Goal: Check status: Check status

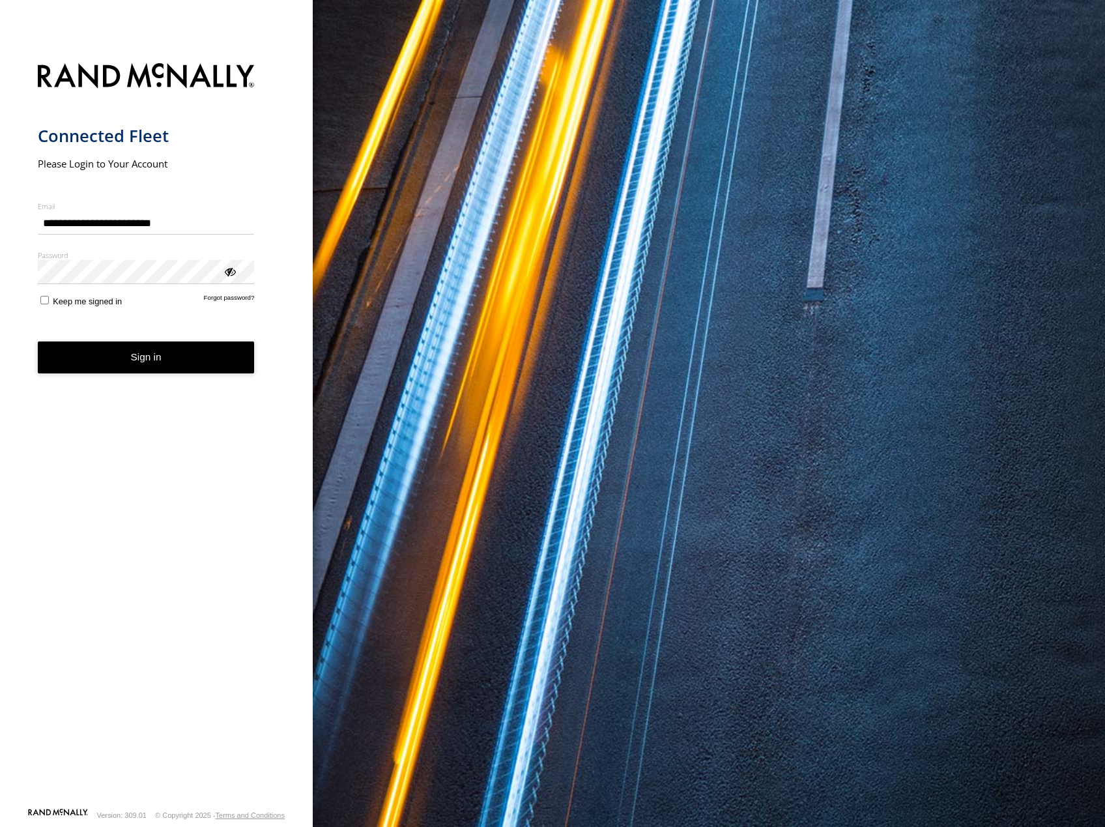
click at [109, 358] on button "Sign in" at bounding box center [146, 357] width 217 height 32
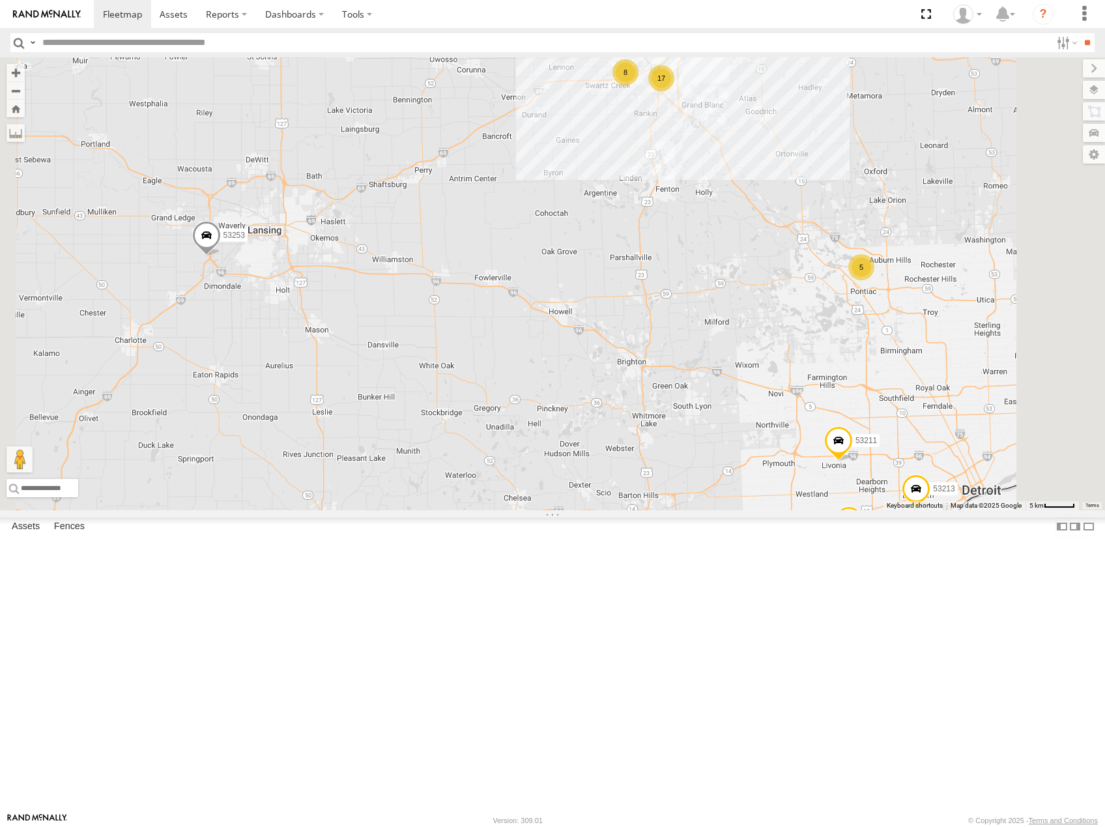
drag, startPoint x: 872, startPoint y: 275, endPoint x: 880, endPoint y: 369, distance: 94.8
click at [880, 369] on div "53208 53216 53225 53253 53142 53249 53245 53289 53133 53219 53224 53220 53141 5…" at bounding box center [552, 283] width 1105 height 453
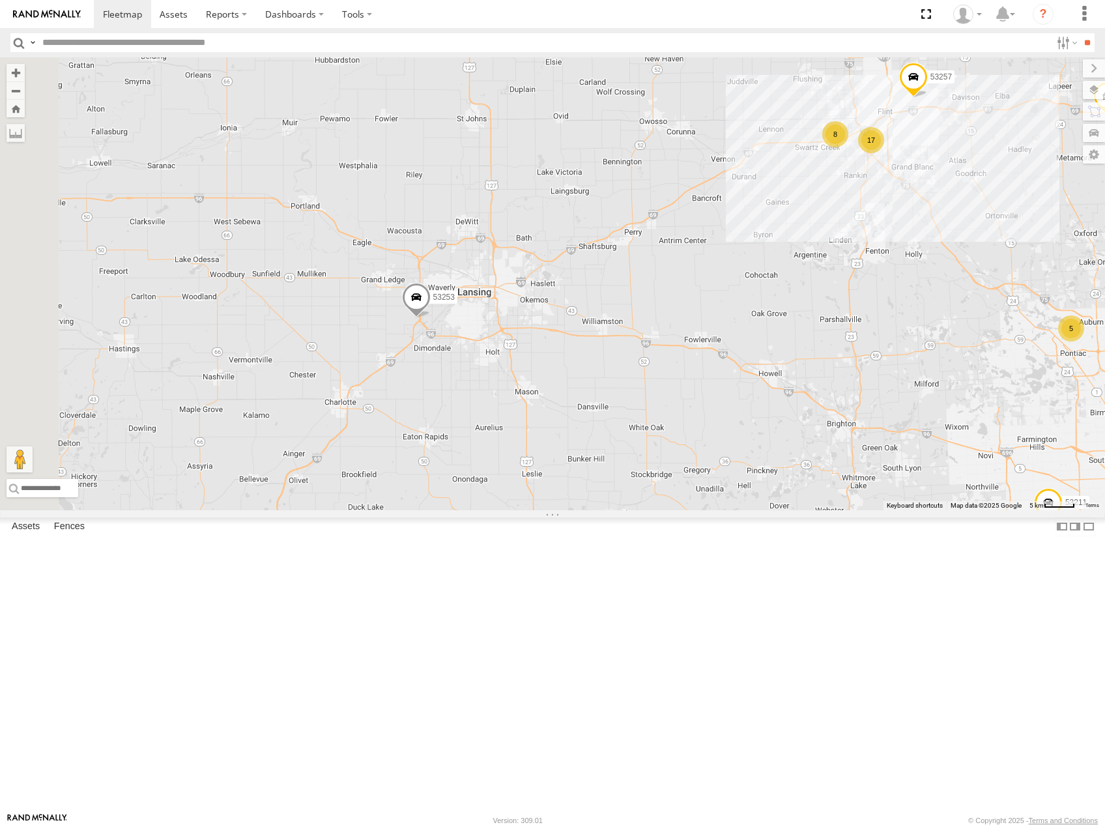
drag, startPoint x: 639, startPoint y: 513, endPoint x: 803, endPoint y: 476, distance: 167.8
click at [803, 476] on div "53208 53216 53225 53253 53142 53249 53245 53289 53133 53219 53224 53220 53141 5…" at bounding box center [552, 283] width 1105 height 453
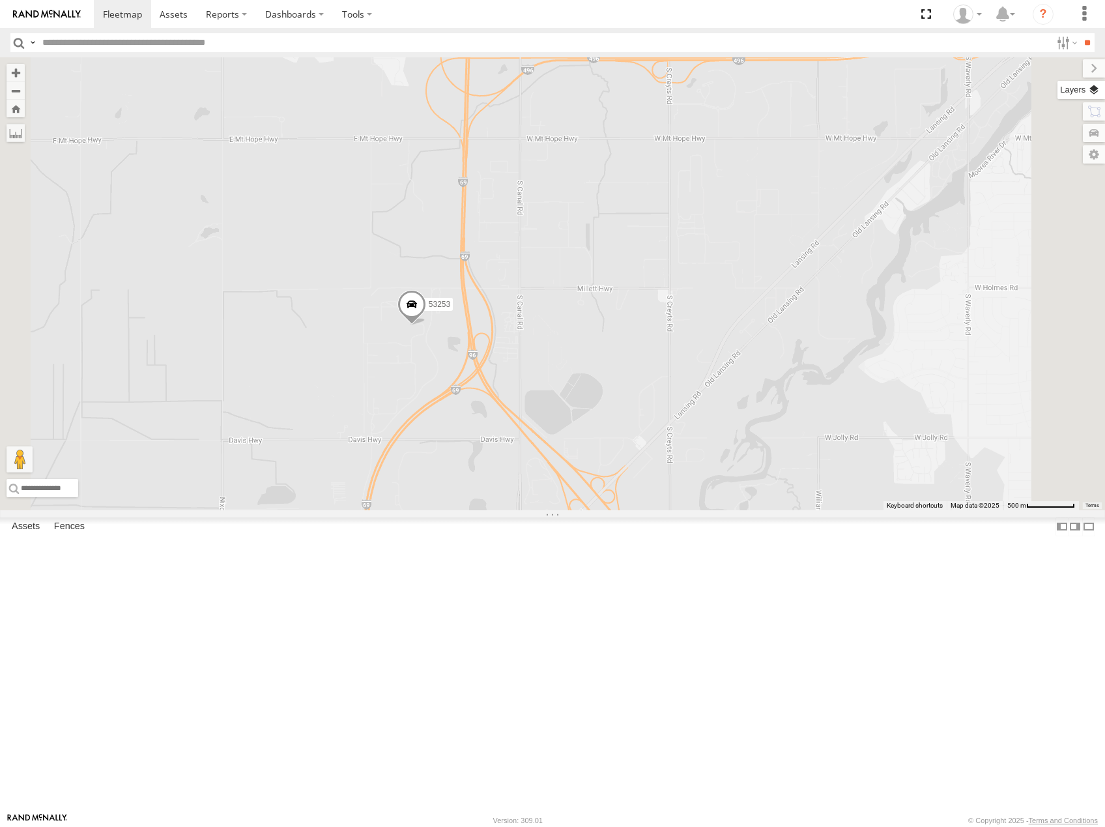
click at [1098, 89] on label at bounding box center [1081, 90] width 48 height 18
click at [0, 0] on span "Basemaps" at bounding box center [0, 0] width 0 height 0
click at [0, 0] on span "Satellite" at bounding box center [0, 0] width 0 height 0
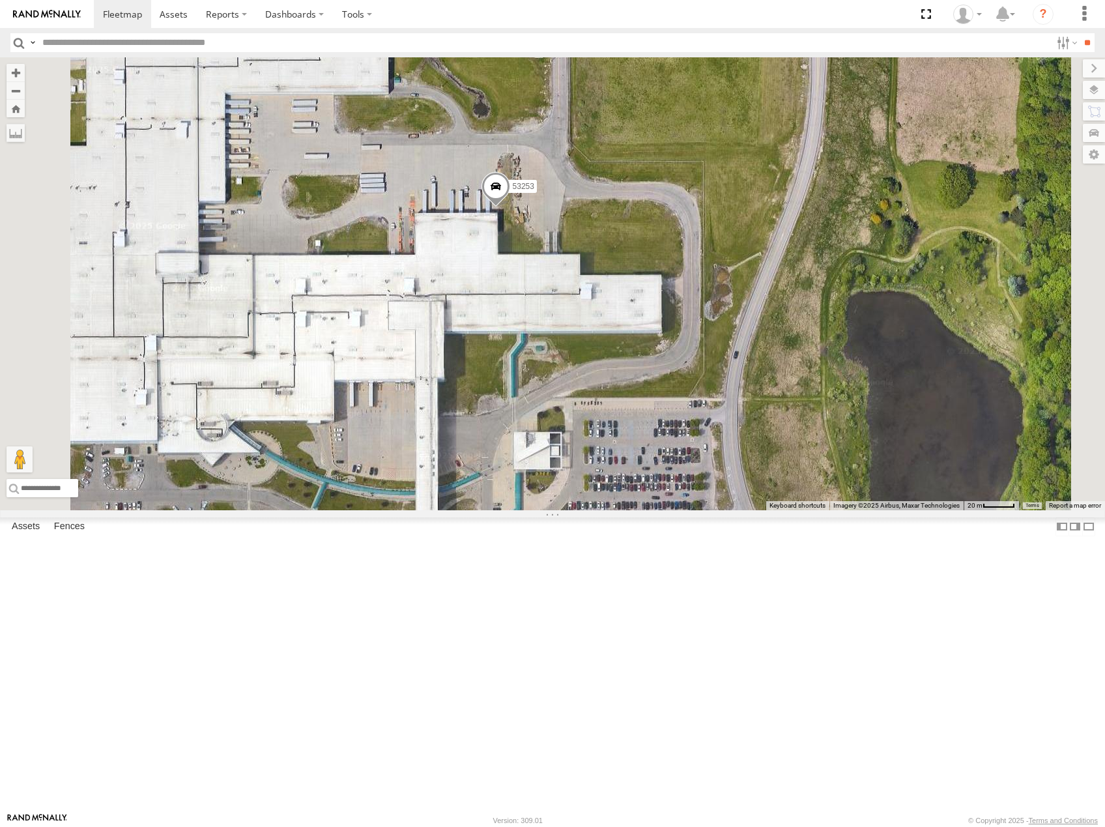
drag, startPoint x: 648, startPoint y: 402, endPoint x: 730, endPoint y: 395, distance: 81.7
click at [730, 395] on div "53208 53216 53225 53253 53142 53249 53245 53289 53133 53219 53224 53220 53141 5…" at bounding box center [552, 283] width 1105 height 453
click at [511, 208] on span at bounding box center [496, 190] width 29 height 35
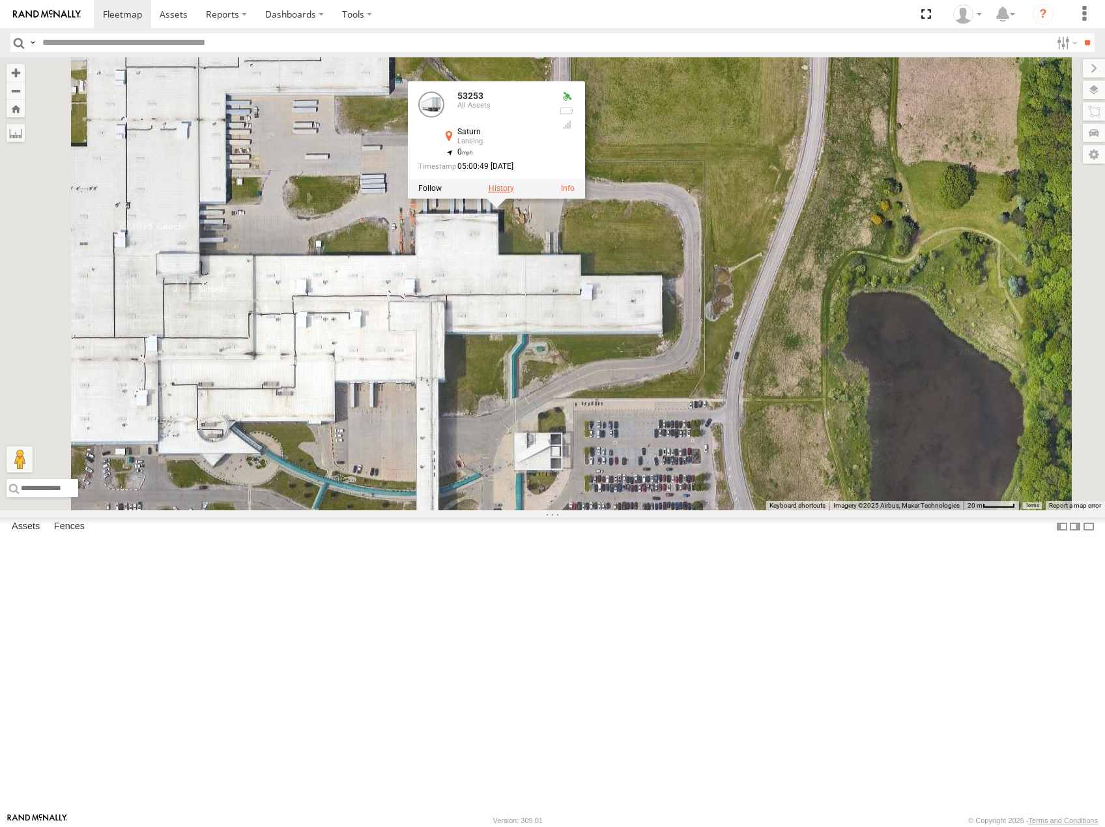
click at [514, 193] on label at bounding box center [501, 188] width 25 height 9
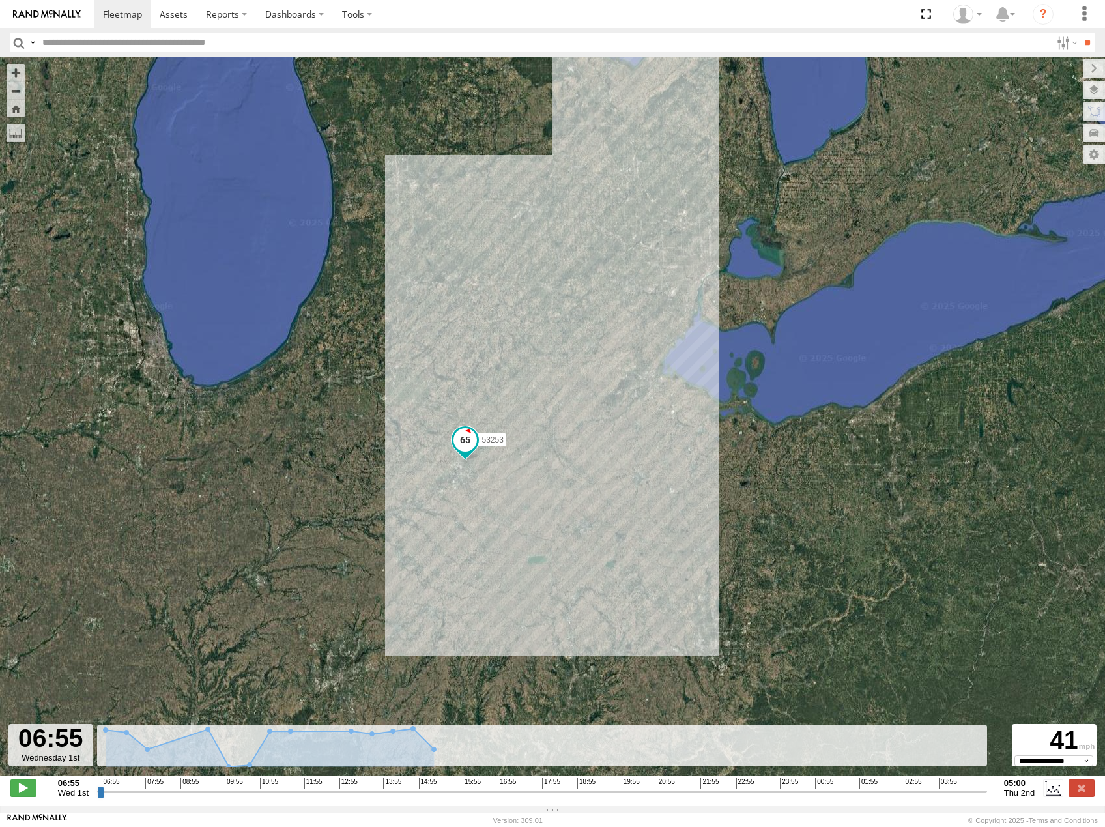
drag, startPoint x: 601, startPoint y: 334, endPoint x: 649, endPoint y: 450, distance: 125.9
click at [649, 450] on div "53253" at bounding box center [552, 423] width 1105 height 732
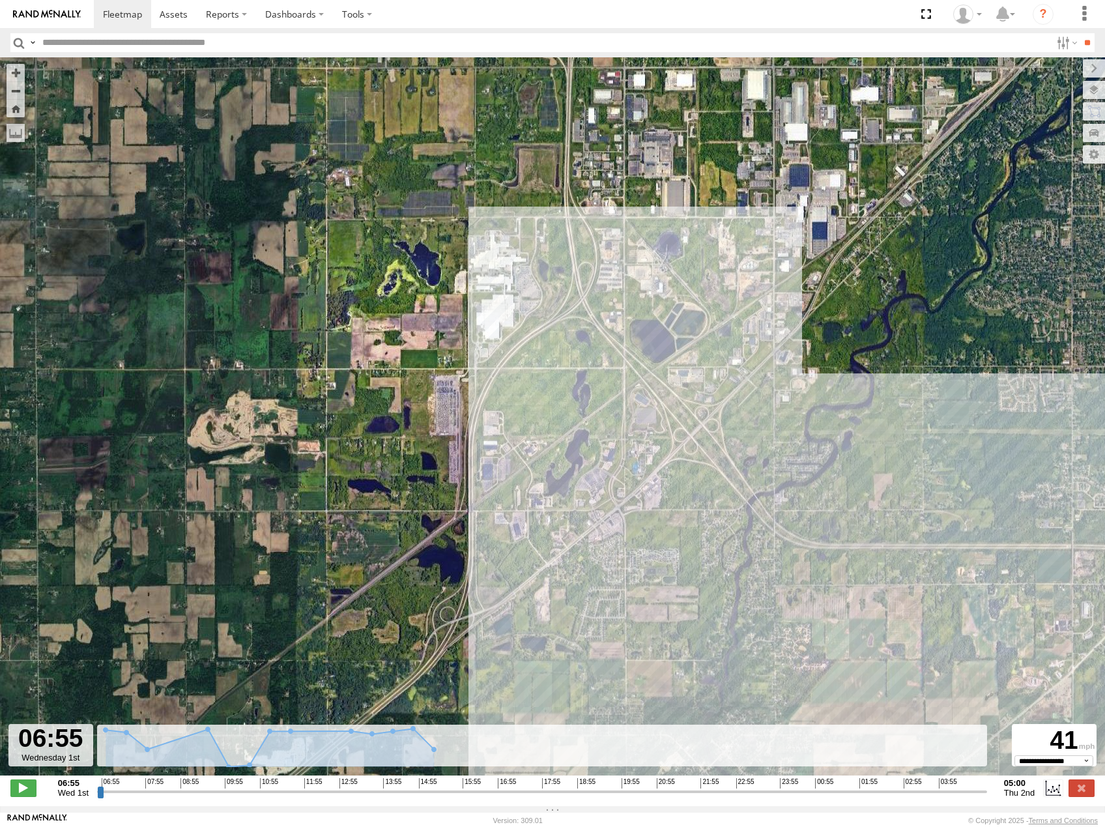
drag, startPoint x: 546, startPoint y: 313, endPoint x: 588, endPoint y: 435, distance: 128.8
click at [588, 435] on div "53253" at bounding box center [552, 423] width 1105 height 732
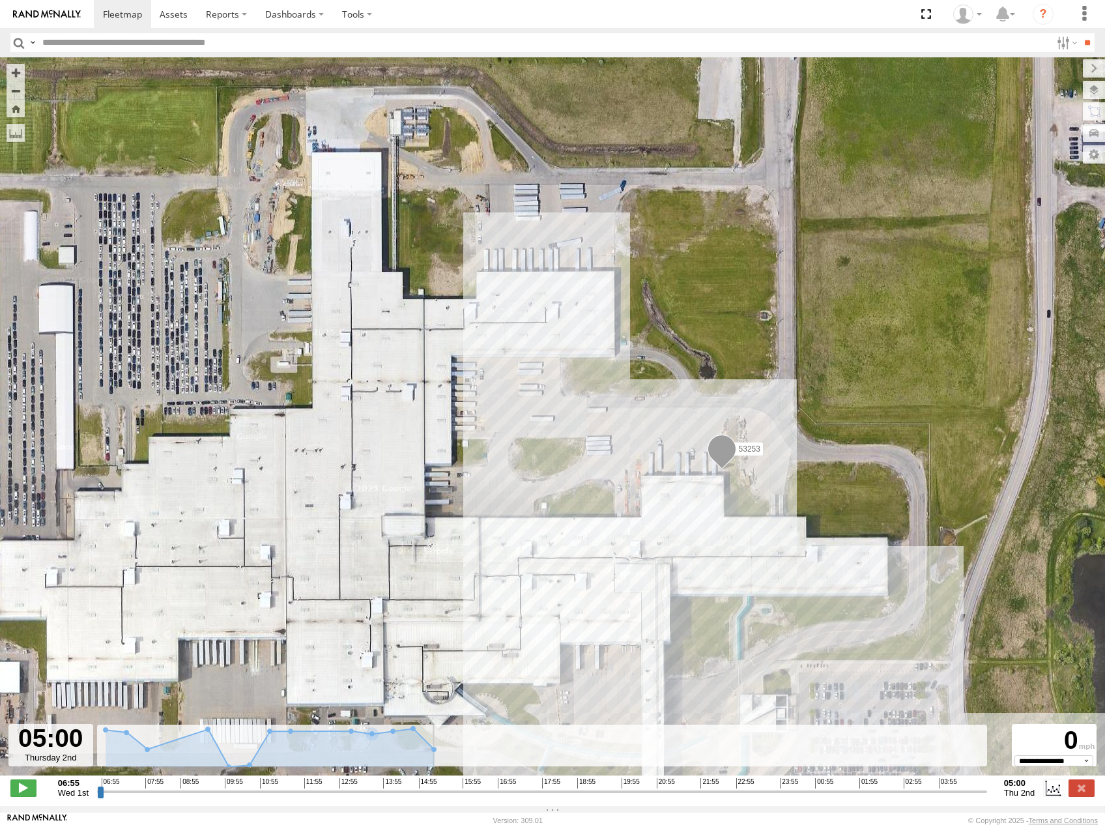
drag, startPoint x: 100, startPoint y: 797, endPoint x: 1001, endPoint y: 865, distance: 904.1
type input "**********"
click at [987, 797] on input "range" at bounding box center [542, 791] width 890 height 12
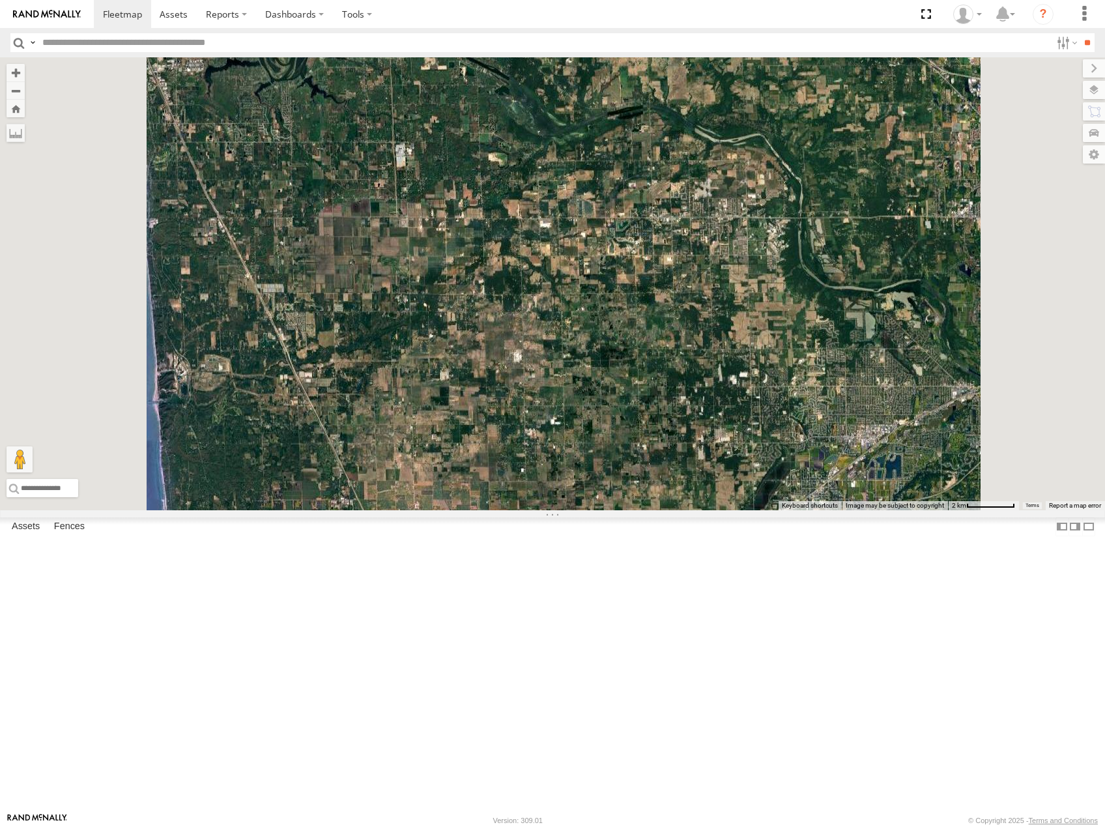
drag, startPoint x: 823, startPoint y: 412, endPoint x: 827, endPoint y: 561, distance: 149.2
click at [827, 510] on div "53208 53216 53247 53225 53253 53142 53249 53245 53210 53233 53103 53207 53256 5…" at bounding box center [552, 283] width 1105 height 453
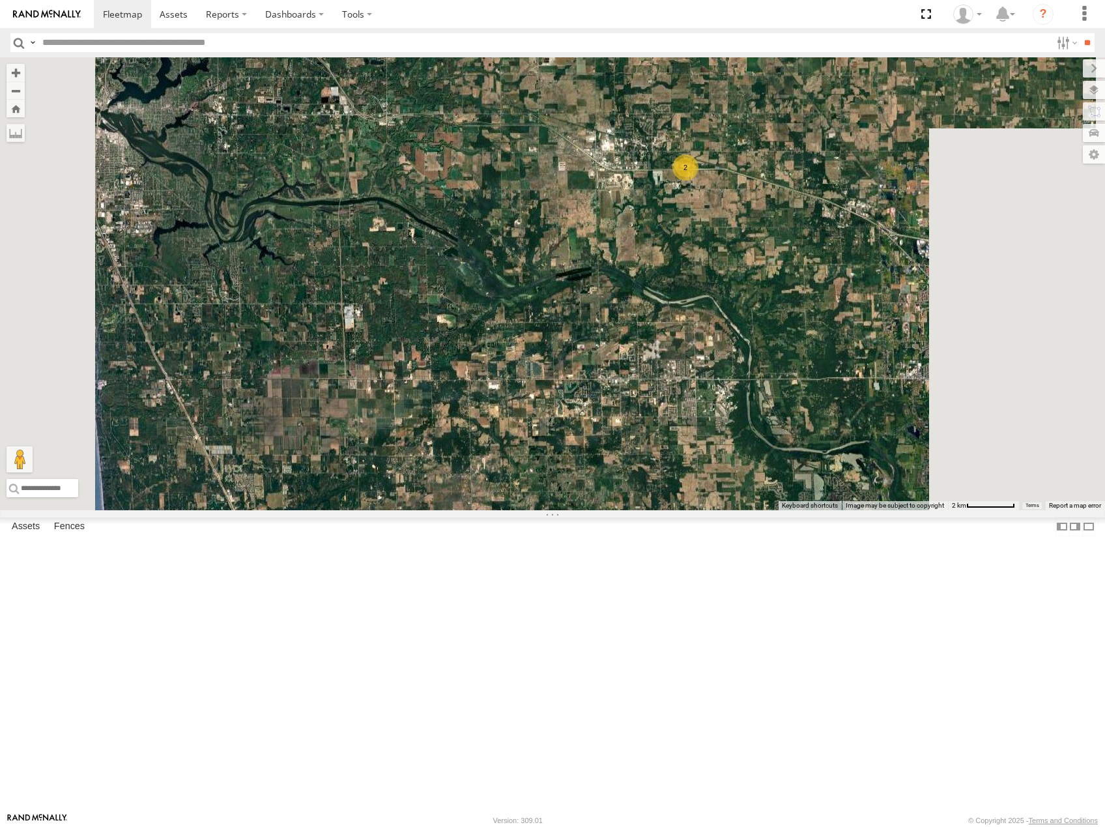
drag, startPoint x: 885, startPoint y: 341, endPoint x: 849, endPoint y: 429, distance: 95.2
click at [851, 437] on div "53208 53216 53247 53225 53253 53142 53249 53245 53210 53233 53103 53207 53256 5…" at bounding box center [552, 283] width 1105 height 453
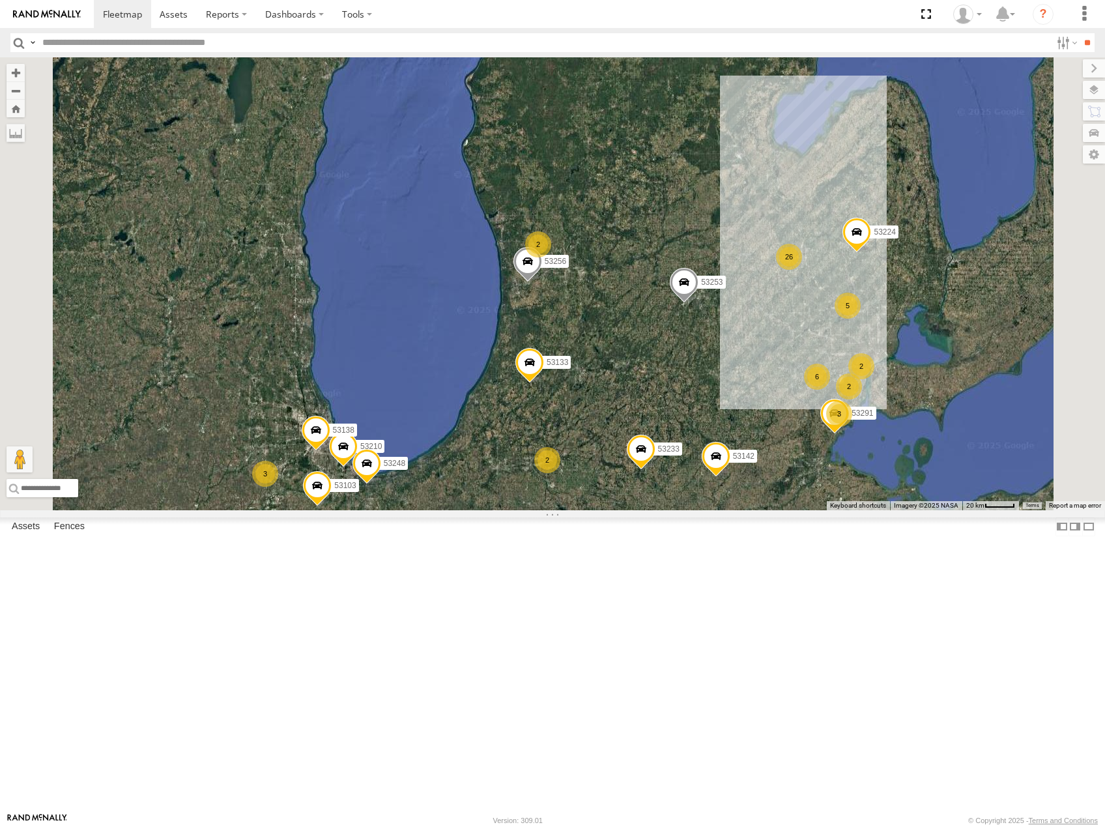
drag, startPoint x: 740, startPoint y: 661, endPoint x: 836, endPoint y: 401, distance: 277.0
click at [834, 410] on div "53208 53216 53247 53225 53253 53142 53249 53245 53210 53233 53103 53207 53256 5…" at bounding box center [552, 283] width 1105 height 453
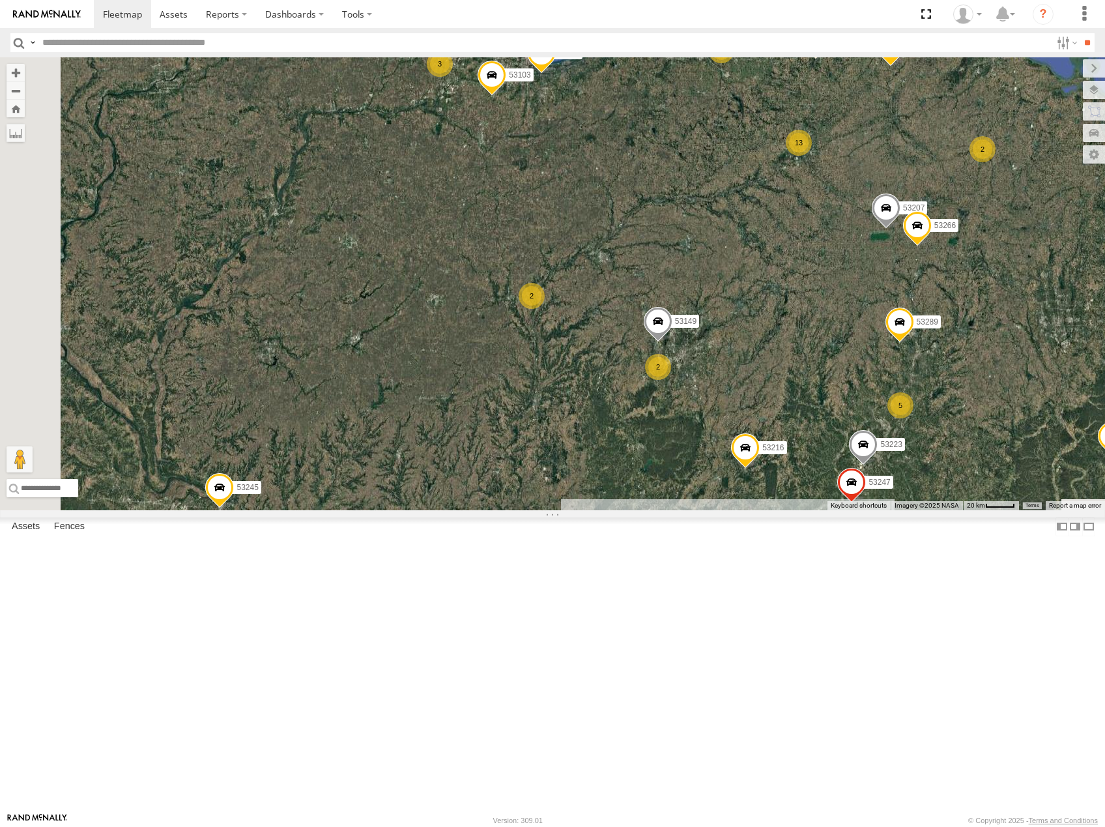
drag, startPoint x: 783, startPoint y: 603, endPoint x: 795, endPoint y: 468, distance: 135.4
click at [799, 476] on div "53208 53216 53247 53225 53253 53142 53249 53245 53210 53233 53103 53207 53256 5…" at bounding box center [552, 283] width 1105 height 453
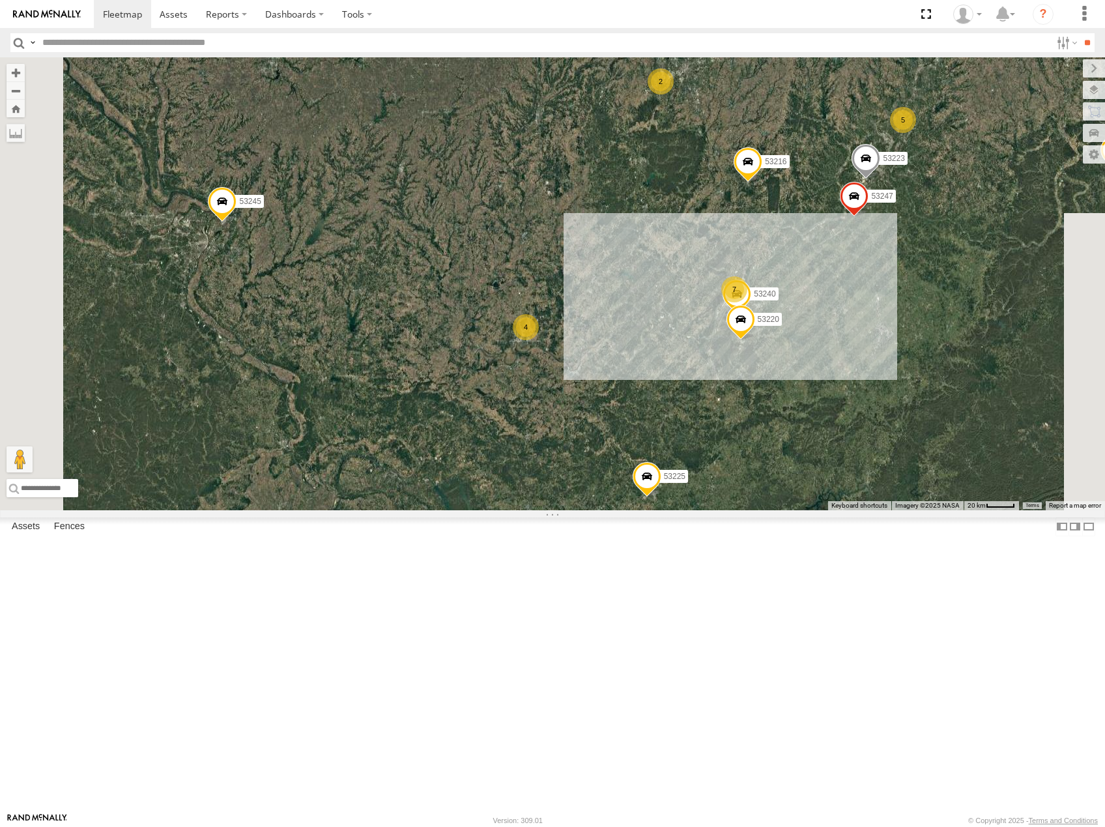
drag, startPoint x: 777, startPoint y: 577, endPoint x: 763, endPoint y: 462, distance: 116.1
click at [763, 463] on div "53208 53216 53247 53225 53253 53142 53249 53245 53210 53233 53103 53207 53256 5…" at bounding box center [552, 283] width 1105 height 453
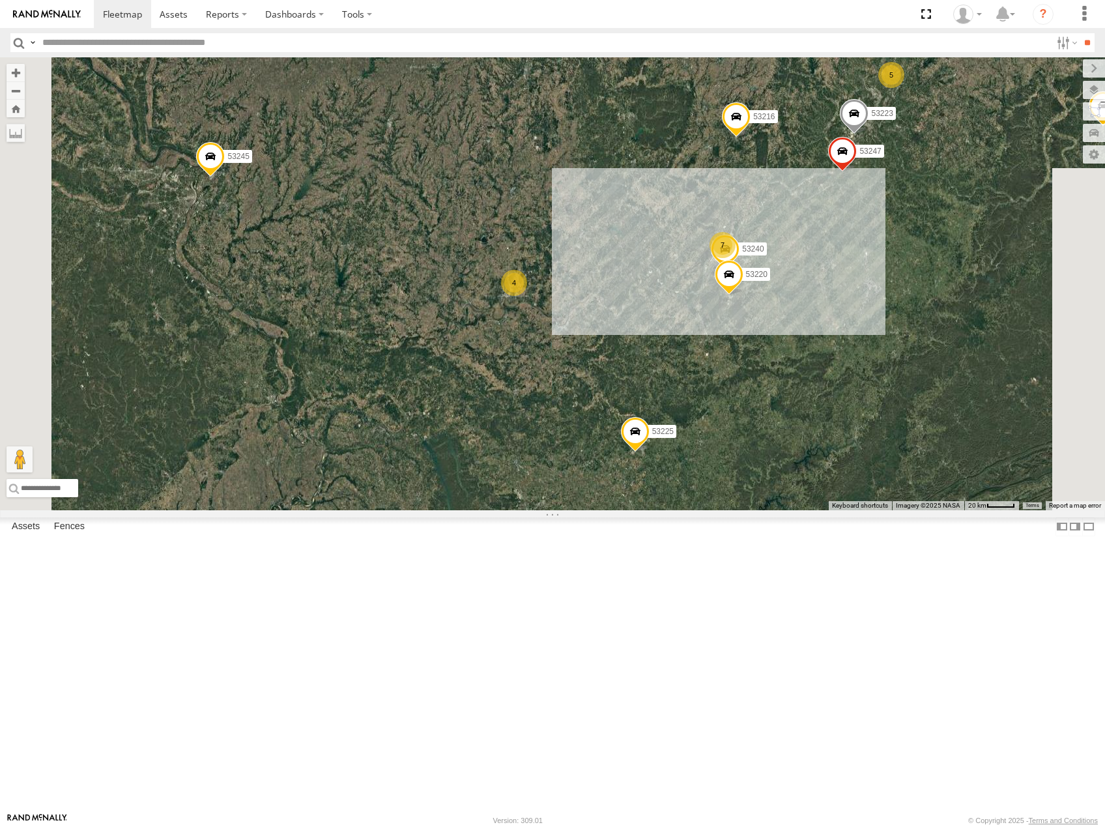
click at [1094, 87] on label at bounding box center [1094, 90] width 22 height 18
click at [0, 0] on label "Basemaps" at bounding box center [0, 0] width 0 height 0
click at [0, 0] on span "Roadmap" at bounding box center [0, 0] width 0 height 0
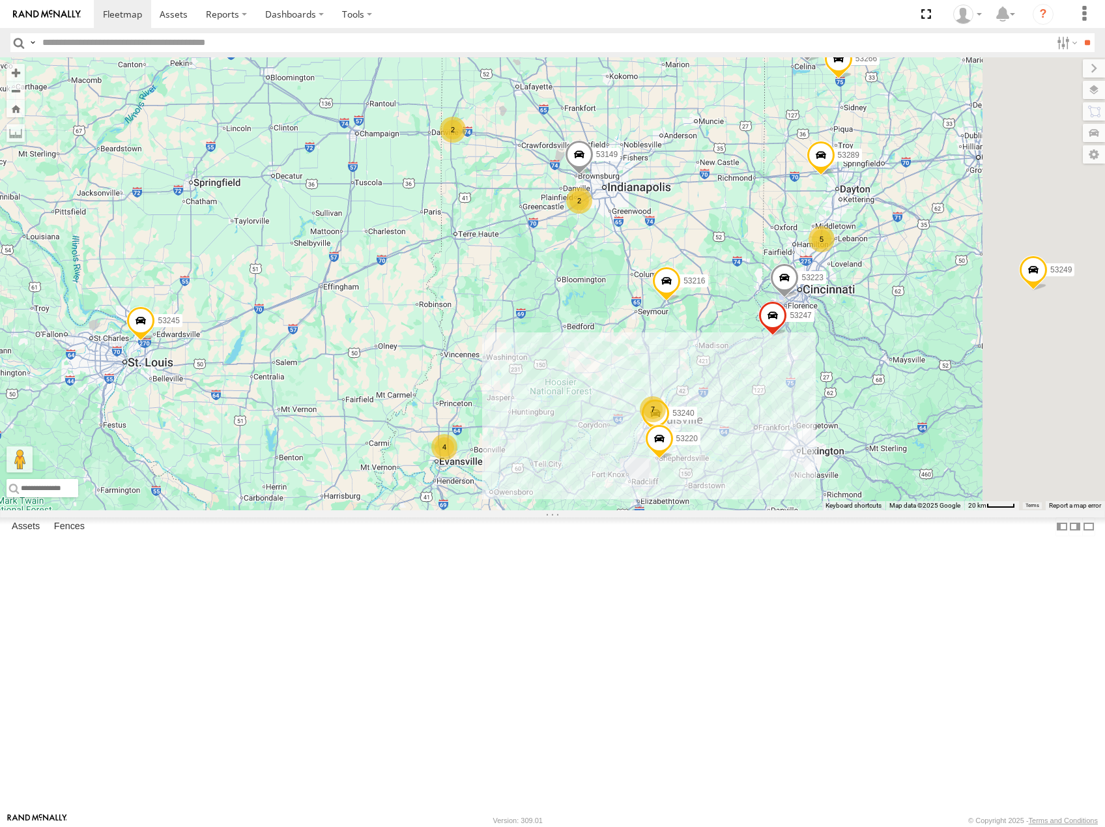
drag, startPoint x: 731, startPoint y: 438, endPoint x: 705, endPoint y: 505, distance: 72.0
click at [705, 505] on div "53208 53216 53247 53225 53253 53142 53249 53245 53210 53233 53103 53207 53256 5…" at bounding box center [552, 283] width 1105 height 453
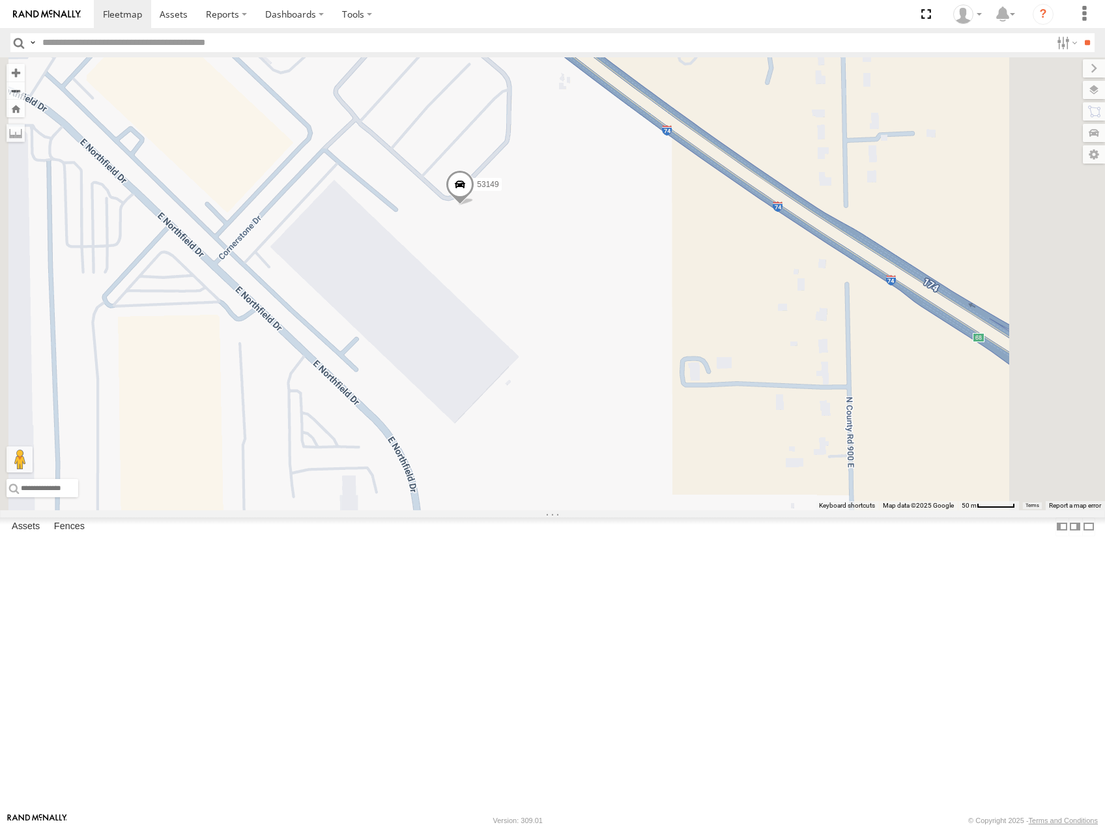
click at [0, 0] on span "Satellite" at bounding box center [0, 0] width 0 height 0
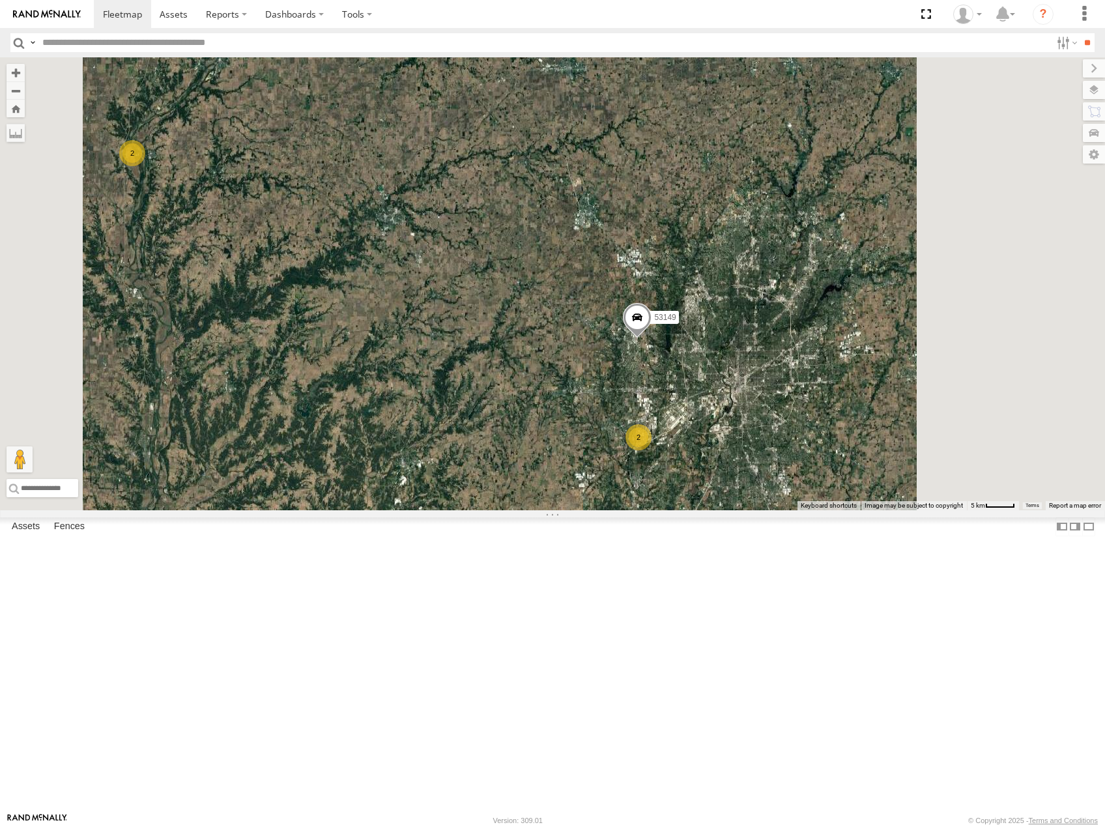
drag, startPoint x: 794, startPoint y: 307, endPoint x: 561, endPoint y: 502, distance: 303.9
click at [561, 502] on div "53149 2 2" at bounding box center [552, 283] width 1105 height 453
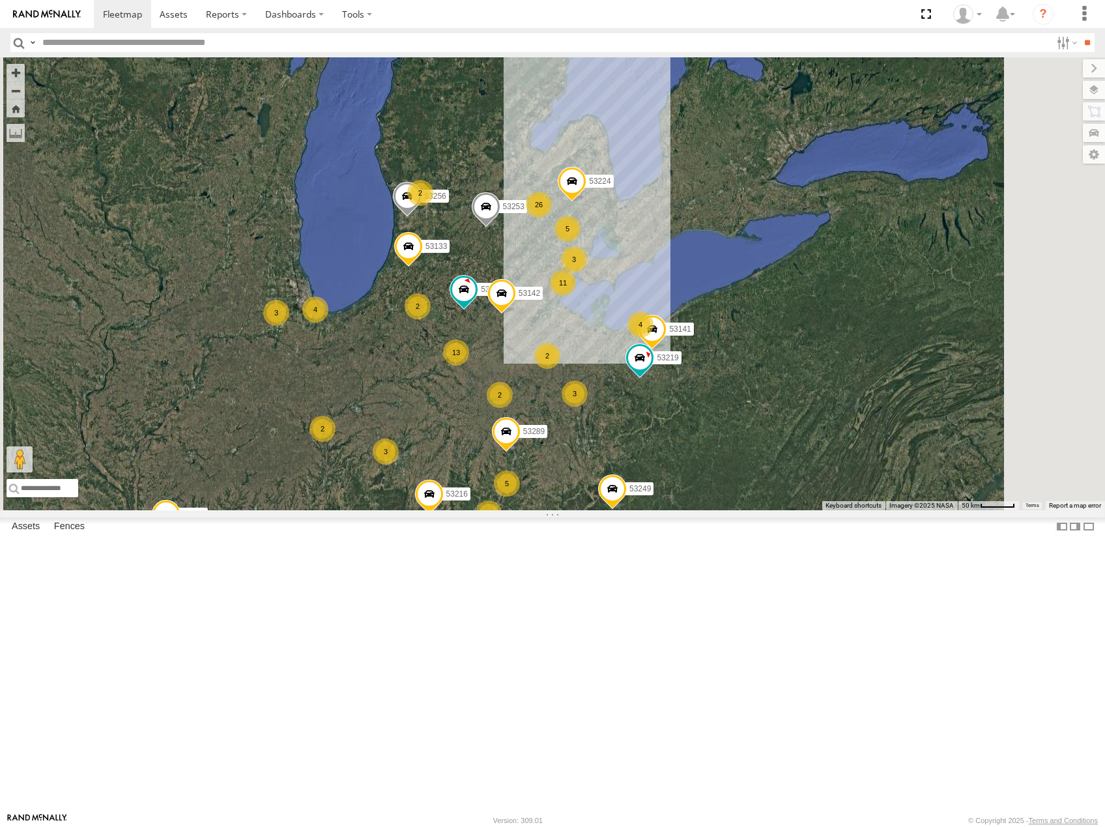
drag, startPoint x: 732, startPoint y: 417, endPoint x: 708, endPoint y: 516, distance: 101.8
click at [708, 510] on div "26 11 4 13 5 2 53216 5 2 3 8 3 53225 4 4 53233 3 2 53256 2 53289 3 53133 2 5321…" at bounding box center [552, 283] width 1105 height 453
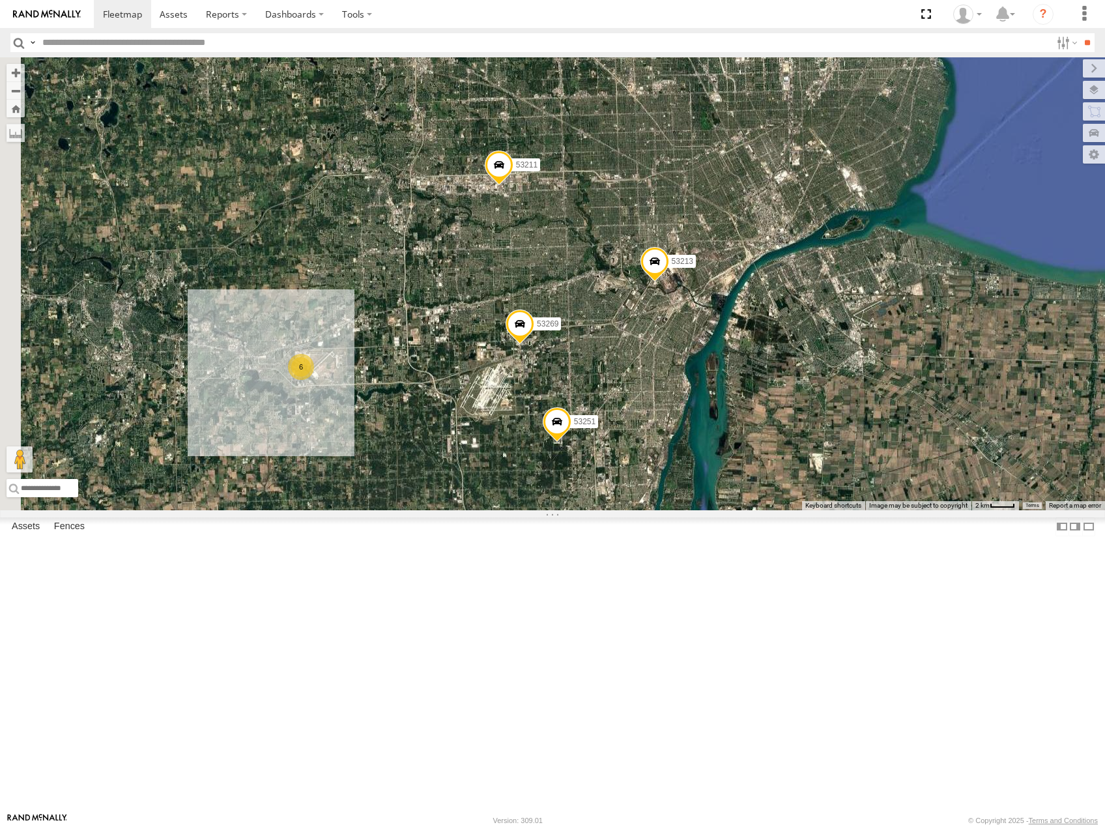
drag, startPoint x: 698, startPoint y: 504, endPoint x: 720, endPoint y: 504, distance: 22.1
click at [721, 502] on div "53216 53225 53233 53256 53289 53133 53219 53253 53142 53224 53249 53245 53220 5…" at bounding box center [552, 283] width 1105 height 453
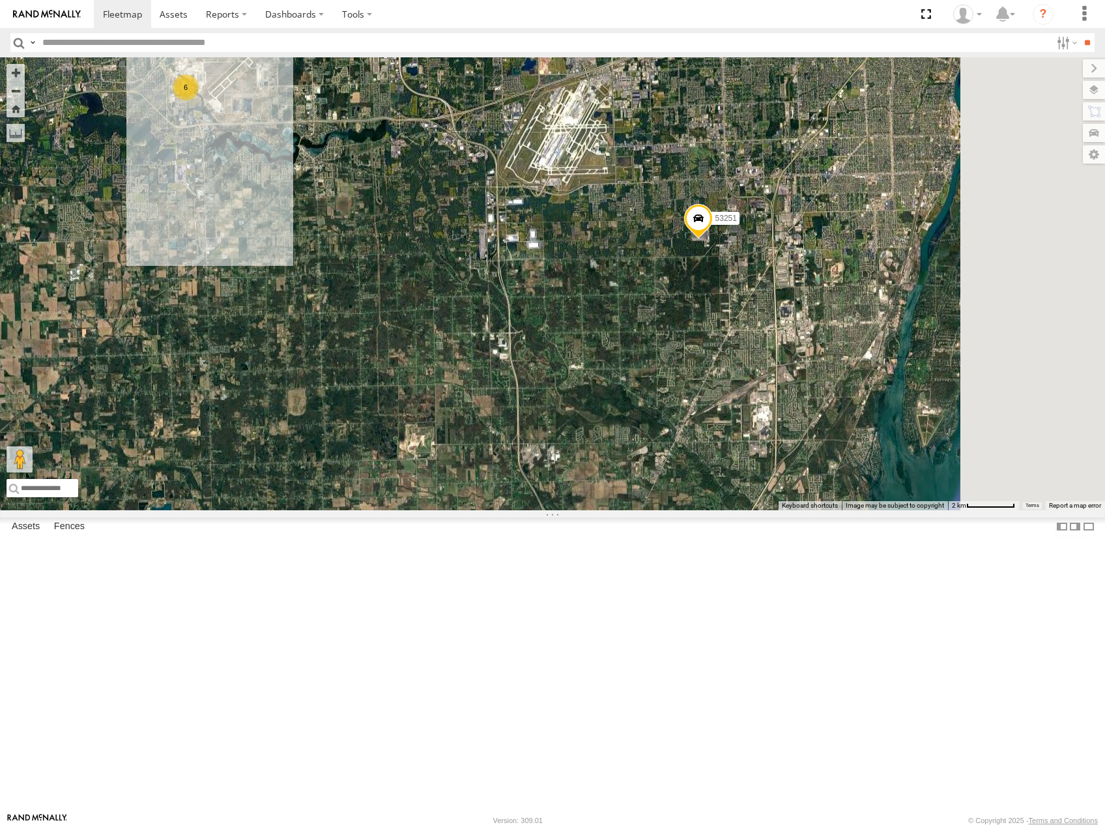
drag, startPoint x: 552, startPoint y: 301, endPoint x: 546, endPoint y: 294, distance: 9.2
click at [547, 292] on div "53216 53225 53233 53256 53289 53133 53219 53253 53142 53224 53249 53245 53220 5…" at bounding box center [552, 283] width 1105 height 453
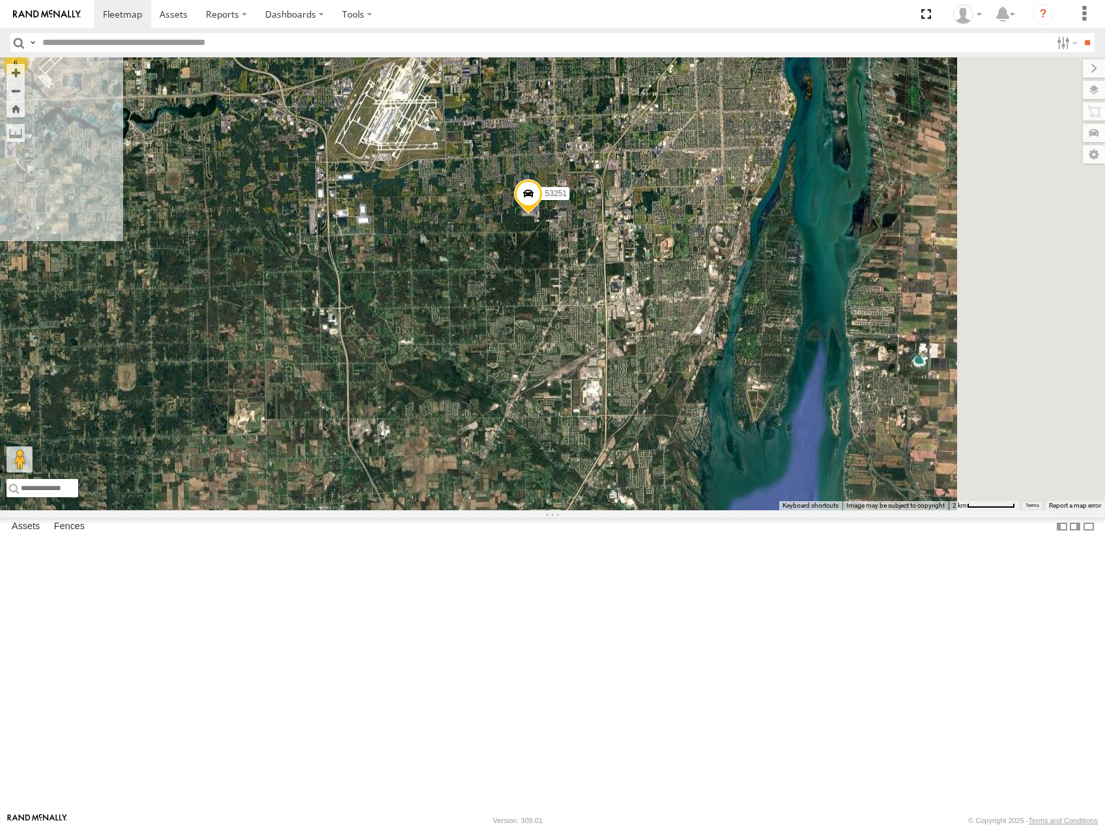
drag, startPoint x: 840, startPoint y: 367, endPoint x: 695, endPoint y: 421, distance: 154.2
click at [696, 421] on div "53216 53225 53233 53256 53289 53133 53219 53253 53142 53224 53249 53245 53220 5…" at bounding box center [552, 283] width 1105 height 453
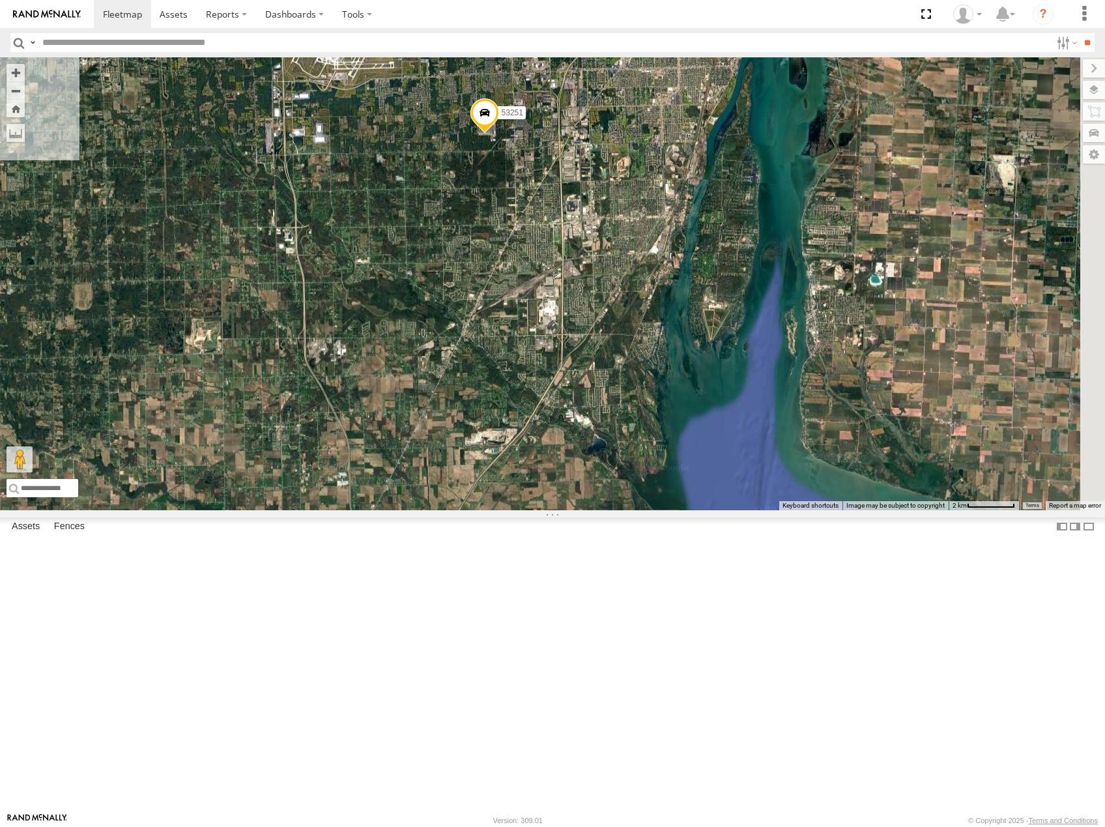
drag, startPoint x: 671, startPoint y: 407, endPoint x: 676, endPoint y: 387, distance: 20.7
click at [676, 387] on div "53216 53225 53233 53256 53289 53133 53219 53253 53142 53224 53249 53245 53220 5…" at bounding box center [552, 283] width 1105 height 453
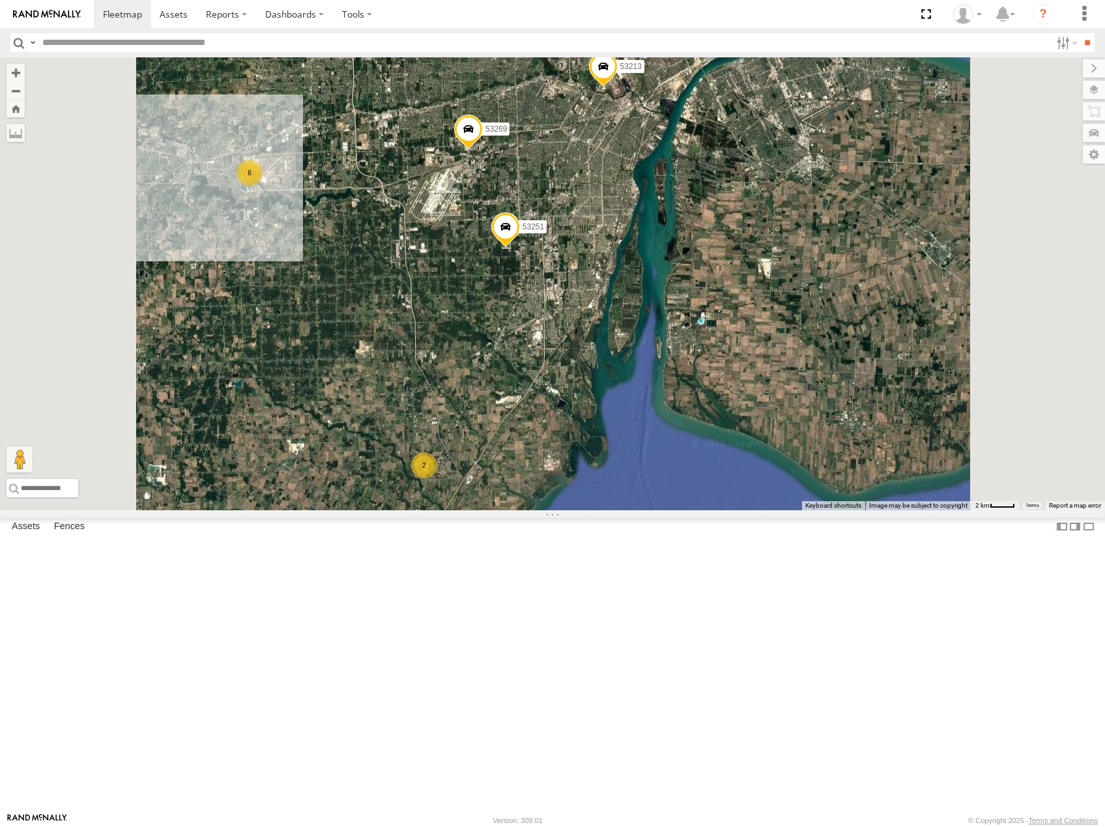
drag, startPoint x: 726, startPoint y: 403, endPoint x: 735, endPoint y: 388, distance: 17.9
click at [735, 389] on div "53216 53225 53233 53256 53289 53133 53219 53253 53142 53224 53249 53245 53220 5…" at bounding box center [552, 283] width 1105 height 453
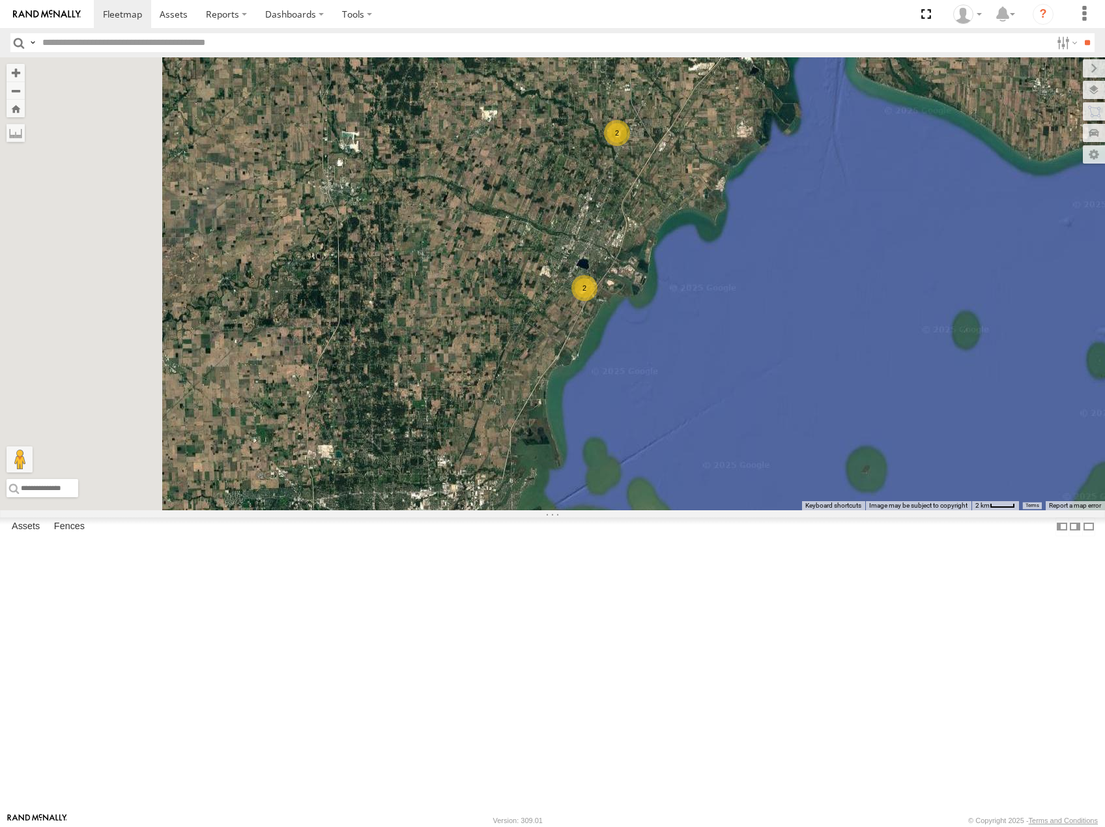
drag, startPoint x: 694, startPoint y: 477, endPoint x: 751, endPoint y: 422, distance: 79.3
click at [751, 422] on div "53216 53225 53233 53256 53289 53133 53219 53253 53142 53224 53249 53245 53220 5…" at bounding box center [552, 283] width 1105 height 453
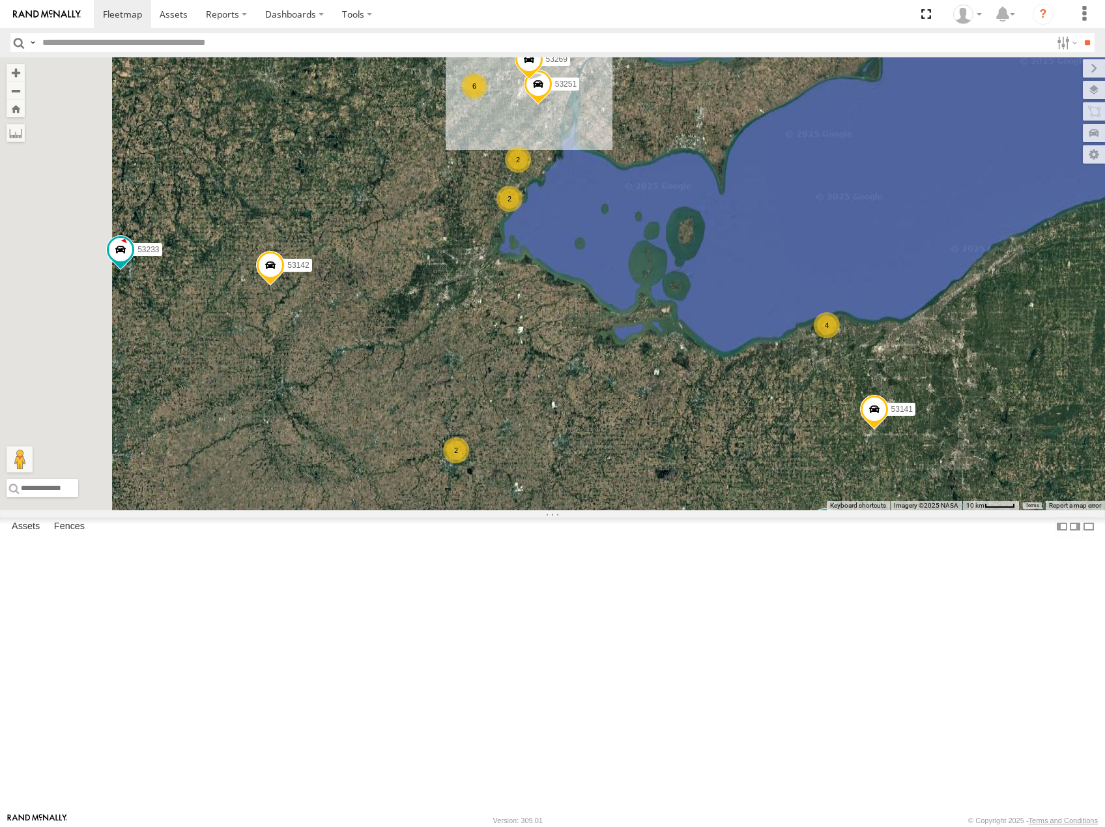
drag, startPoint x: 615, startPoint y: 526, endPoint x: 705, endPoint y: 366, distance: 183.2
click at [707, 367] on div "53216 53225 53233 53256 53289 53133 53219 53253 53142 53224 53249 53245 53220 5…" at bounding box center [552, 283] width 1105 height 453
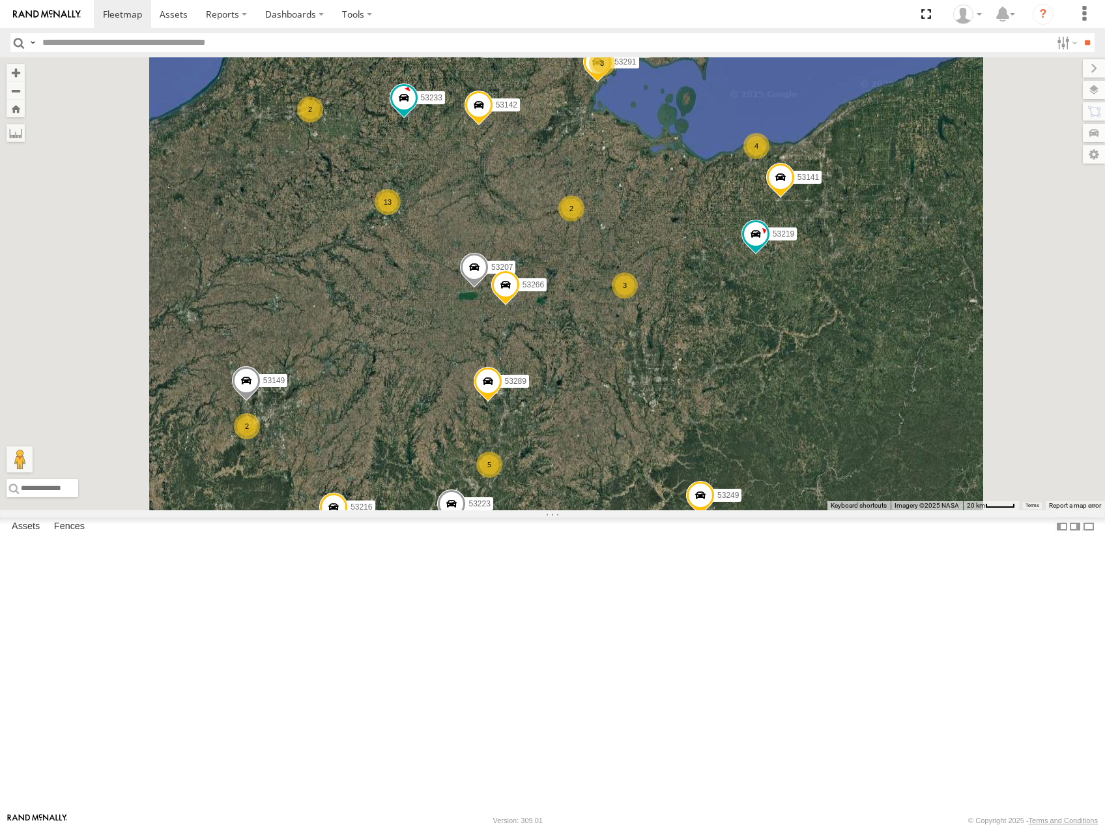
drag, startPoint x: 617, startPoint y: 484, endPoint x: 651, endPoint y: 412, distance: 79.3
click at [489, 288] on span at bounding box center [474, 270] width 29 height 35
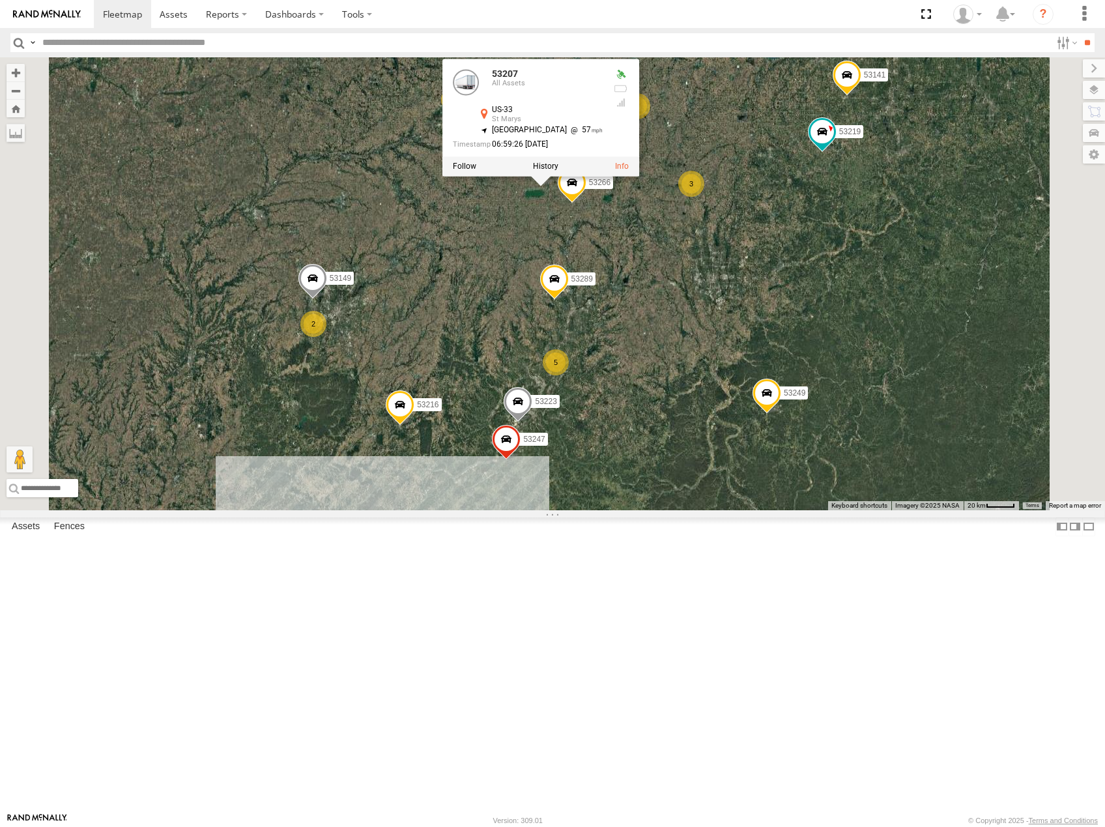
drag, startPoint x: 669, startPoint y: 400, endPoint x: 687, endPoint y: 363, distance: 41.4
click at [684, 374] on div "53216 53225 53233 53256 53289 53133 53219 53253 53142 53224 53249 53245 53220 5…" at bounding box center [552, 283] width 1105 height 453
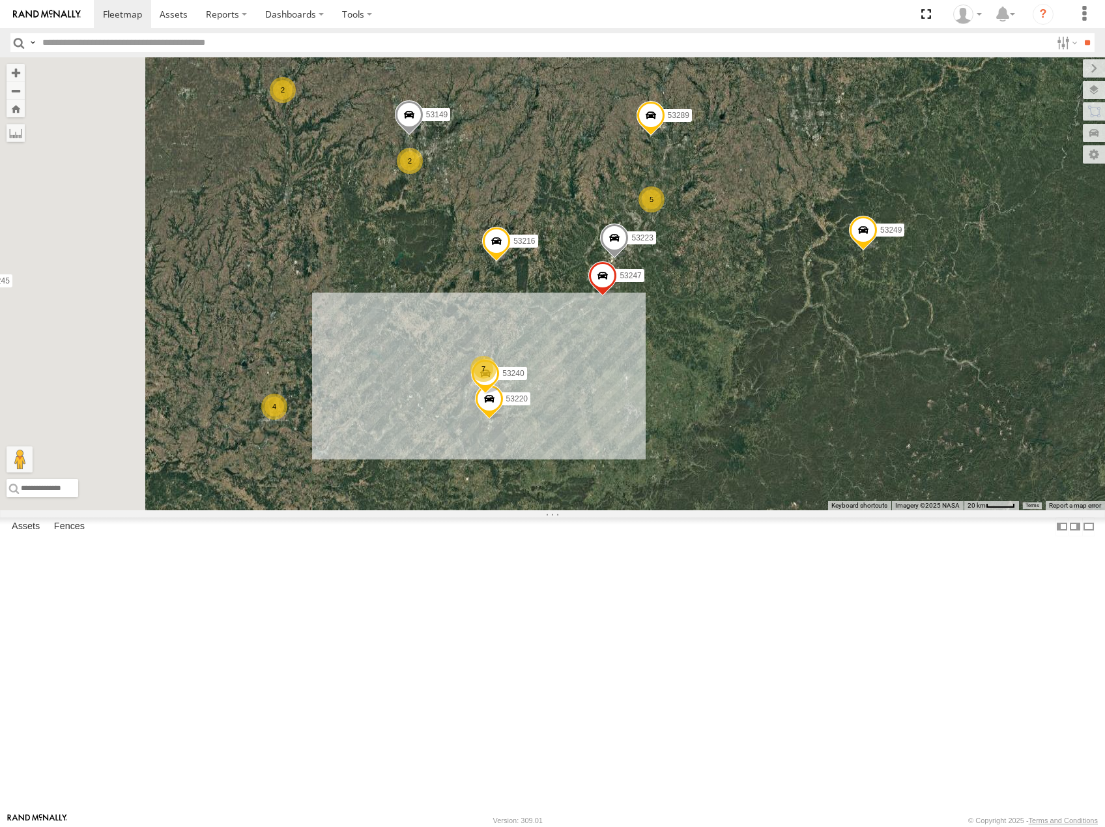
drag, startPoint x: 584, startPoint y: 654, endPoint x: 672, endPoint y: 462, distance: 211.3
click at [672, 462] on div "53216 53225 53233 53256 53289 53133 53219 53253 53142 53224 53249 53245 53220 5…" at bounding box center [552, 283] width 1105 height 453
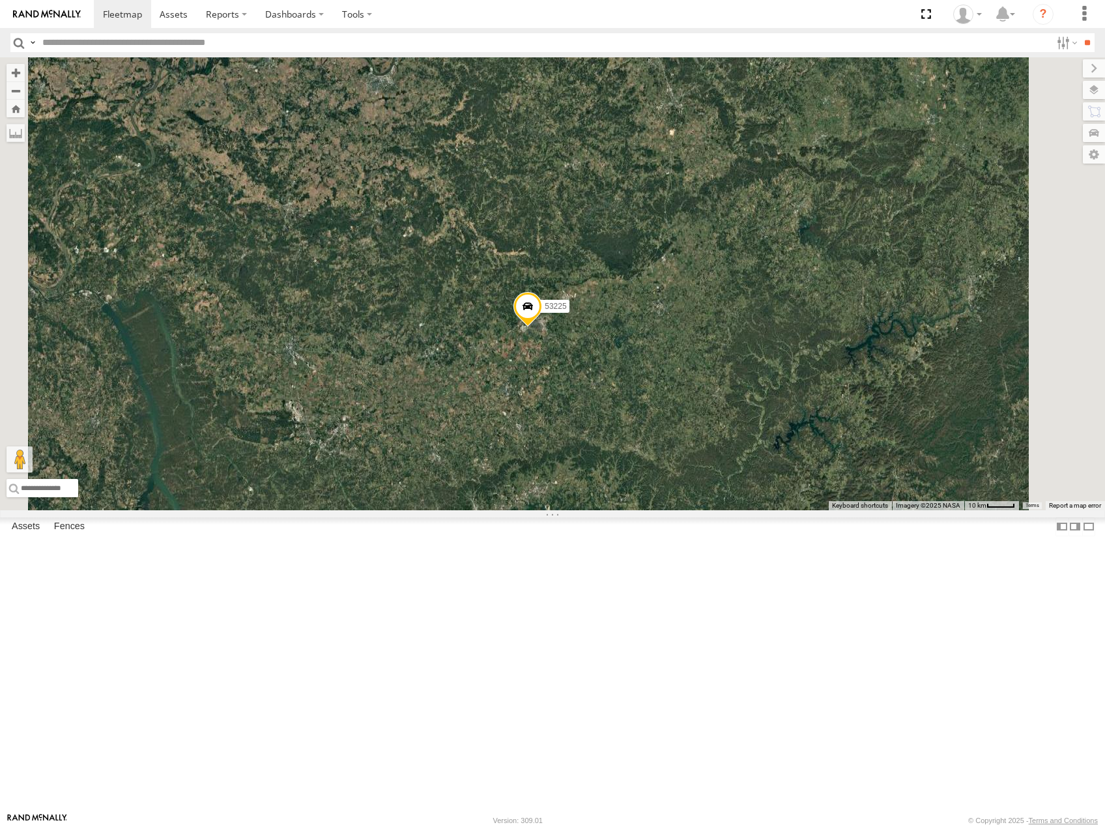
drag, startPoint x: 781, startPoint y: 313, endPoint x: 703, endPoint y: 412, distance: 126.2
click at [703, 412] on div "53216 53225 53233 53256 53289 53133 53219 53253 53142 53224 53249 53245 53220 5…" at bounding box center [552, 283] width 1105 height 453
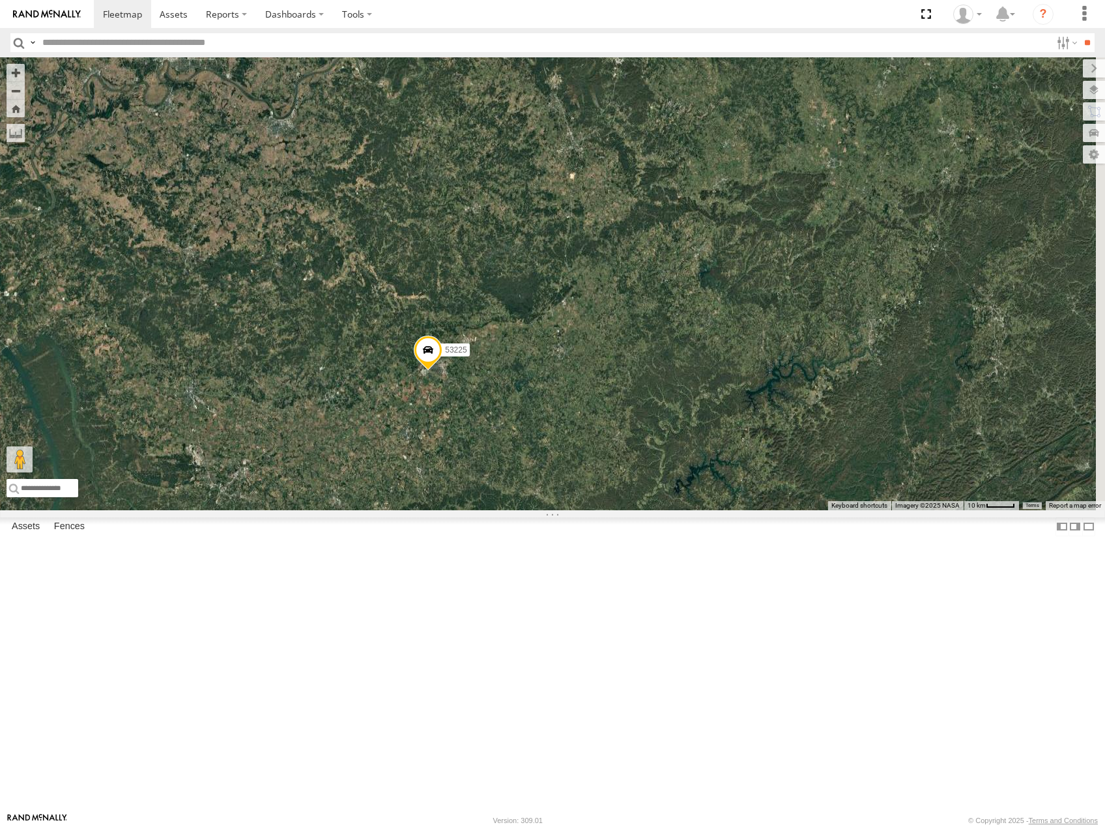
click at [744, 278] on div "53216 53225 53233 53256 53289 53133 53219 53253 53142 53224 53249 53245 53220 5…" at bounding box center [552, 283] width 1105 height 453
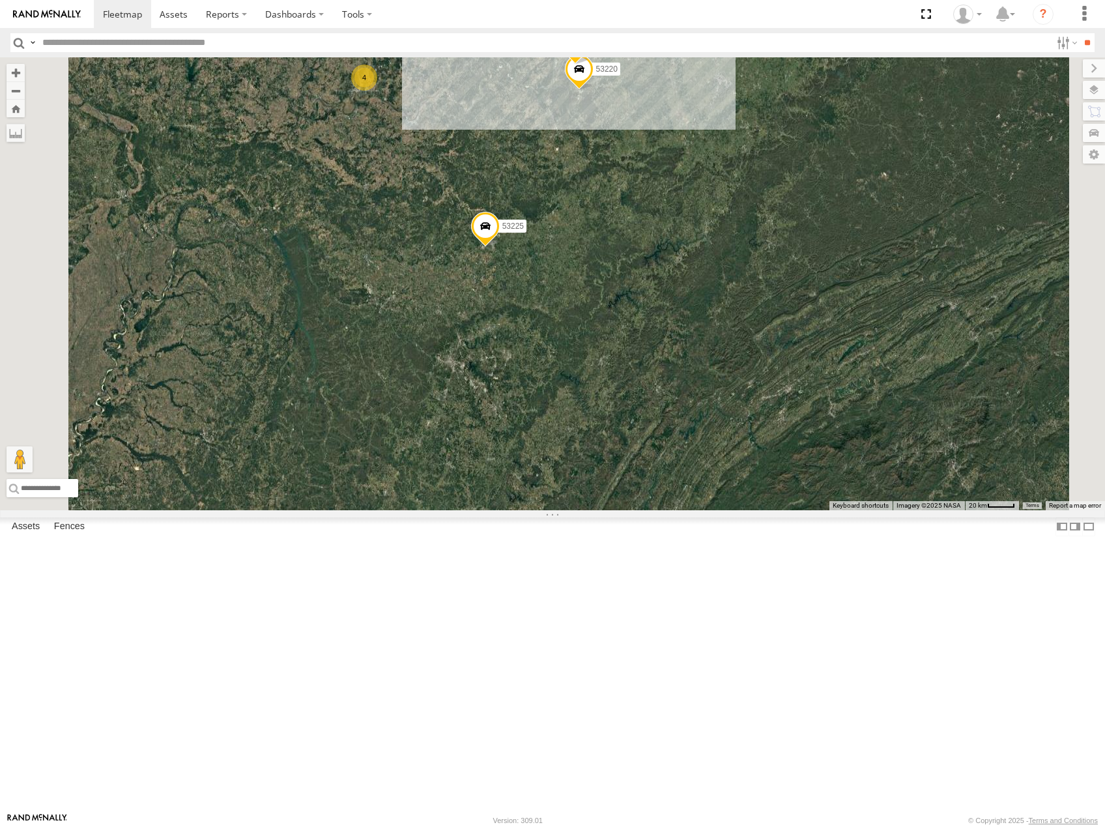
drag, startPoint x: 722, startPoint y: 355, endPoint x: 694, endPoint y: 446, distance: 94.8
click at [694, 446] on div "53216 53225 53233 53256 53289 53133 53219 53253 53142 53224 53249 53245 53220 5…" at bounding box center [552, 283] width 1105 height 453
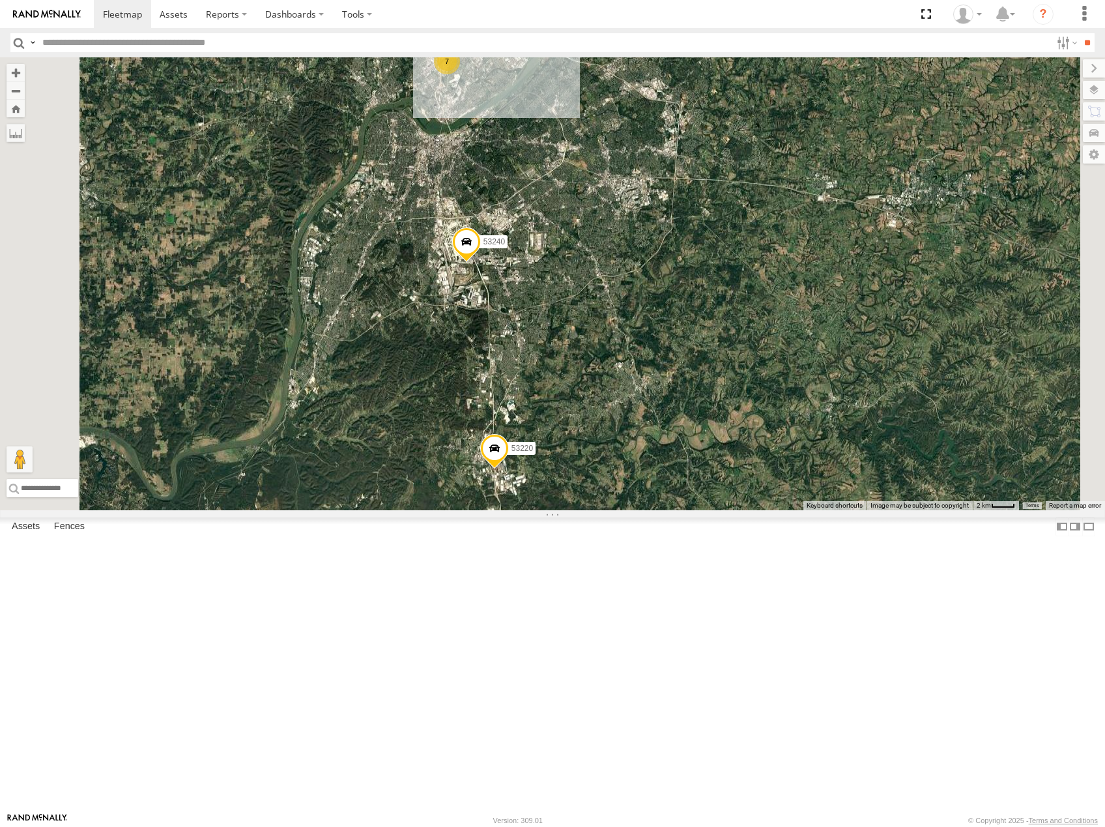
drag, startPoint x: 672, startPoint y: 494, endPoint x: 679, endPoint y: 453, distance: 41.8
click at [679, 453] on div "53216 53225 53233 53256 53289 53133 53219 53253 53142 53224 53249 53245 53220 5…" at bounding box center [552, 283] width 1105 height 453
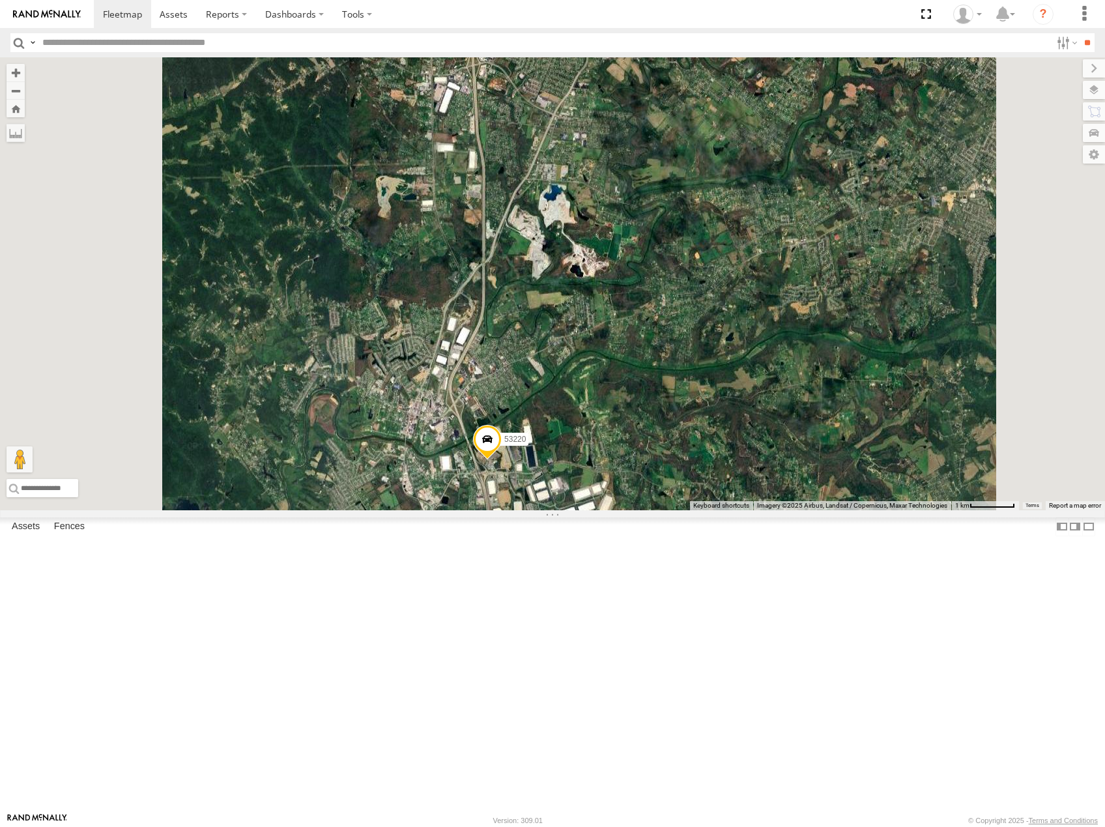
drag, startPoint x: 680, startPoint y: 316, endPoint x: 716, endPoint y: 615, distance: 301.1
click at [716, 510] on div "53216 53225 53233 53256 53289 53133 53219 53253 53142 53224 53249 53245 53220 5…" at bounding box center [552, 283] width 1105 height 453
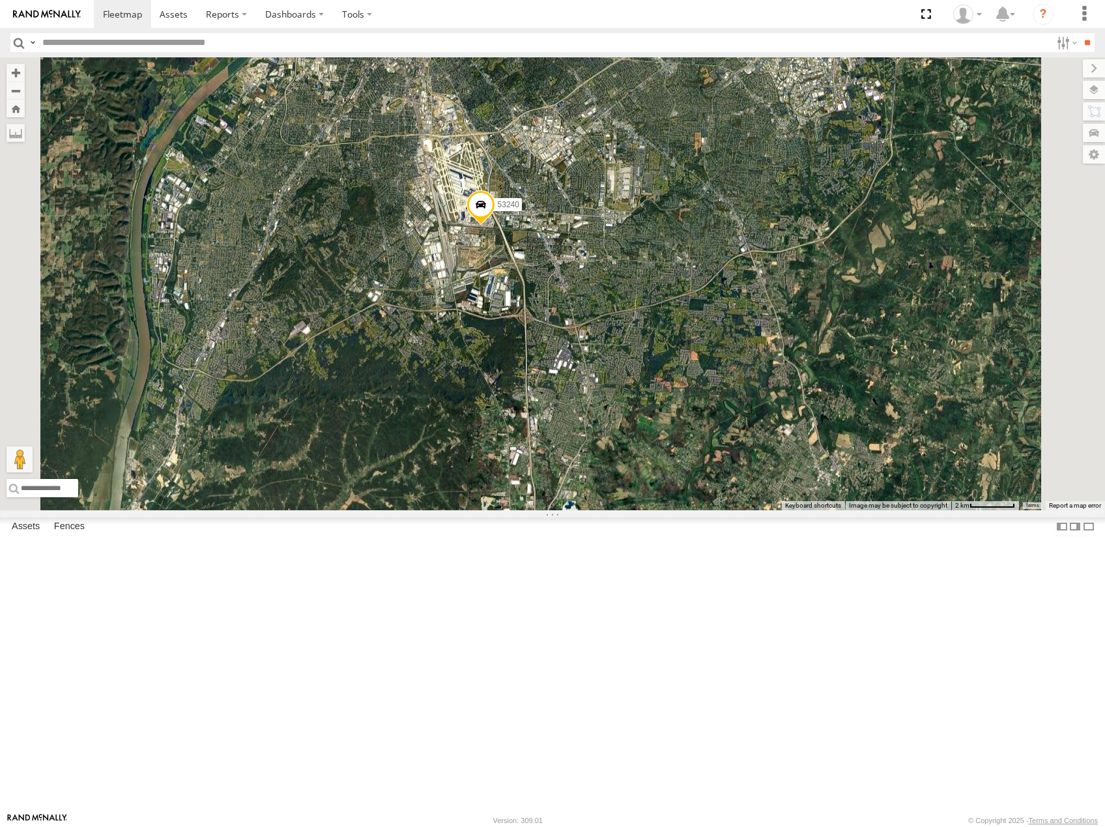
drag, startPoint x: 694, startPoint y: 283, endPoint x: 710, endPoint y: 407, distance: 124.8
click at [710, 407] on div "53216 53225 53233 53256 53289 53133 53219 53253 53142 53224 53249 53245 53220 5…" at bounding box center [552, 283] width 1105 height 453
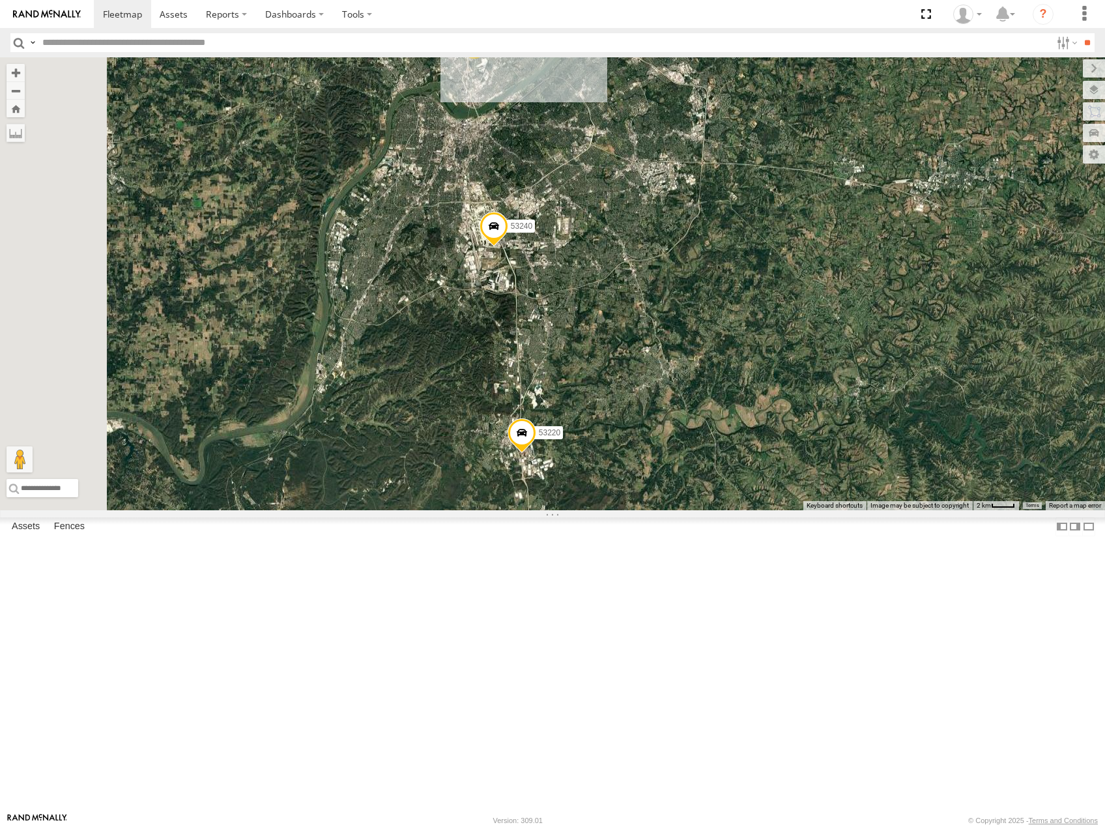
drag, startPoint x: 666, startPoint y: 245, endPoint x: 670, endPoint y: 343, distance: 98.4
click at [670, 343] on div "53216 53225 53233 53256 53289 53133 53219 53253 53142 53224 53249 53245 53220 5…" at bounding box center [552, 283] width 1105 height 453
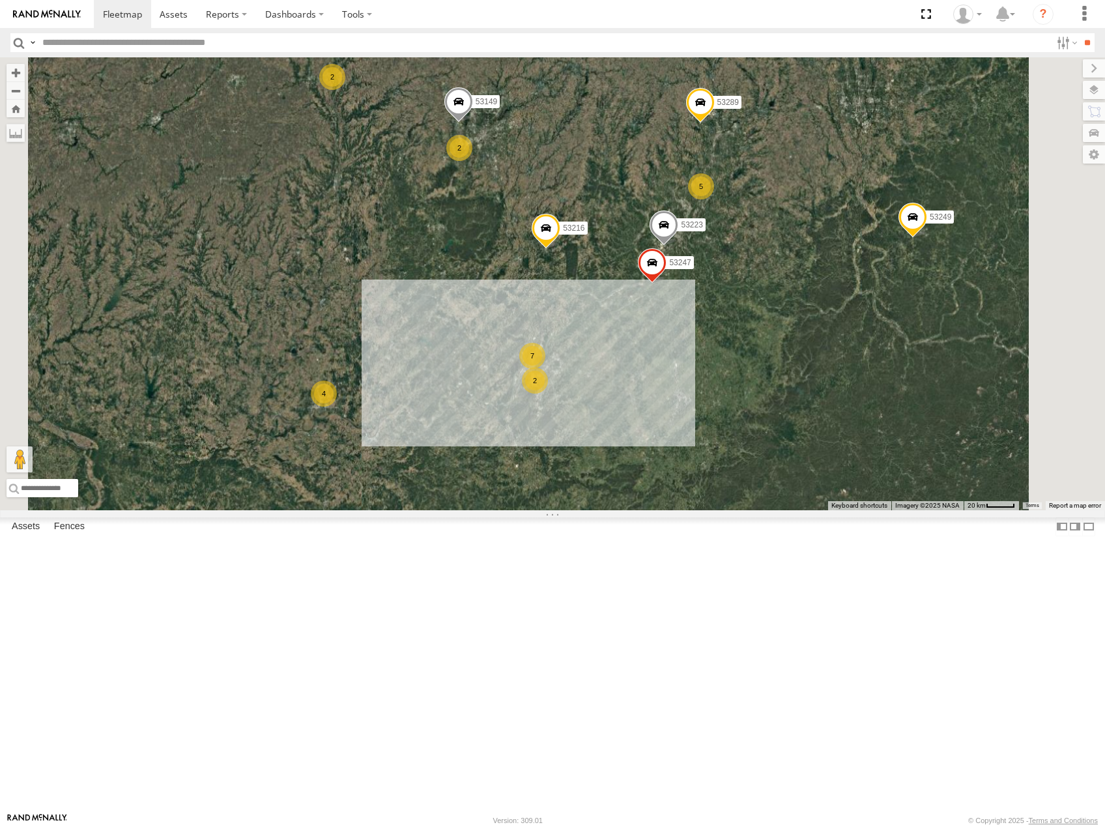
drag, startPoint x: 845, startPoint y: 489, endPoint x: 657, endPoint y: 517, distance: 189.6
click at [668, 510] on div "4 13 53216 5 53223 53149 7 53247 3 53225 53207 2 2 53289 53266 2 53249 2" at bounding box center [552, 283] width 1105 height 453
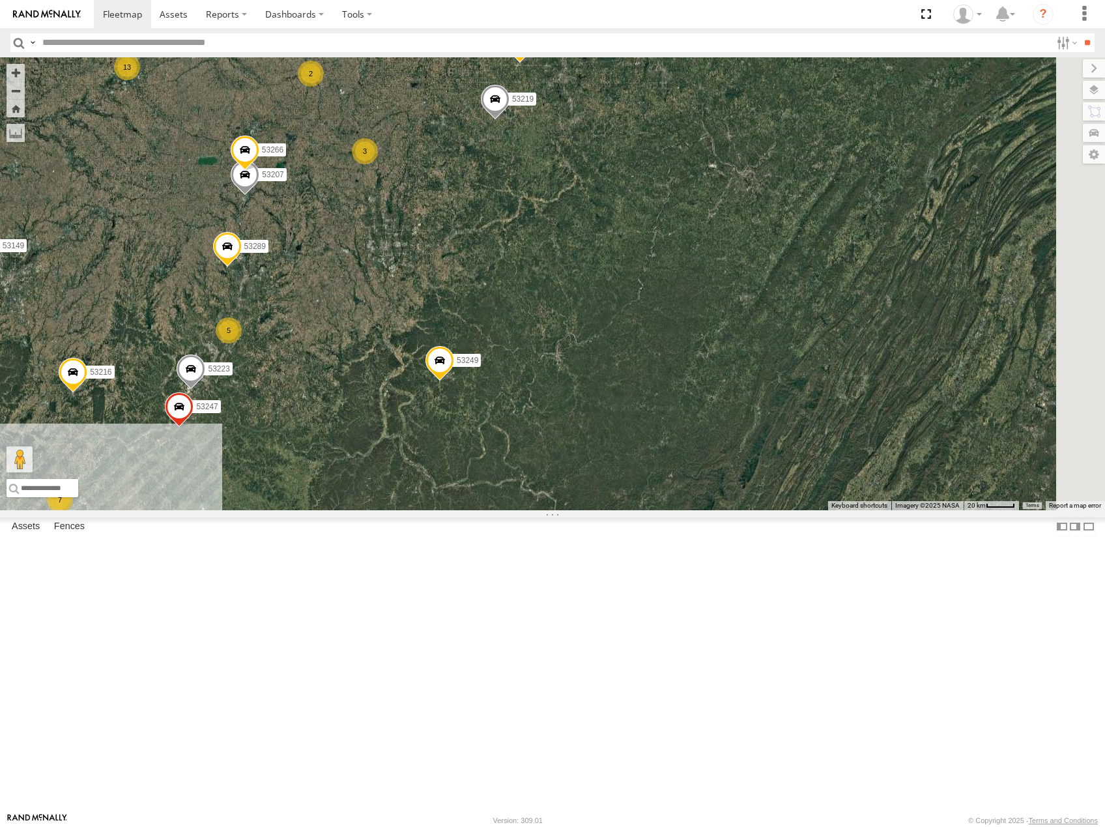
drag, startPoint x: 694, startPoint y: 390, endPoint x: 635, endPoint y: 568, distance: 188.1
click at [635, 510] on div "4 13 53216 5 53223 53149 7 53247 3 53225 53207 2 2 53289 53266 2 53249 2 4 5323…" at bounding box center [552, 283] width 1105 height 453
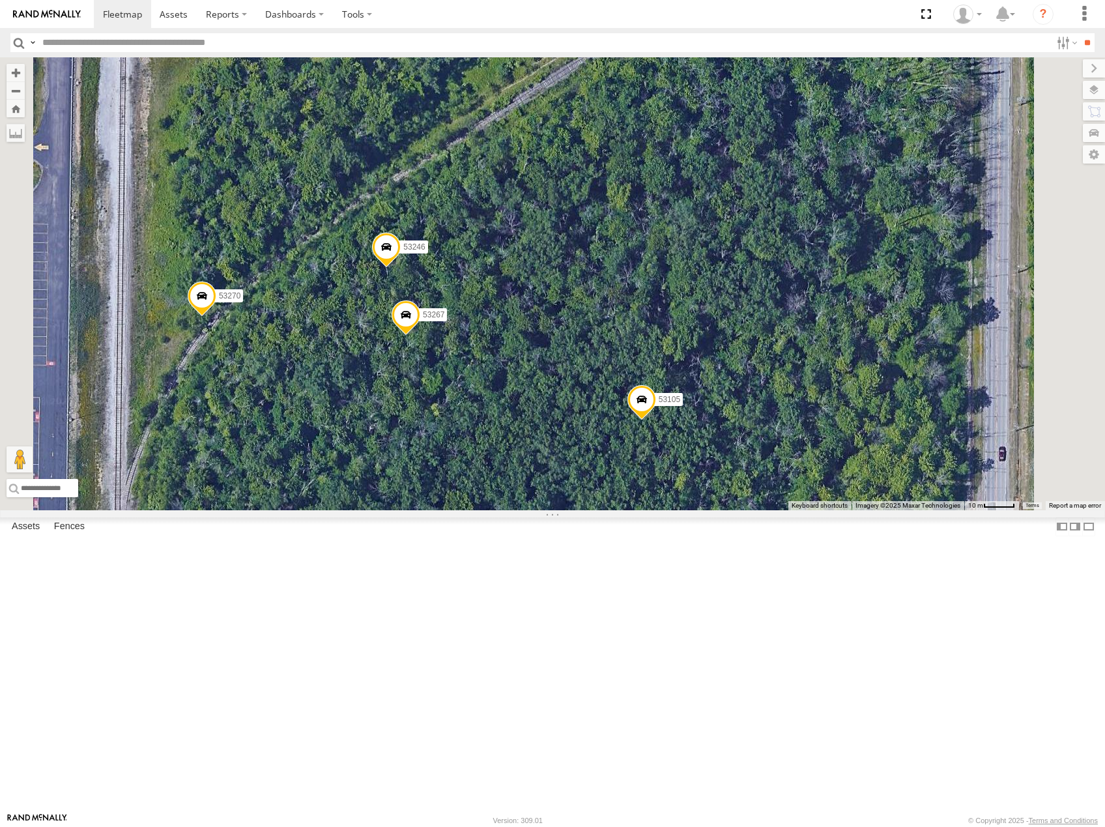
drag, startPoint x: 677, startPoint y: 483, endPoint x: 642, endPoint y: 398, distance: 91.7
click at [644, 399] on div "53216 53223 53149 53247 53225 53207 53289 53266 53249 53233 53219 53142 53141 5…" at bounding box center [552, 283] width 1105 height 453
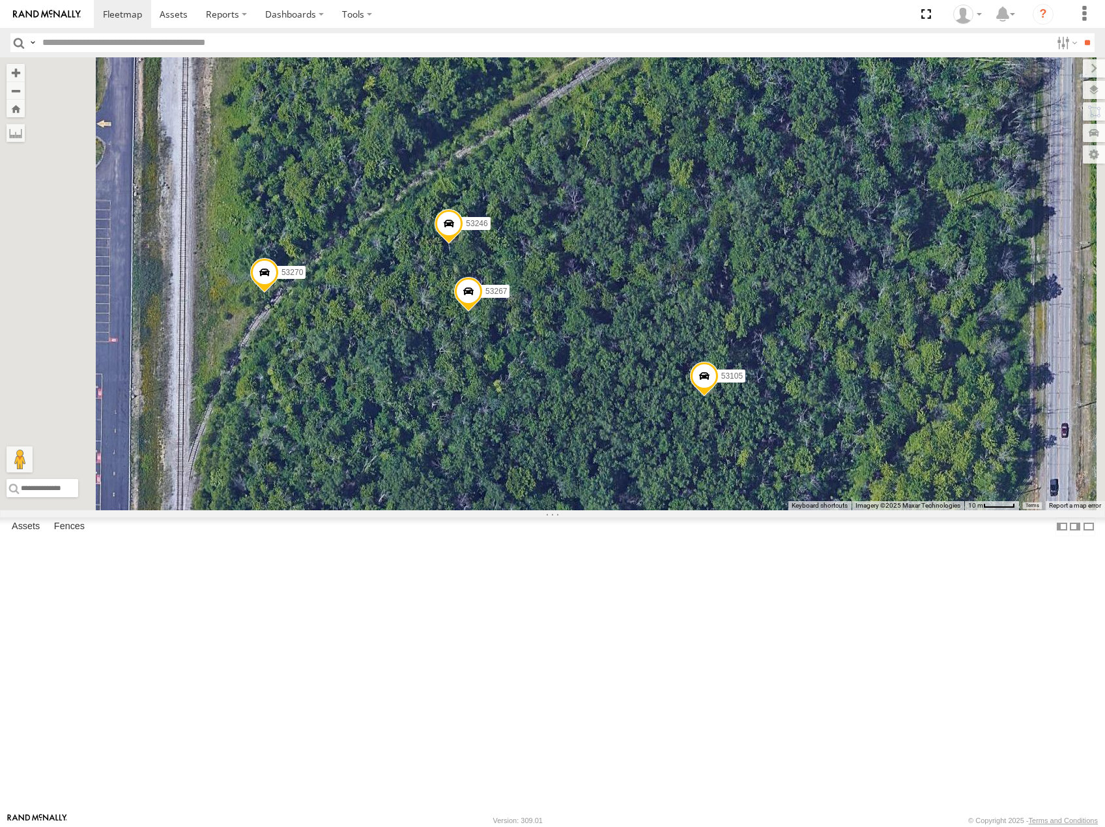
drag, startPoint x: 537, startPoint y: 470, endPoint x: 633, endPoint y: 513, distance: 105.0
click at [633, 510] on div "53216 53223 53149 53247 53225 53207 53289 53266 53249 53233 53219 53142 53141 5…" at bounding box center [552, 283] width 1105 height 453
click at [463, 244] on span at bounding box center [449, 226] width 29 height 35
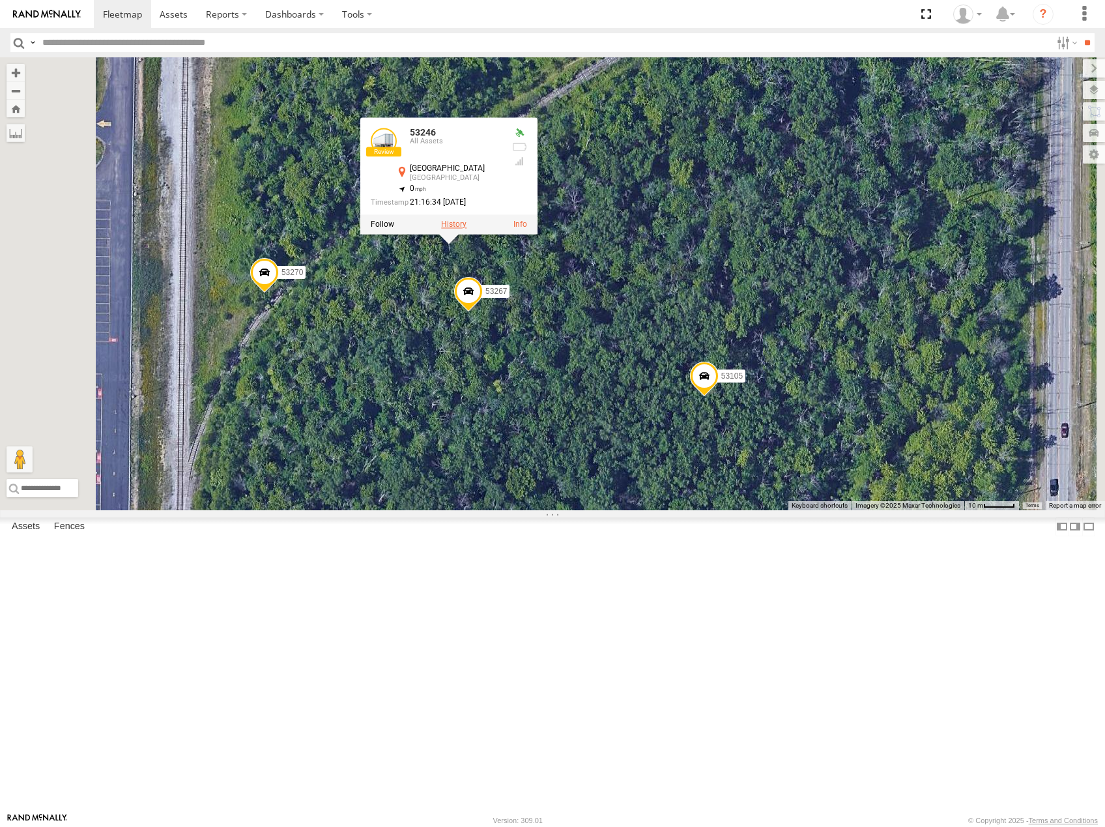
click at [466, 229] on label at bounding box center [453, 224] width 25 height 9
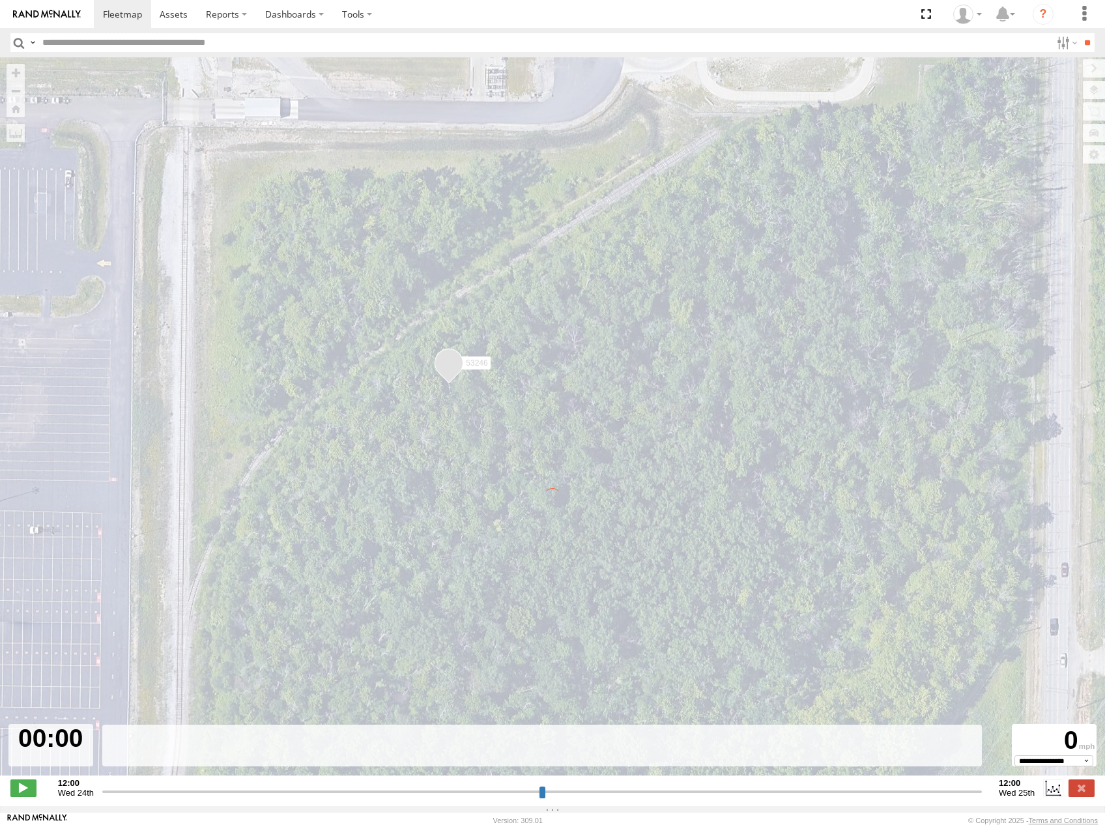
type input "**********"
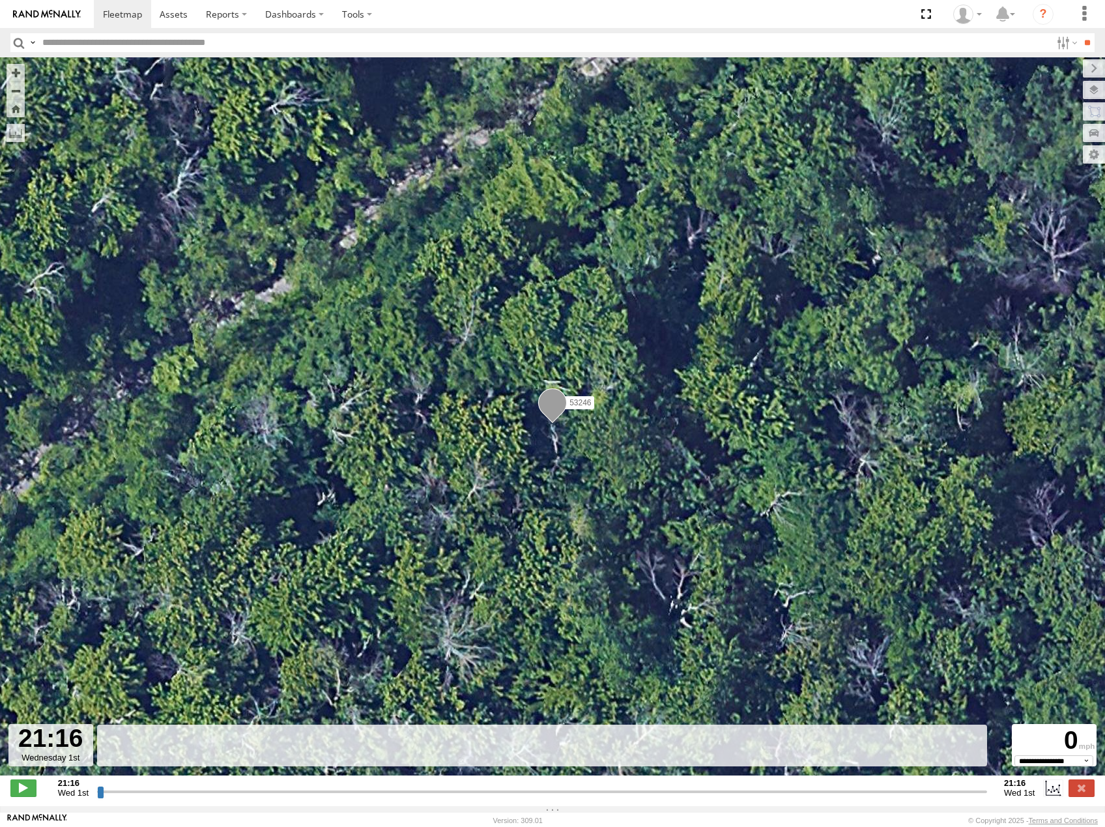
drag, startPoint x: 101, startPoint y: 797, endPoint x: 340, endPoint y: 743, distance: 245.1
click at [330, 797] on input "range" at bounding box center [542, 791] width 890 height 12
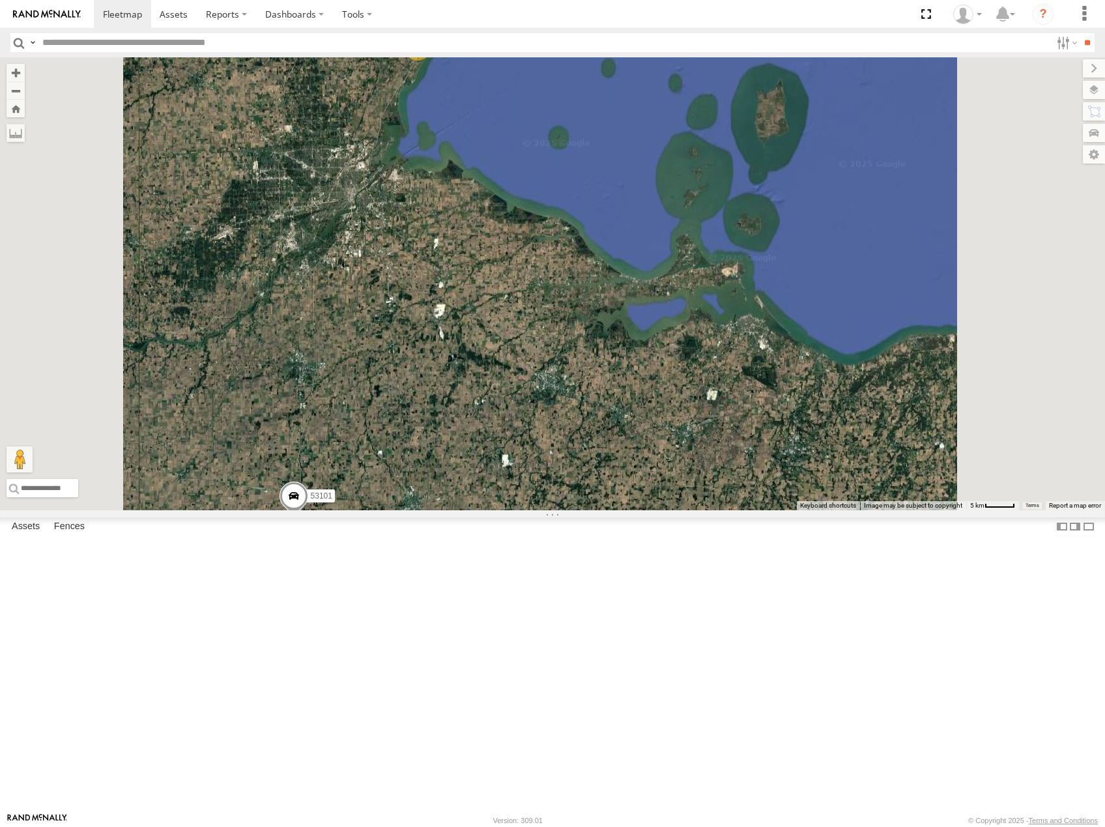
drag, startPoint x: 872, startPoint y: 483, endPoint x: 662, endPoint y: 511, distance: 211.6
click at [662, 510] on div "53208 53216 53225 53219 53253 53249 53245 53233 53256 53289 53133 53142 53224 5…" at bounding box center [552, 283] width 1105 height 453
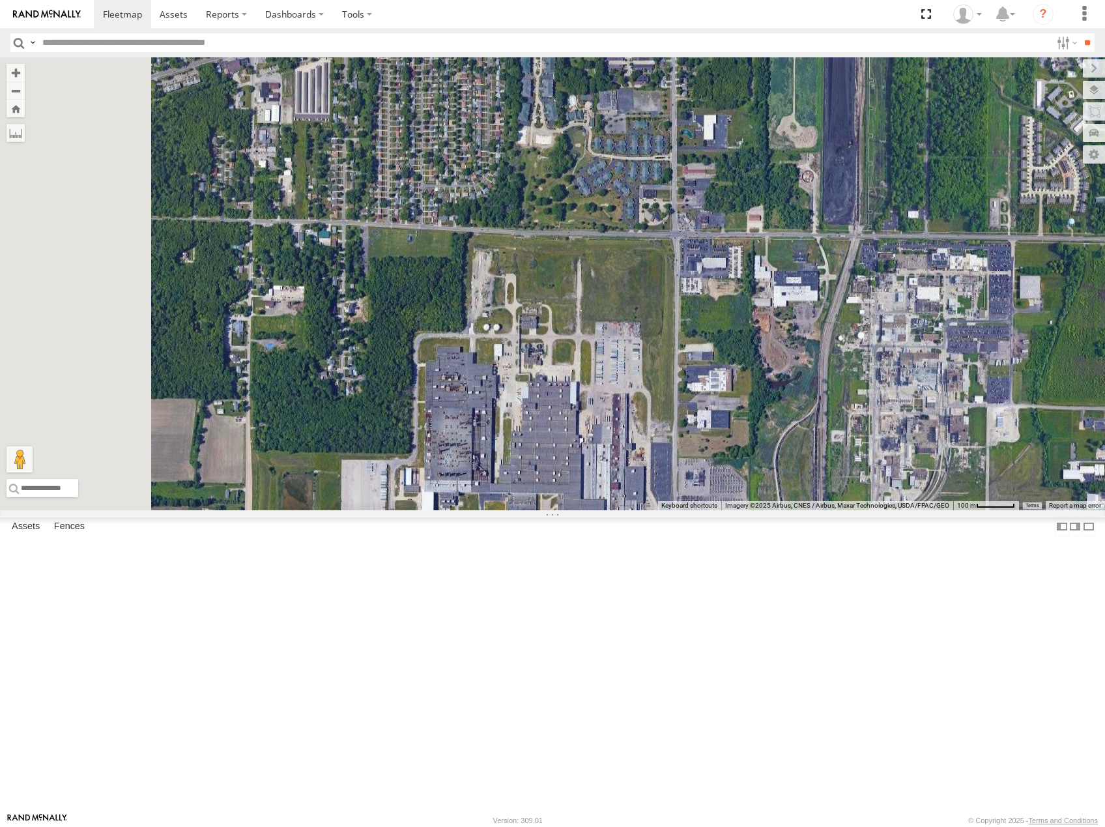
drag, startPoint x: 726, startPoint y: 468, endPoint x: 752, endPoint y: 433, distance: 42.9
click at [751, 435] on div "53208 53216 53225 53219 53253 53249 53245 53233 53256 53289 53133 53142 53224 5…" at bounding box center [552, 283] width 1105 height 453
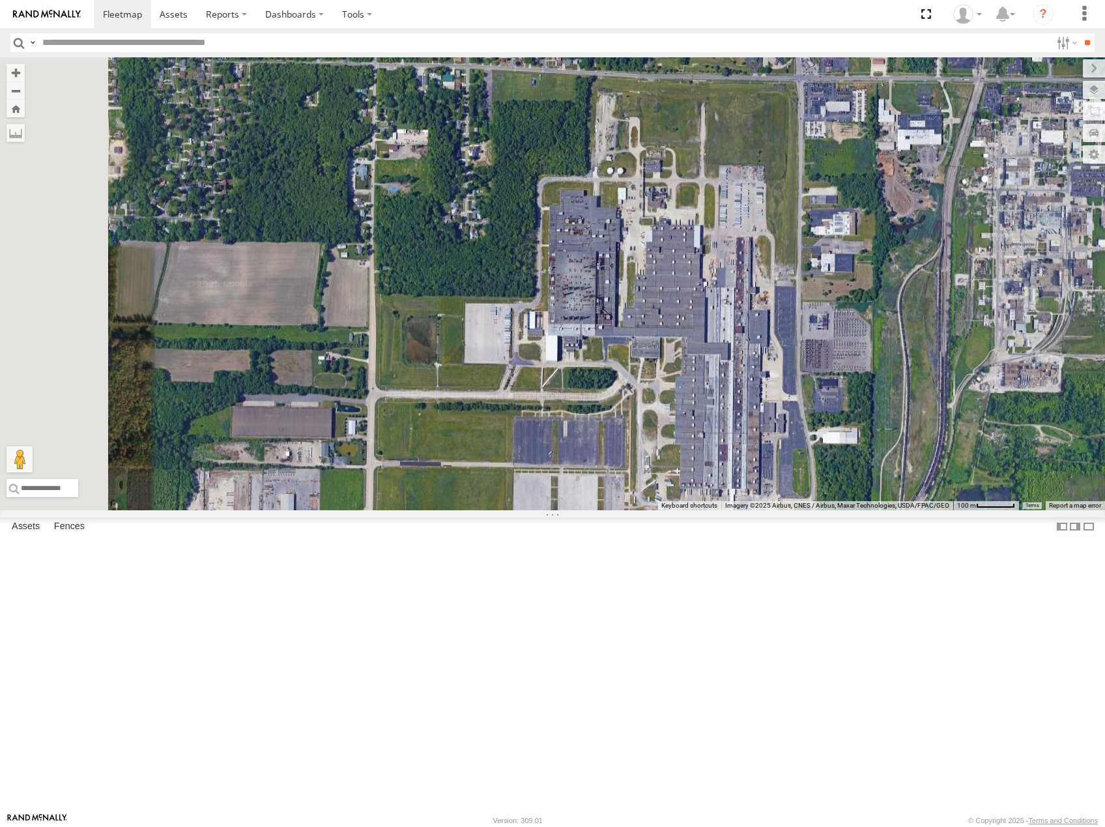
drag, startPoint x: 894, startPoint y: 423, endPoint x: 839, endPoint y: 356, distance: 87.0
click at [855, 373] on div "53208 53216 53225 53219 53253 53249 53245 53233 53256 53289 53133 53142 53224 5…" at bounding box center [552, 283] width 1105 height 453
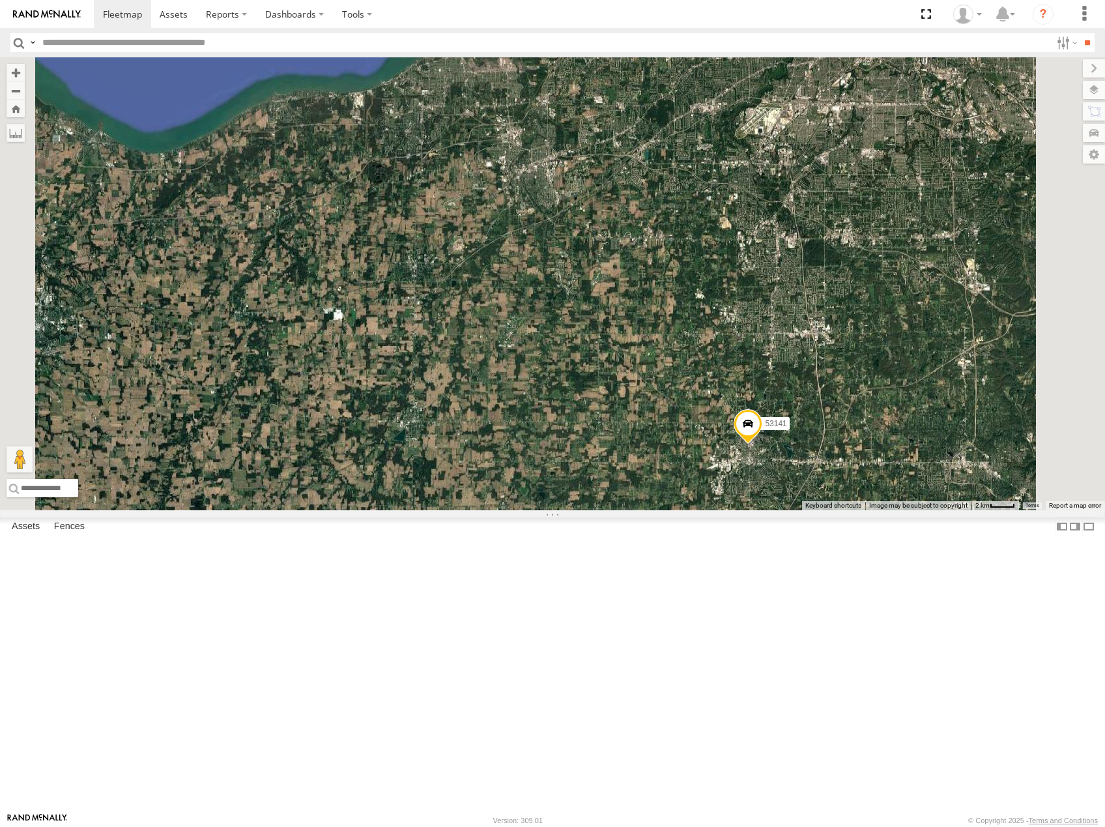
click at [762, 444] on span at bounding box center [748, 426] width 29 height 35
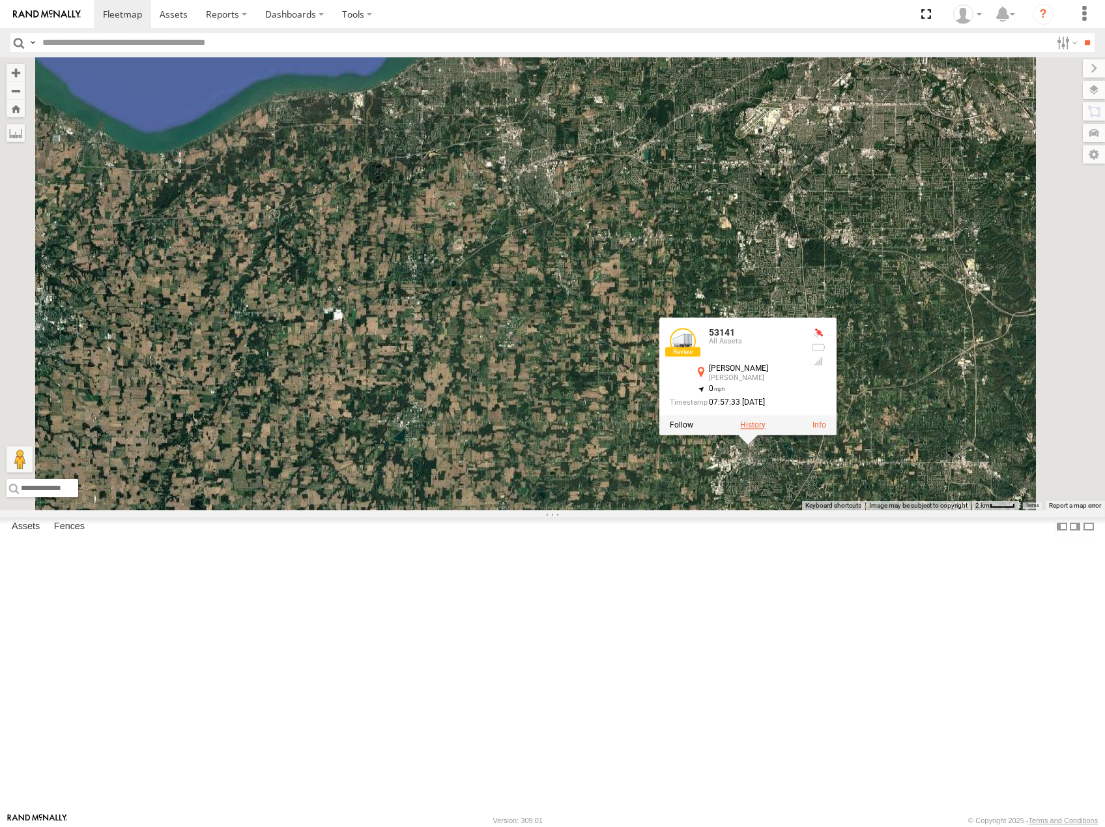
click at [765, 429] on label at bounding box center [752, 424] width 25 height 9
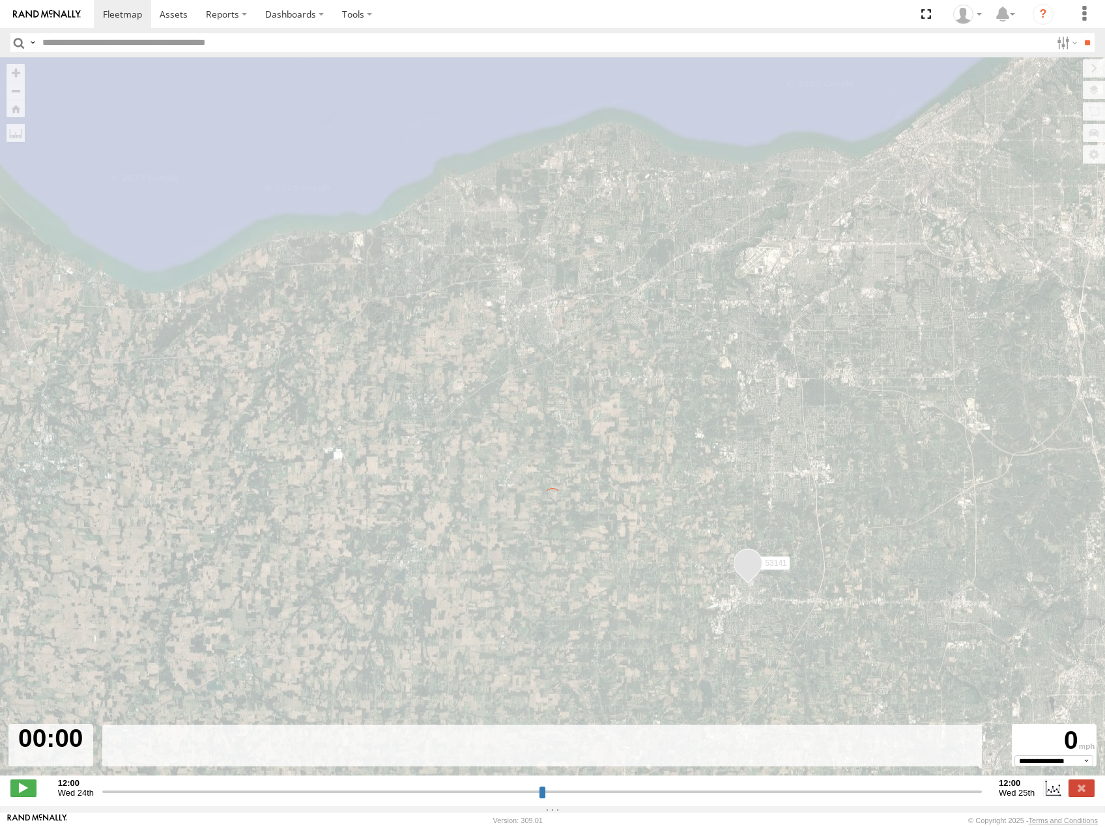
type input "**********"
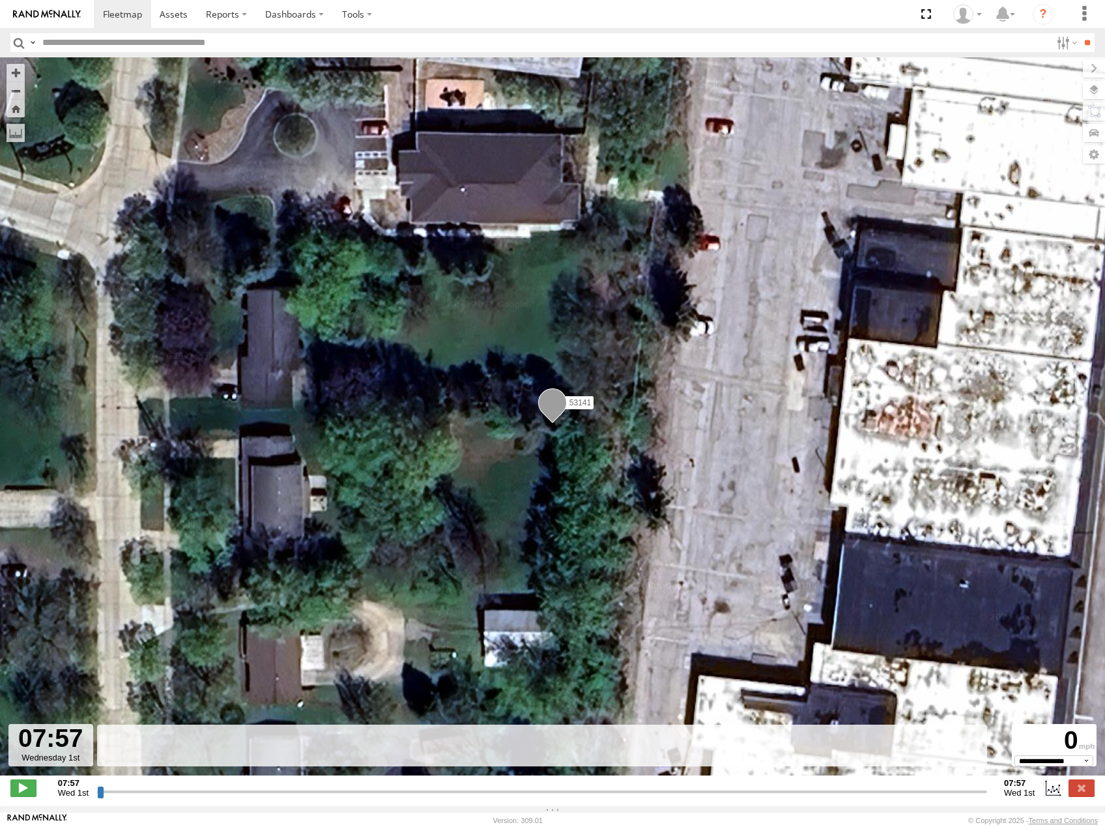
drag, startPoint x: 98, startPoint y: 794, endPoint x: 208, endPoint y: 819, distance: 112.8
click at [208, 797] on input "range" at bounding box center [542, 791] width 890 height 12
drag, startPoint x: 96, startPoint y: 798, endPoint x: 278, endPoint y: 708, distance: 202.2
click at [265, 784] on div "07:57 Wed 1st Created with Highcharts 6.0.7 Highcharts.com 07:57 Wed 1st" at bounding box center [552, 788] width 1084 height 20
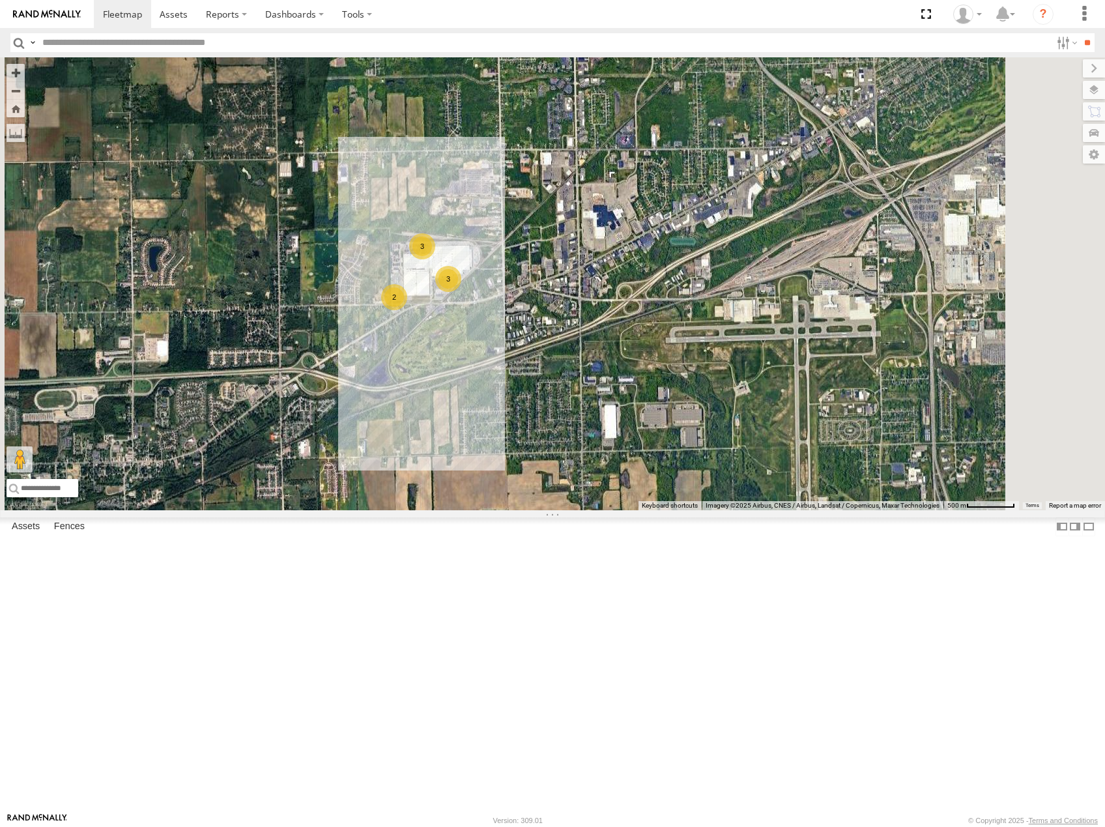
drag, startPoint x: 911, startPoint y: 380, endPoint x: 743, endPoint y: 394, distance: 169.3
click at [749, 395] on div "53208 53216 53247 53225 53219 53253 53249 53245 53210 53233 53103 53207 53256 5…" at bounding box center [552, 283] width 1105 height 453
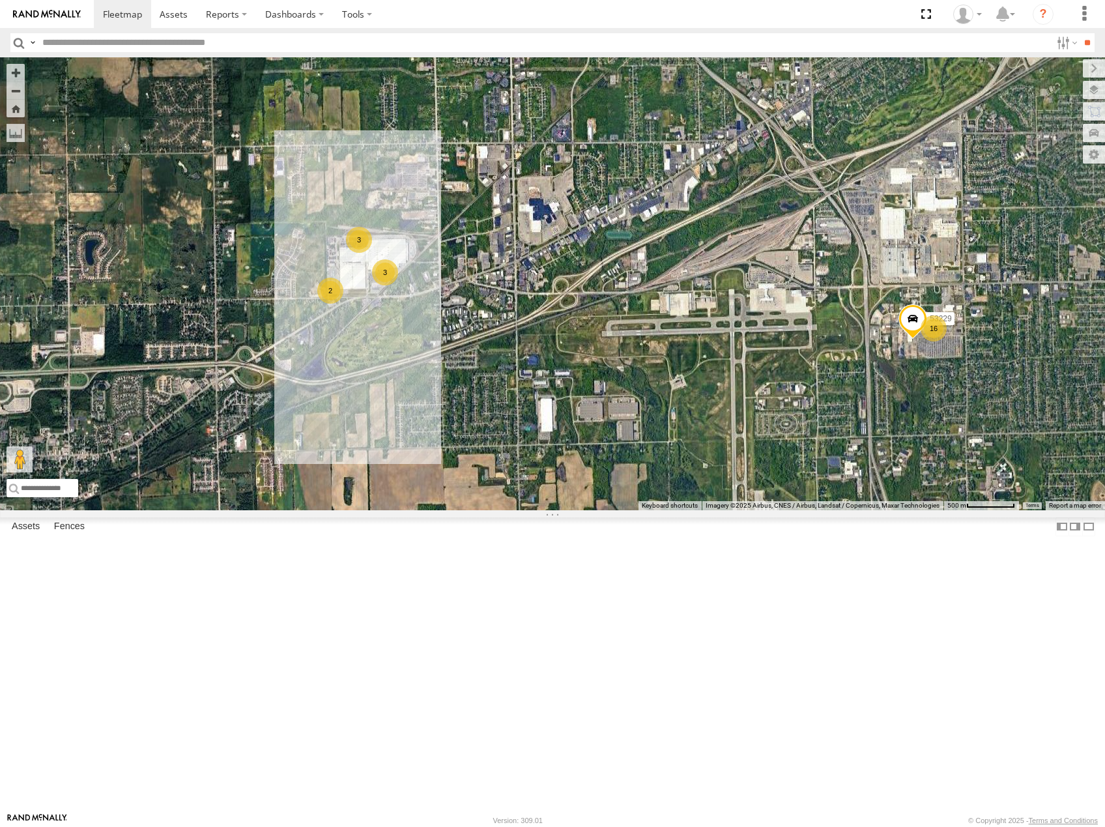
drag, startPoint x: 883, startPoint y: 421, endPoint x: 708, endPoint y: 411, distance: 175.5
click at [708, 412] on div "53208 53216 53247 53225 53219 53253 53249 53245 53210 53233 53103 53207 53256 5…" at bounding box center [552, 283] width 1105 height 453
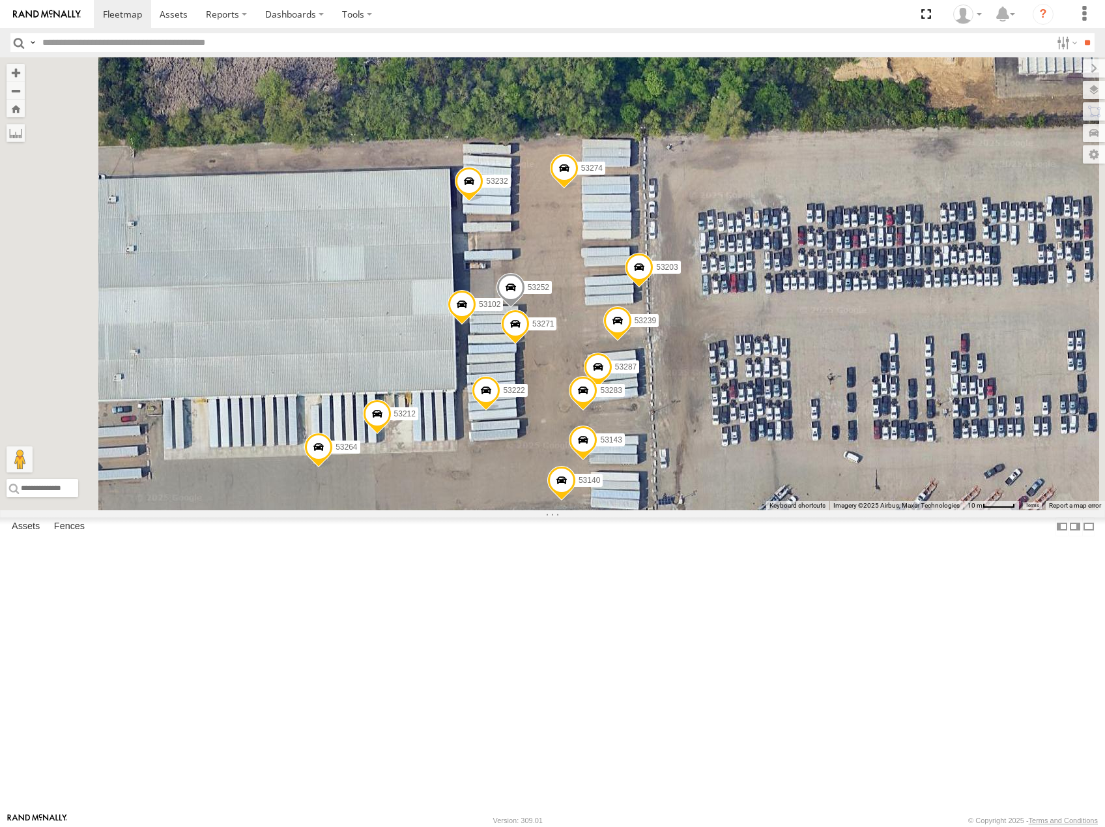
click at [525, 308] on span at bounding box center [510, 290] width 29 height 35
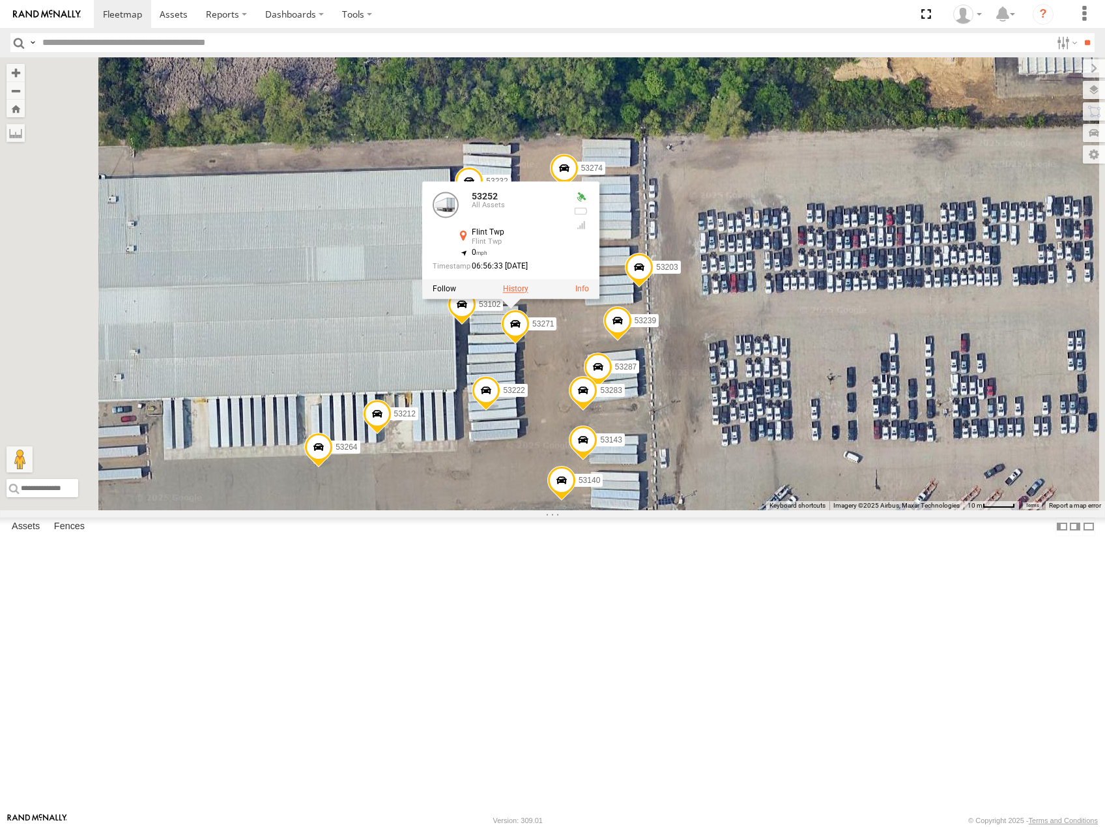
click at [528, 293] on label at bounding box center [515, 288] width 25 height 9
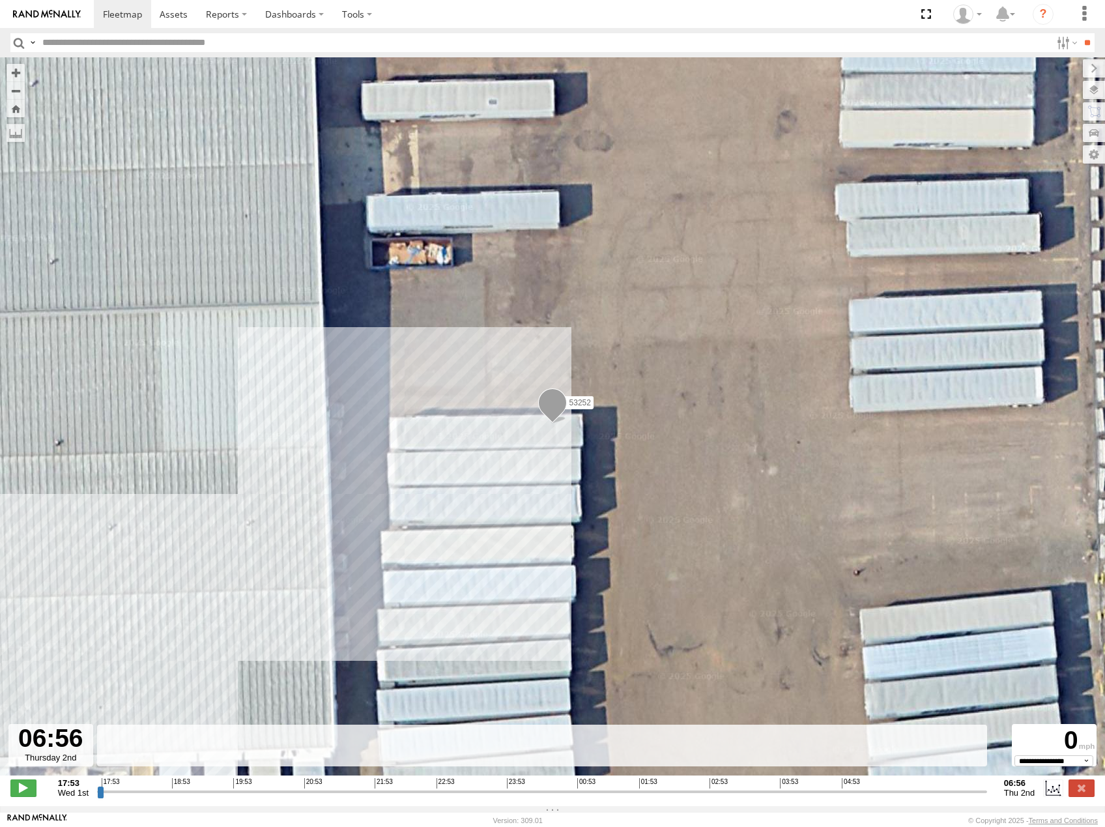
drag, startPoint x: 101, startPoint y: 800, endPoint x: 1085, endPoint y: 845, distance: 985.3
type input "**********"
click at [987, 797] on input "range" at bounding box center [542, 791] width 890 height 12
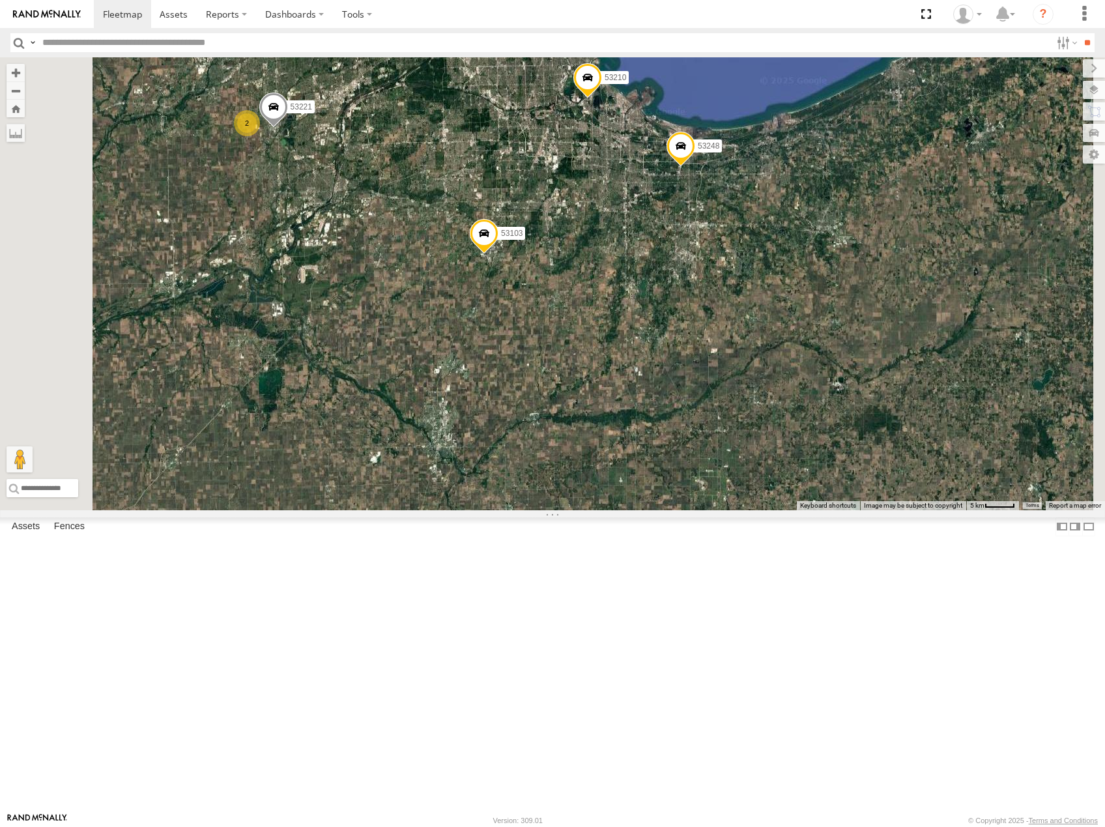
drag, startPoint x: 610, startPoint y: 315, endPoint x: 732, endPoint y: 319, distance: 122.5
click at [732, 319] on div "53280 53216 53225 53233 53253 53142 53249 53247 53208 53245 53255 53223 53149 5…" at bounding box center [552, 283] width 1105 height 453
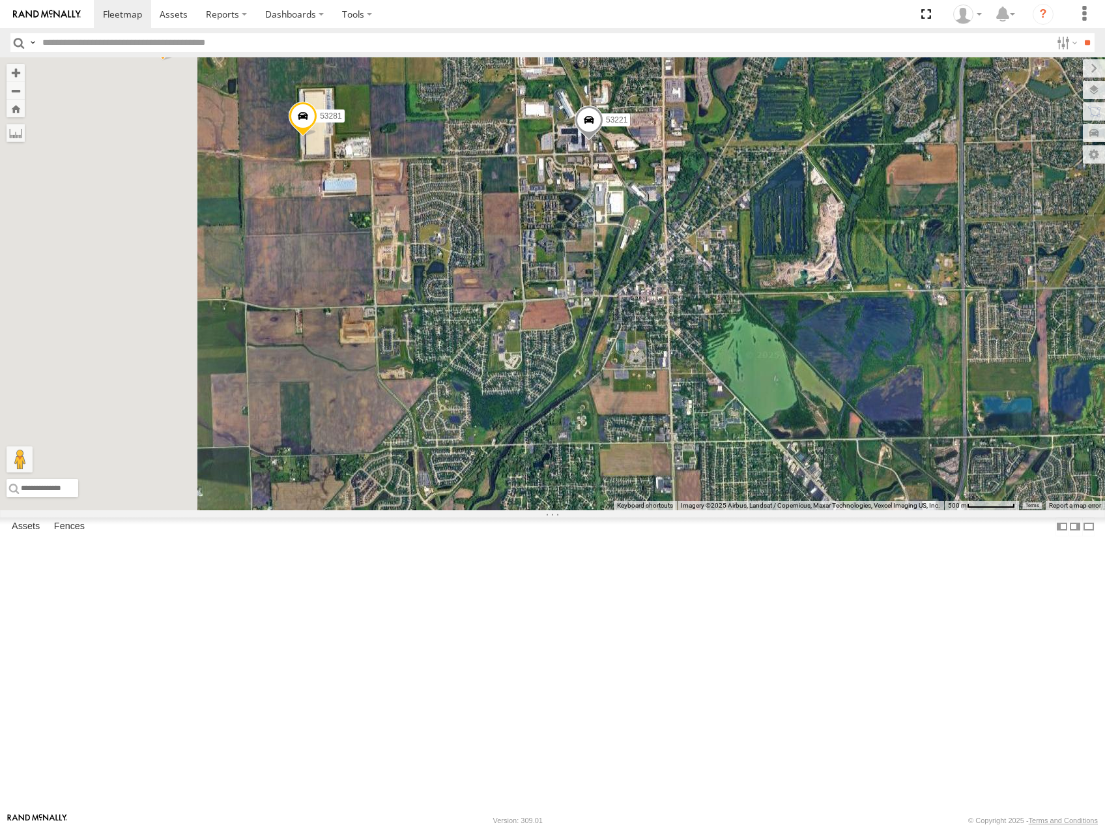
drag, startPoint x: 548, startPoint y: 289, endPoint x: 762, endPoint y: 312, distance: 214.9
click at [763, 310] on div "53280 53216 53225 53233 53253 53142 53249 53247 53208 53245 53255 53223 53149 5…" at bounding box center [552, 283] width 1105 height 453
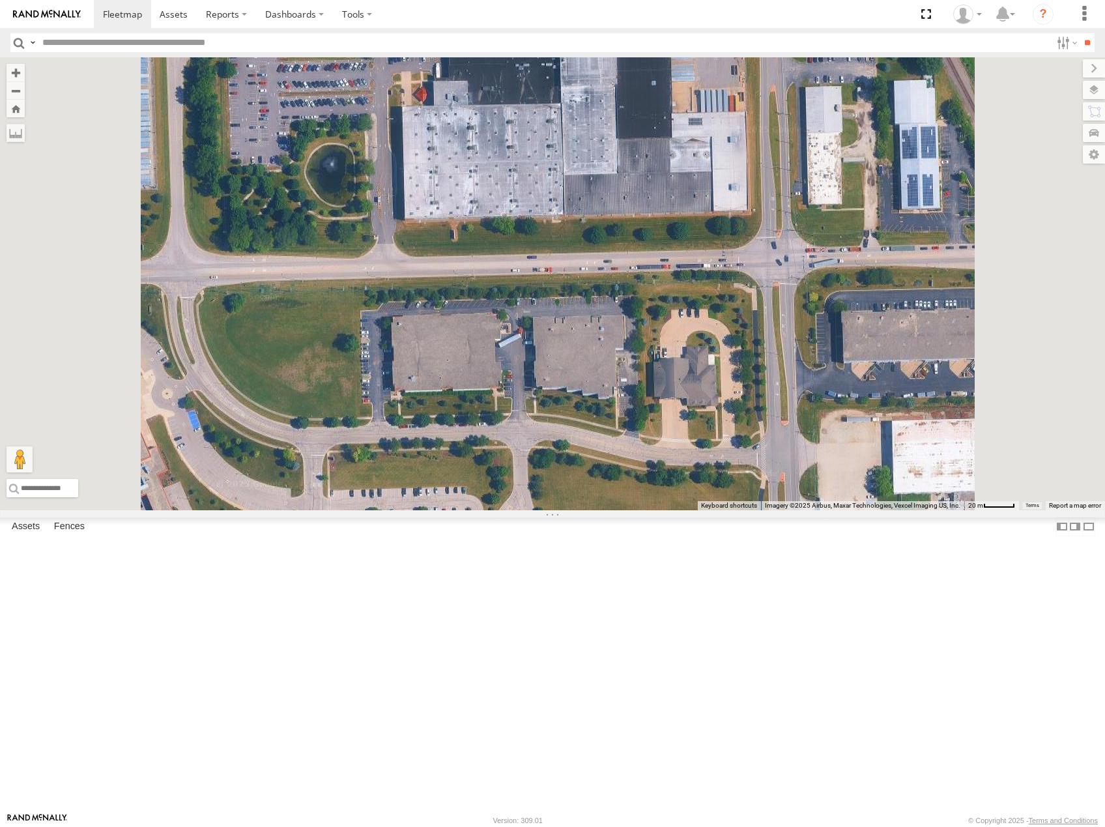
click at [749, 56] on span at bounding box center [734, 38] width 29 height 35
click at [752, 41] on label at bounding box center [738, 36] width 25 height 9
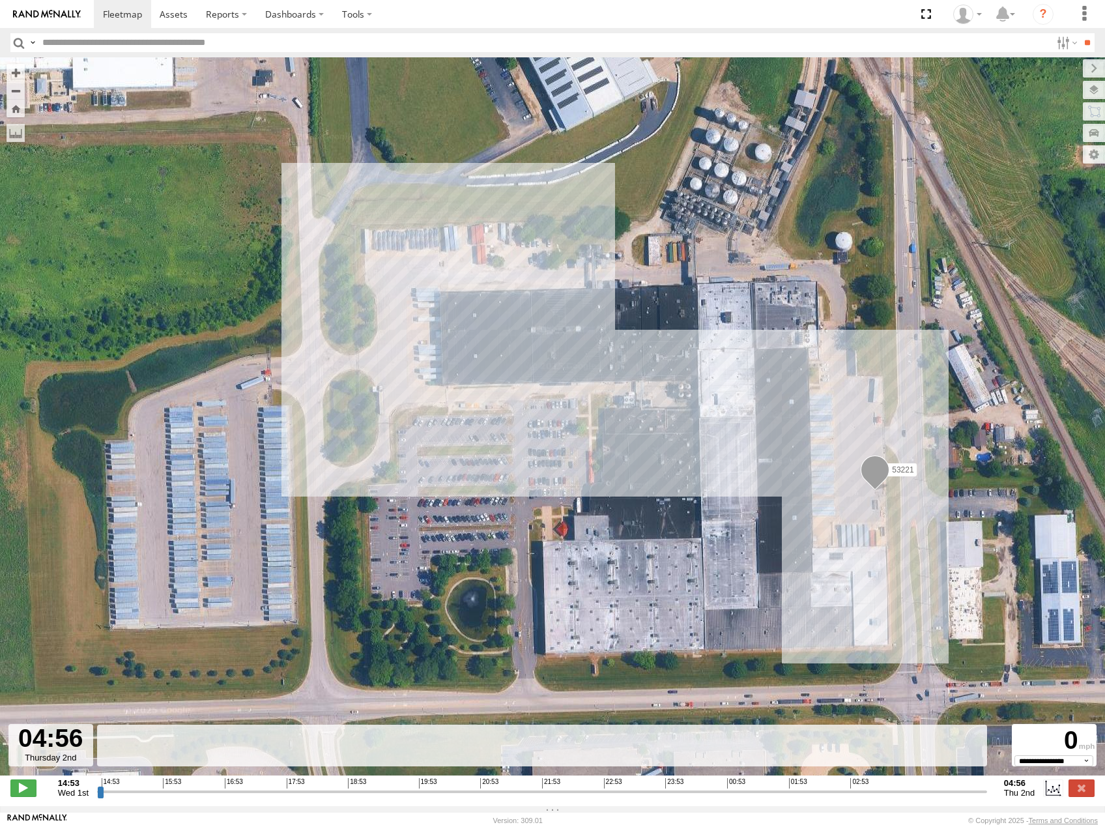
drag, startPoint x: 100, startPoint y: 797, endPoint x: 1060, endPoint y: 741, distance: 961.2
type input "**********"
click at [987, 785] on input "range" at bounding box center [542, 791] width 890 height 12
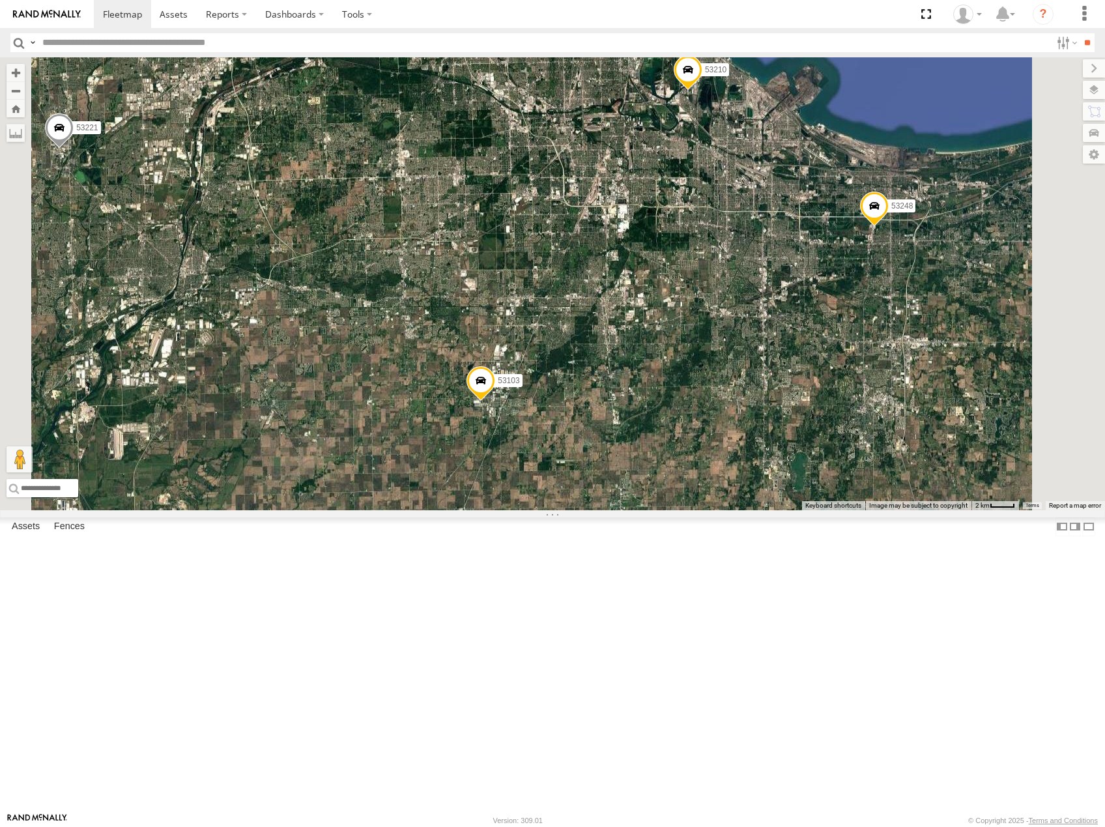
drag, startPoint x: 699, startPoint y: 370, endPoint x: 780, endPoint y: 470, distance: 128.3
click at [780, 470] on div "53208 53280 53216 53225 53233 53253 53142 53249 53245 53289 53133 53219 53224 5…" at bounding box center [552, 283] width 1105 height 453
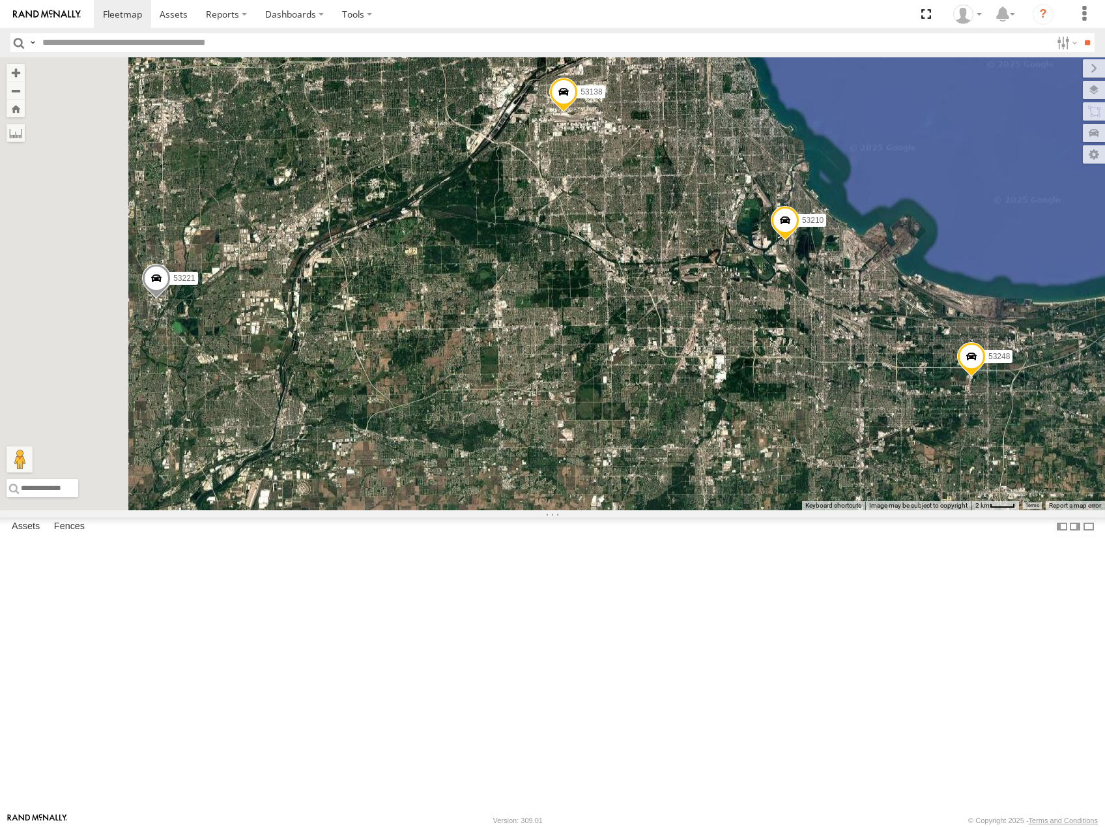
drag, startPoint x: 780, startPoint y: 406, endPoint x: 791, endPoint y: 453, distance: 48.2
click at [791, 453] on div "53208 53280 53216 53225 53233 53253 53142 53249 53245 53289 53133 53219 53224 5…" at bounding box center [552, 283] width 1105 height 453
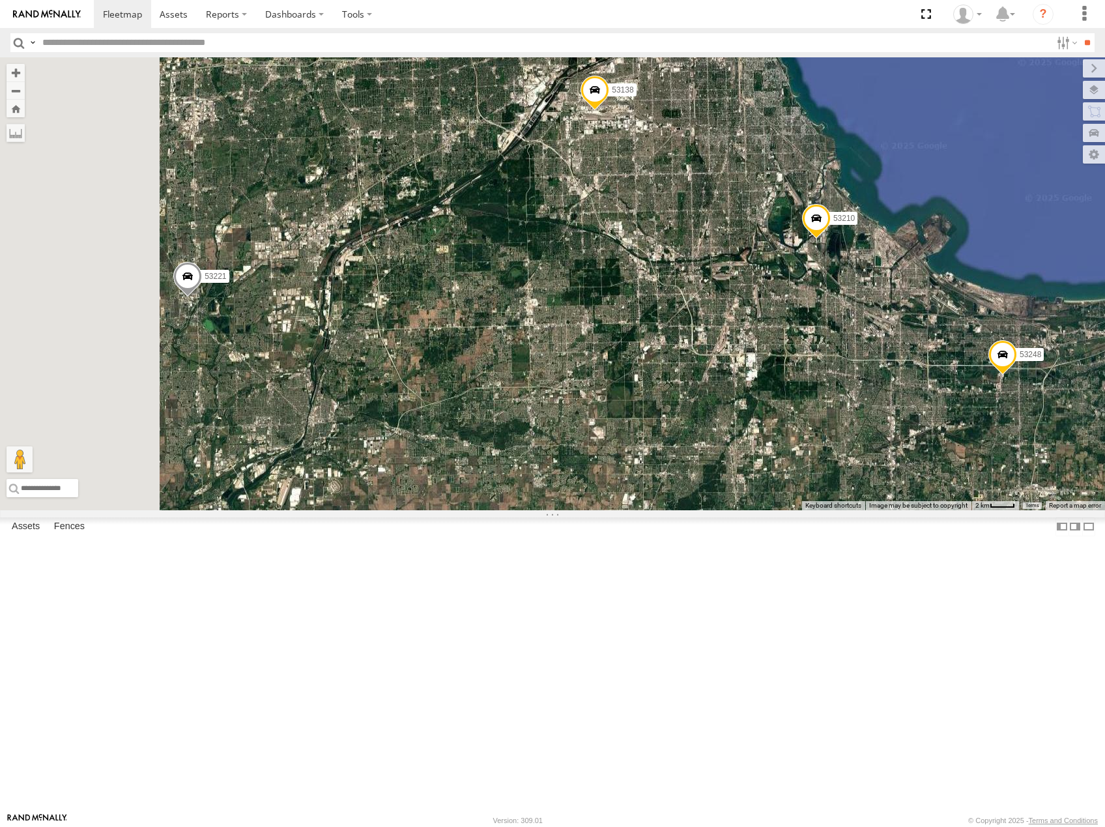
drag, startPoint x: 765, startPoint y: 423, endPoint x: 842, endPoint y: 398, distance: 80.3
click at [841, 398] on div "53208 53280 53216 53225 53233 53253 53142 53249 53245 53289 53133 53219 53224 5…" at bounding box center [552, 283] width 1105 height 453
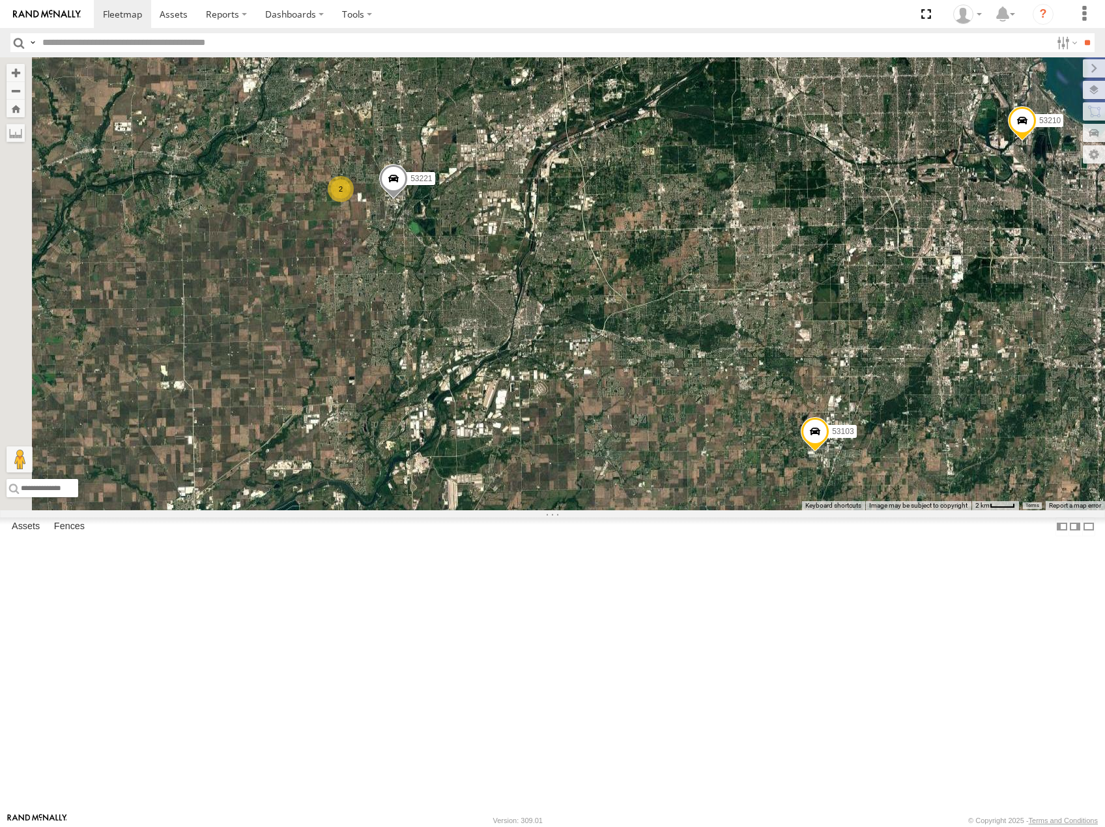
drag, startPoint x: 807, startPoint y: 351, endPoint x: 833, endPoint y: 322, distance: 39.2
click at [833, 322] on div "53208 53280 53216 53225 53233 53253 53142 53249 53245 53289 53133 53219 53224 5…" at bounding box center [552, 283] width 1105 height 453
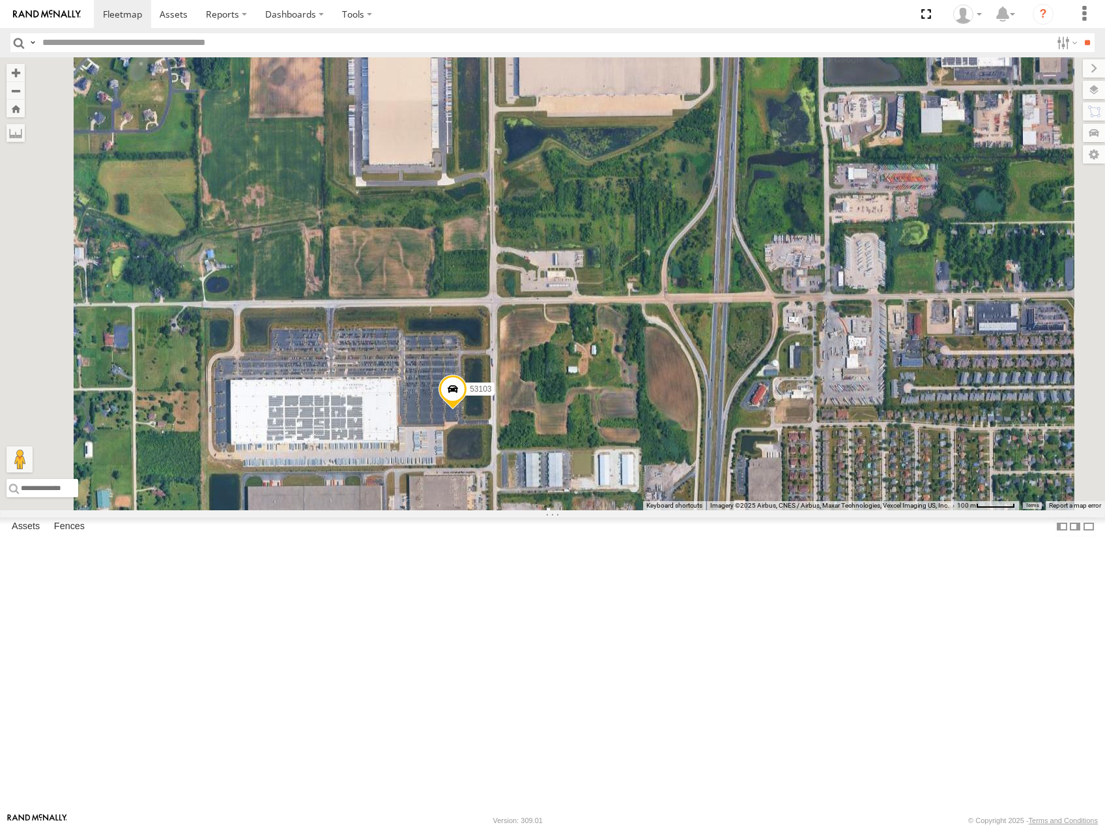
drag, startPoint x: 595, startPoint y: 653, endPoint x: 631, endPoint y: 567, distance: 92.6
click at [634, 510] on div "53208 53280 53216 53225 53233 53253 53142 53249 53245 53289 53133 53219 53224 5…" at bounding box center [552, 283] width 1105 height 453
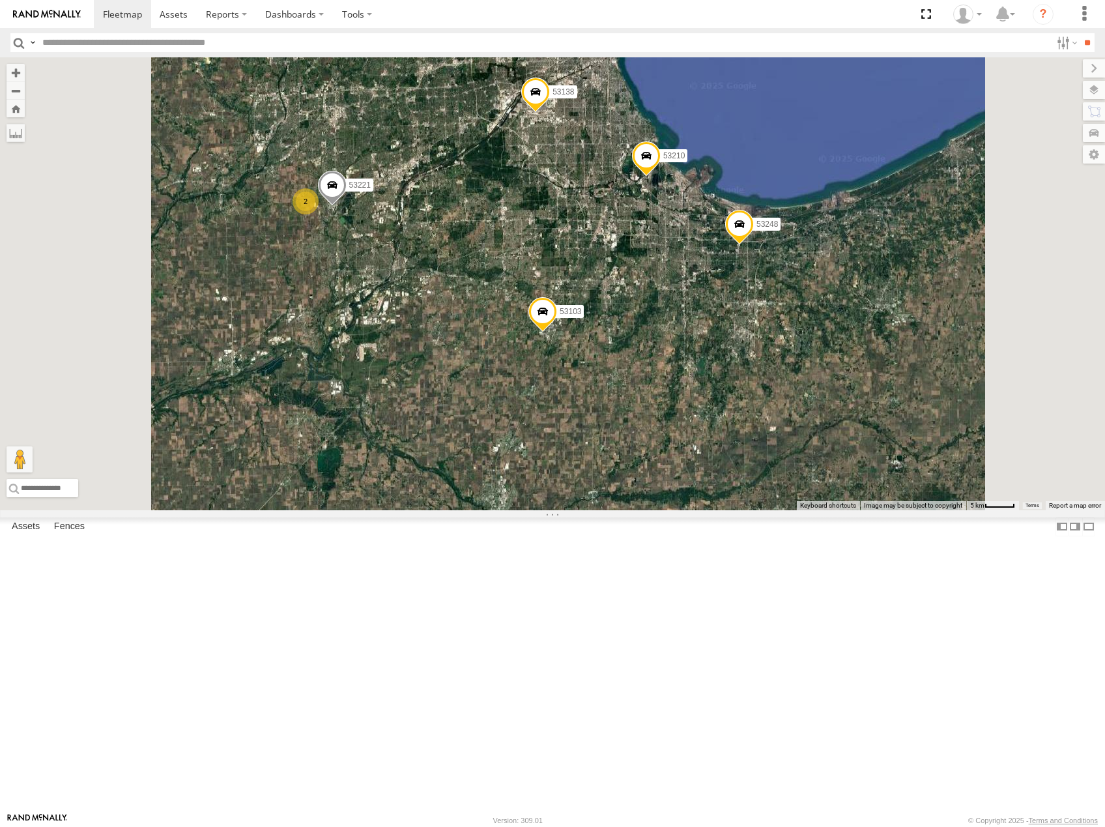
click at [757, 410] on div "53103 53210 53138 53248 53221 2" at bounding box center [552, 283] width 1105 height 453
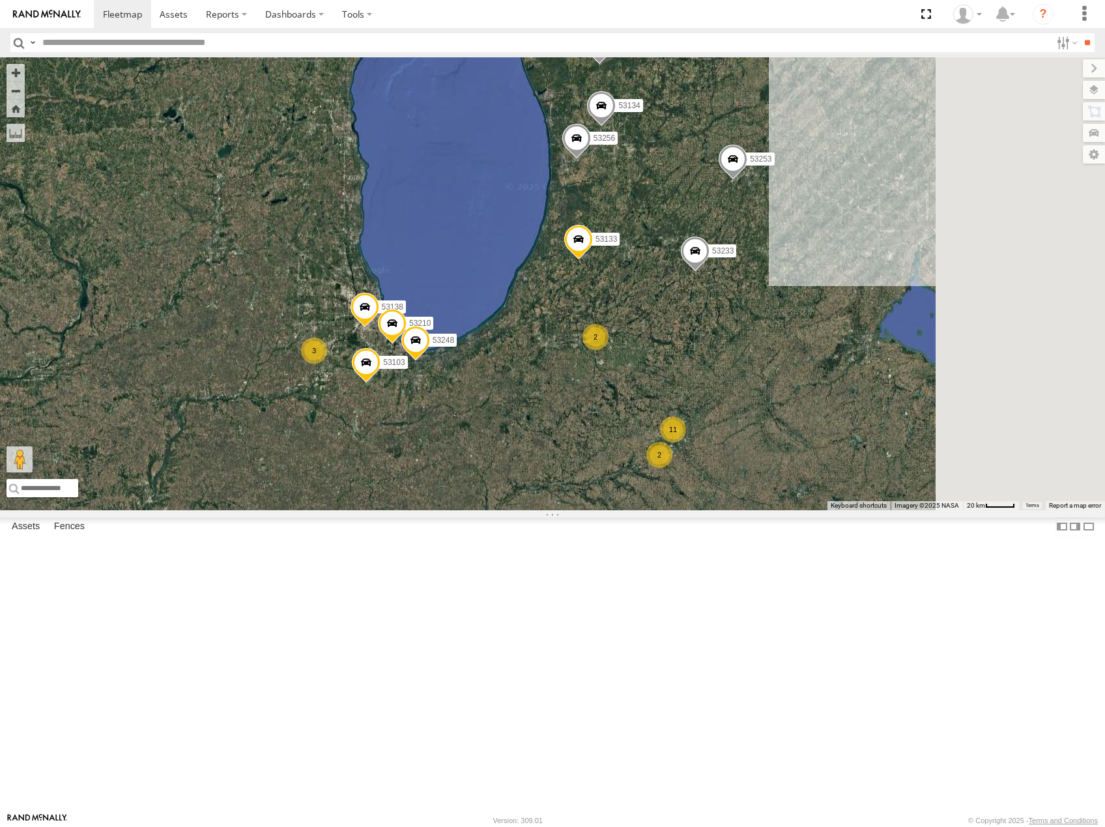
drag, startPoint x: 919, startPoint y: 466, endPoint x: 681, endPoint y: 485, distance: 238.5
click at [680, 489] on div "53138 11 53280 2 53149 53210 53233 53103 2 53256 3 53133 2 2 53253 53248 53134" at bounding box center [552, 283] width 1105 height 453
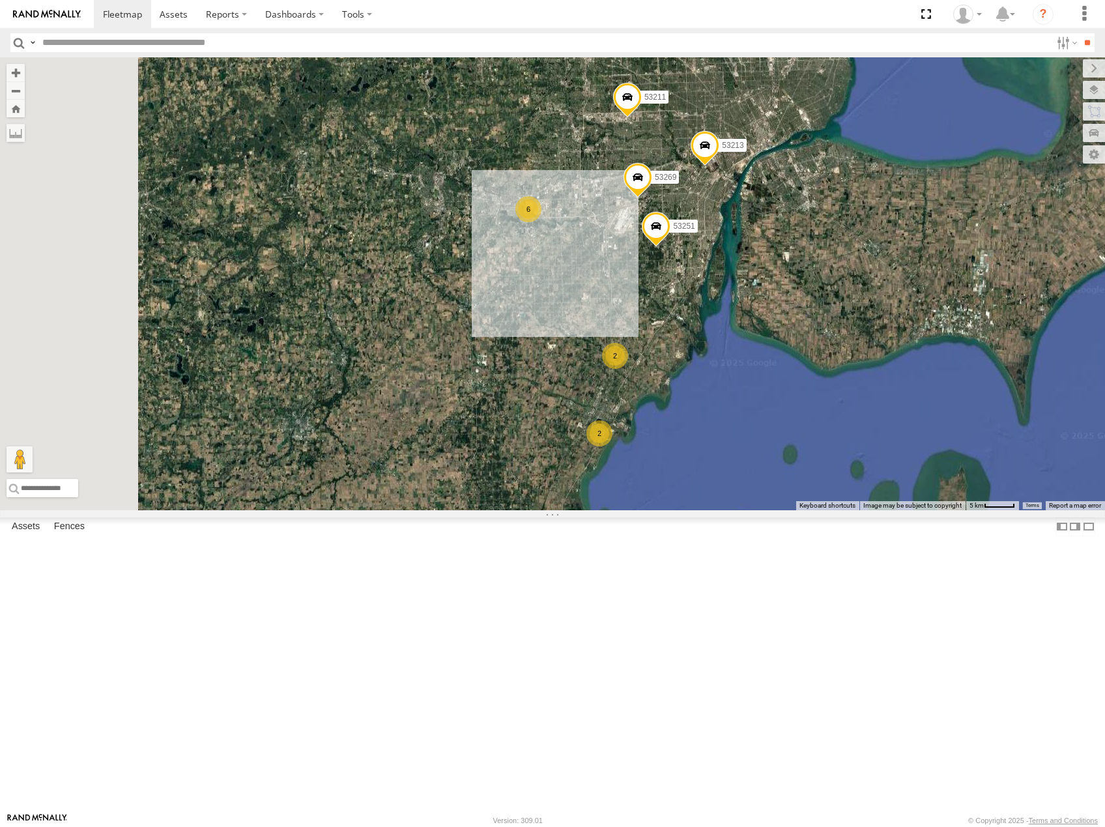
drag, startPoint x: 693, startPoint y: 392, endPoint x: 698, endPoint y: 414, distance: 22.1
click at [698, 414] on div "53138 53280 53149 53210 53233 53103 53256 53133 53253 53248 53134 53207 53289 5…" at bounding box center [552, 283] width 1105 height 453
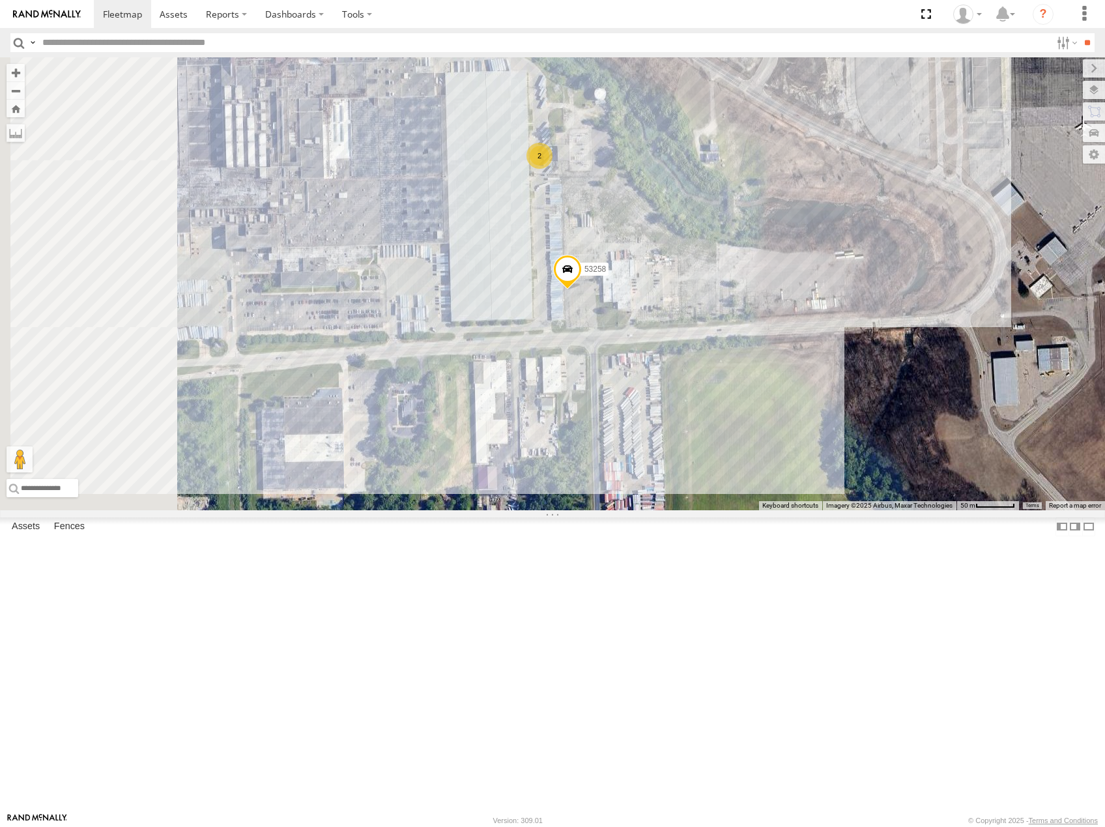
drag, startPoint x: 774, startPoint y: 307, endPoint x: 788, endPoint y: 313, distance: 15.7
click at [788, 313] on div "53138 53280 53149 53210 53233 53103 53256 53133 53253 53248 53134 53207 53289 5…" at bounding box center [552, 283] width 1105 height 453
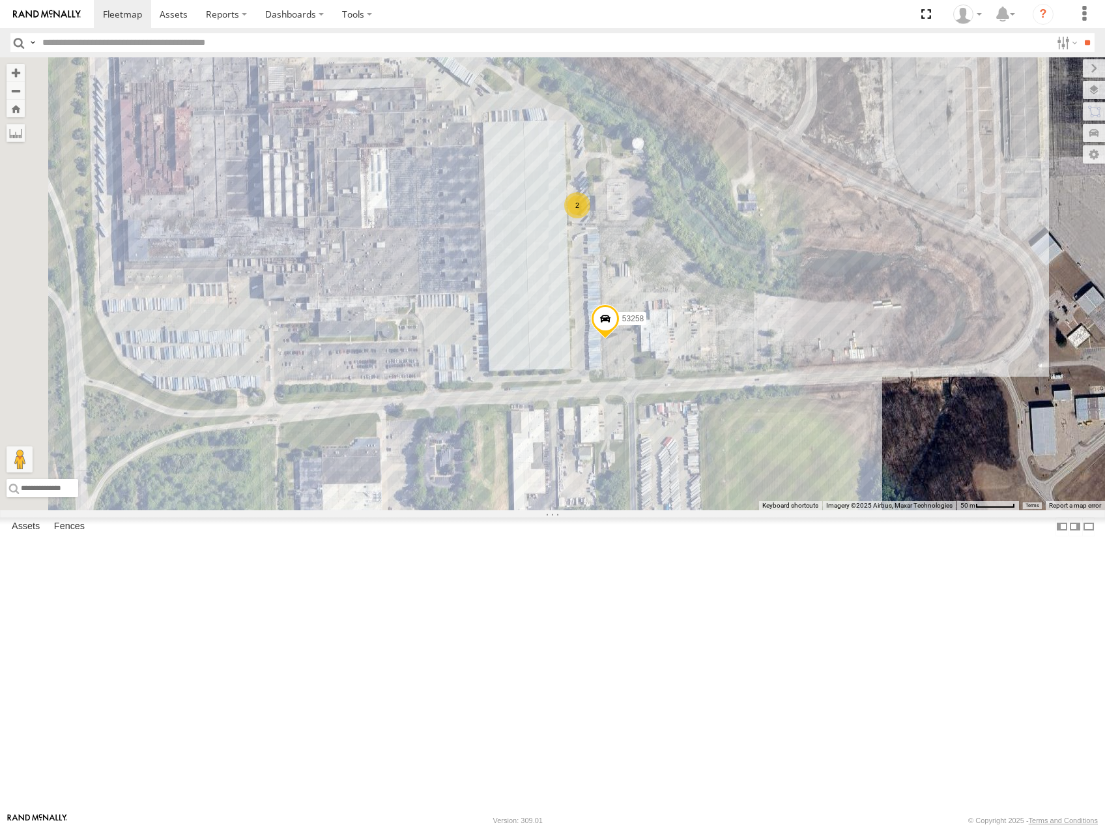
drag, startPoint x: 787, startPoint y: 272, endPoint x: 819, endPoint y: 317, distance: 55.1
click at [819, 317] on div "53138 53280 53149 53210 53233 53103 53256 53133 53253 53248 53134 53207 53289 5…" at bounding box center [552, 283] width 1105 height 453
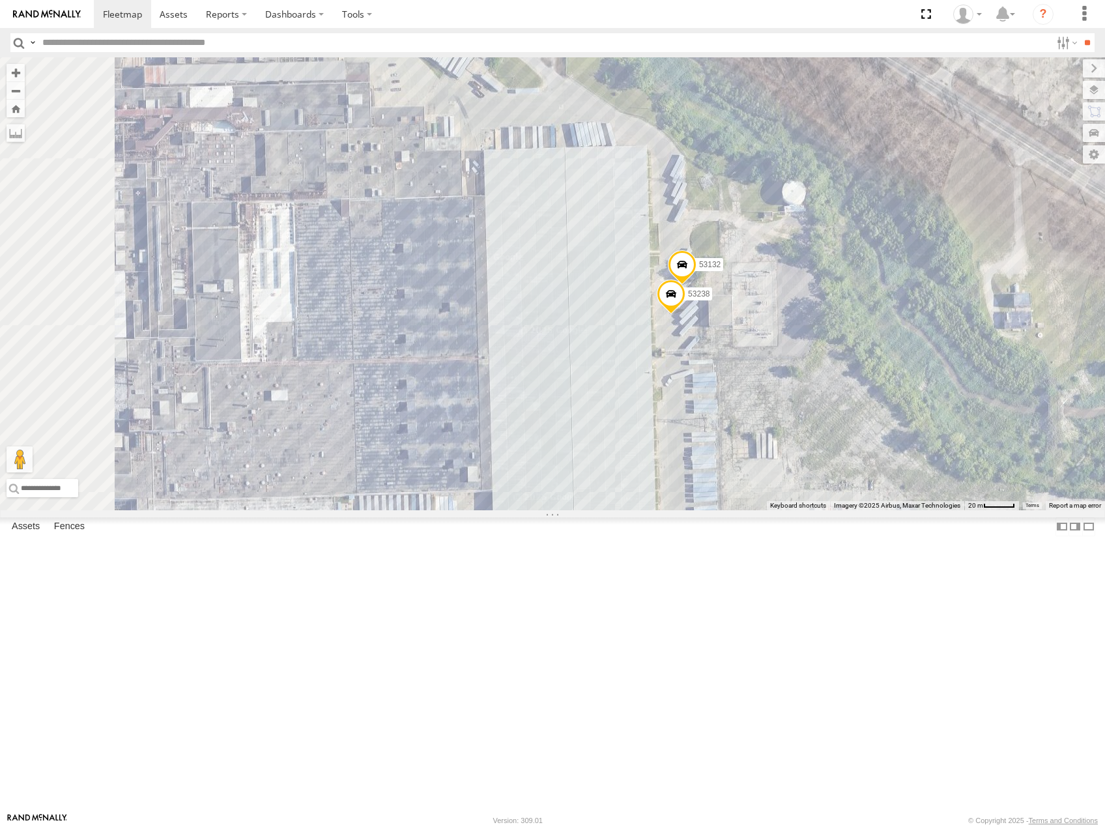
drag, startPoint x: 642, startPoint y: 255, endPoint x: 664, endPoint y: 165, distance: 93.2
click at [666, 177] on div "53138 53280 53149 53210 53233 53103 53256 53133 53253 53248 53134 53207 53289 5…" at bounding box center [552, 283] width 1105 height 453
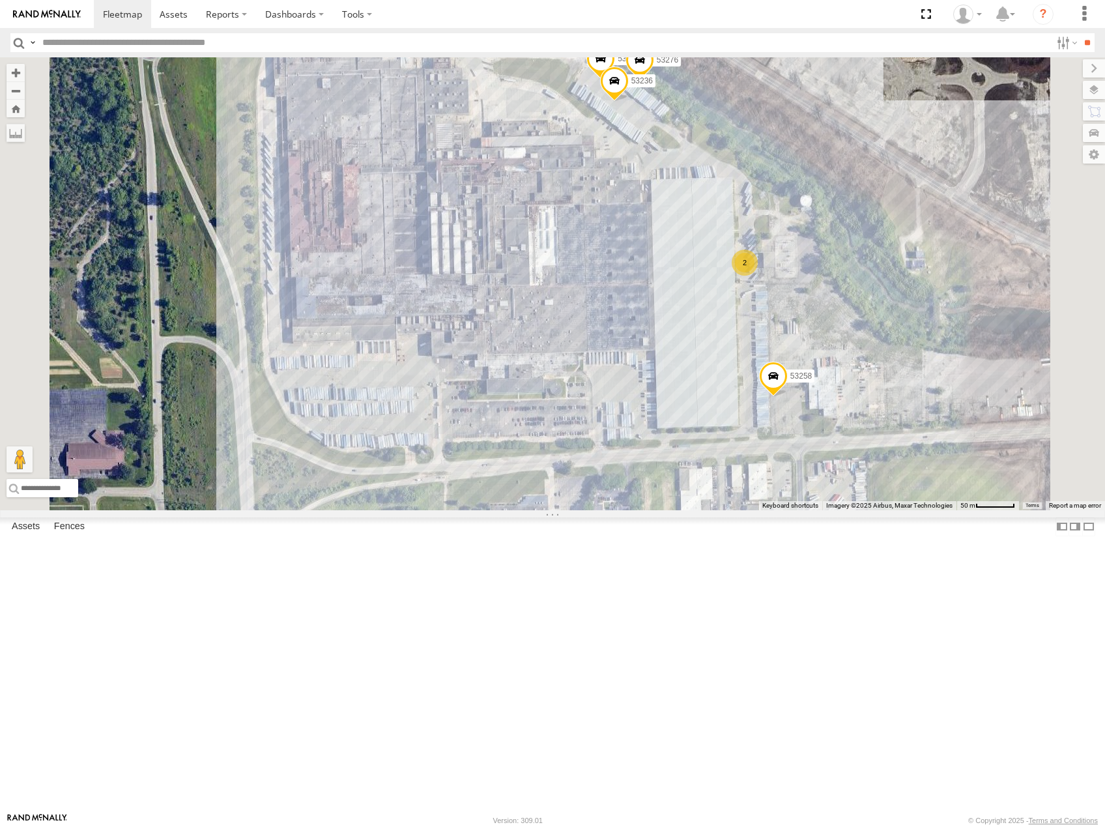
drag, startPoint x: 965, startPoint y: 316, endPoint x: 954, endPoint y: 382, distance: 66.7
click at [954, 382] on div "53138 53280 53149 53210 53233 53103 53256 53133 53253 53248 53134 53207 53289 5…" at bounding box center [552, 283] width 1105 height 453
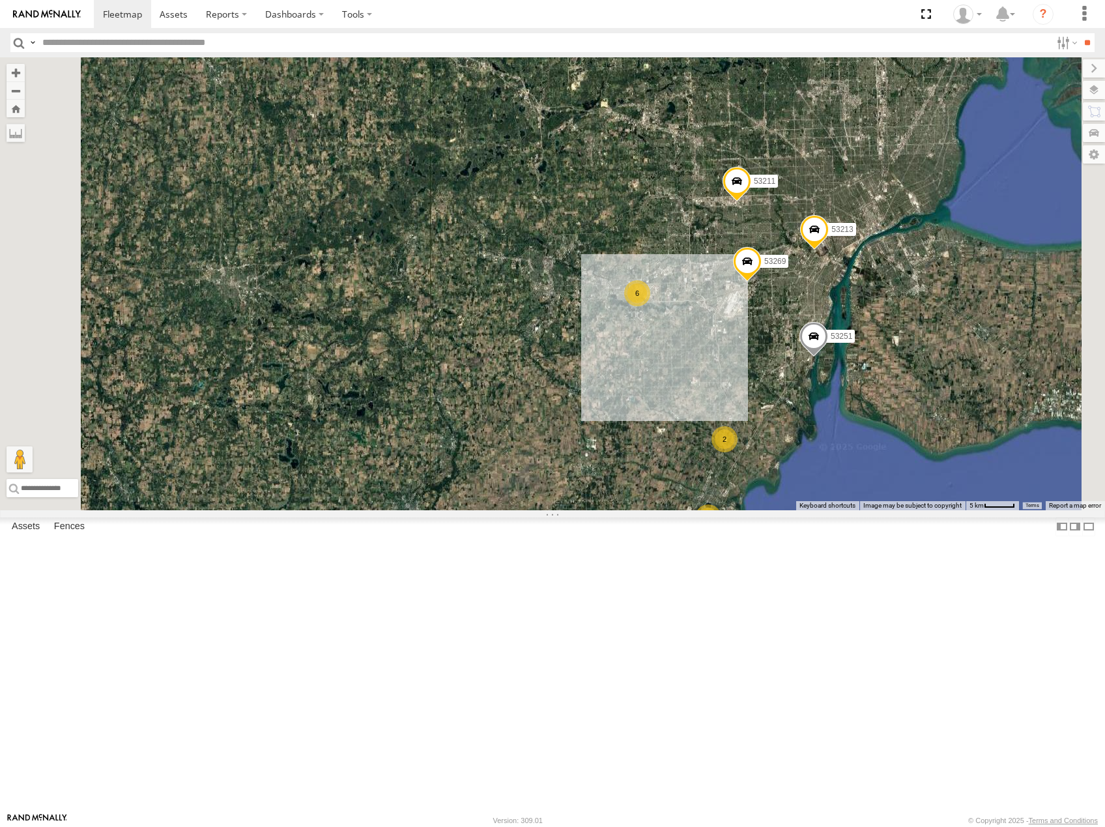
drag, startPoint x: 909, startPoint y: 313, endPoint x: 859, endPoint y: 410, distance: 108.4
click at [859, 419] on div "2 5 2 53251 53213 6 53269 53211" at bounding box center [552, 283] width 1105 height 453
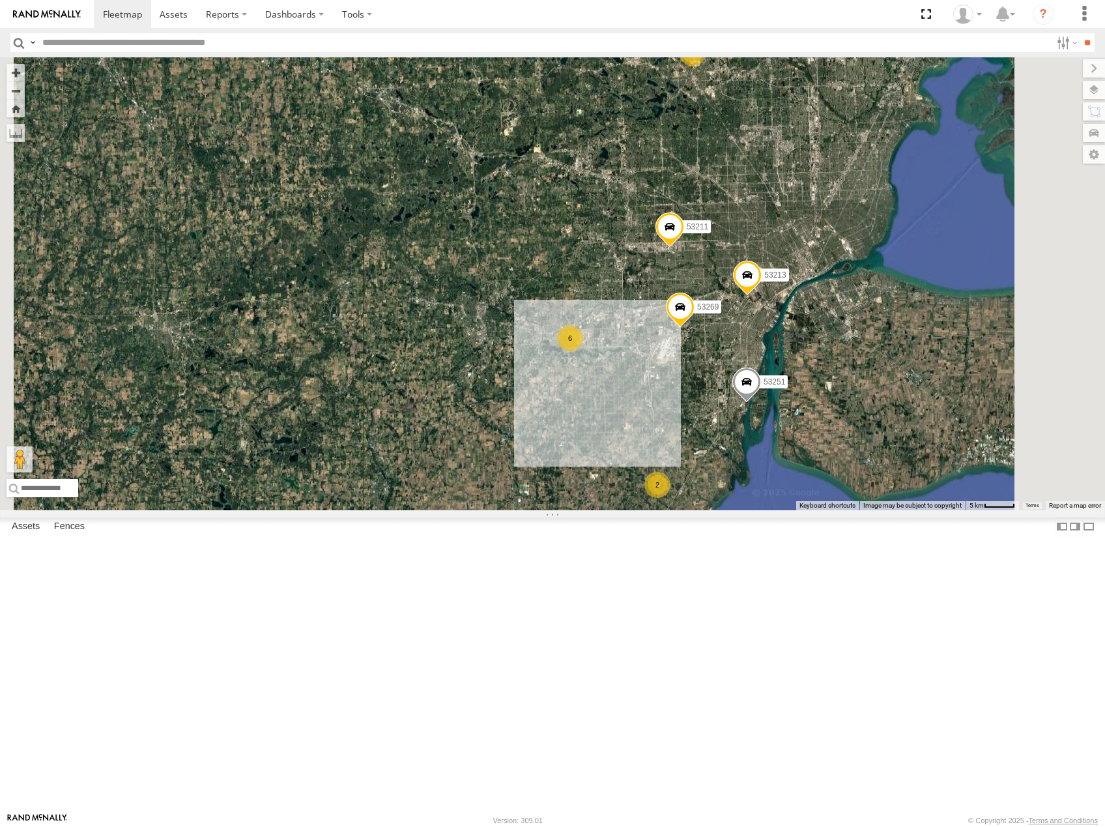
drag, startPoint x: 990, startPoint y: 530, endPoint x: 984, endPoint y: 488, distance: 42.8
click at [986, 491] on div "2 5 2 53251 53213 6 53269 53211 8 17 53257 53224" at bounding box center [552, 283] width 1105 height 453
